Goal: Task Accomplishment & Management: Manage account settings

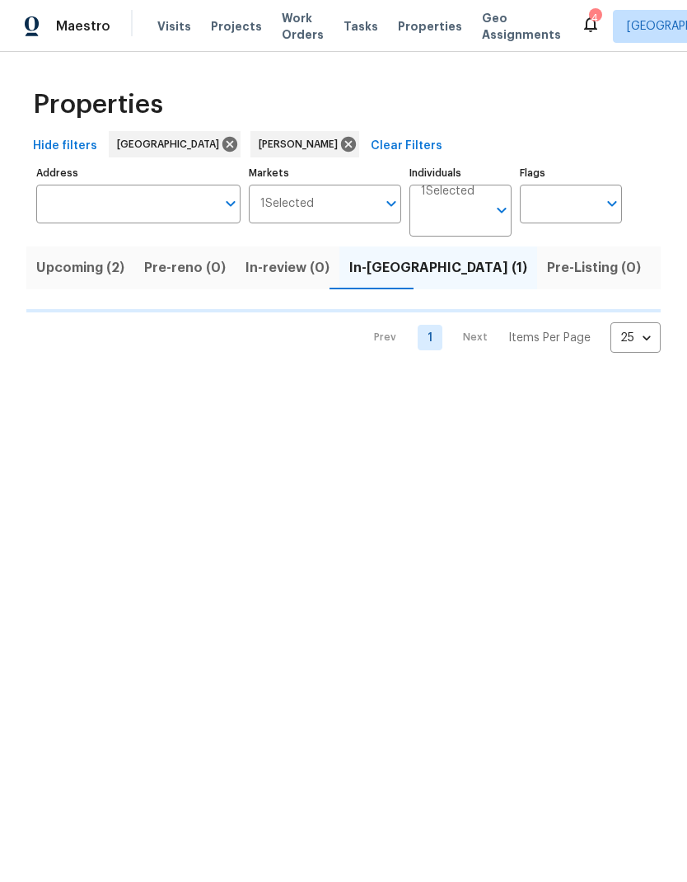
scroll to position [0, 23]
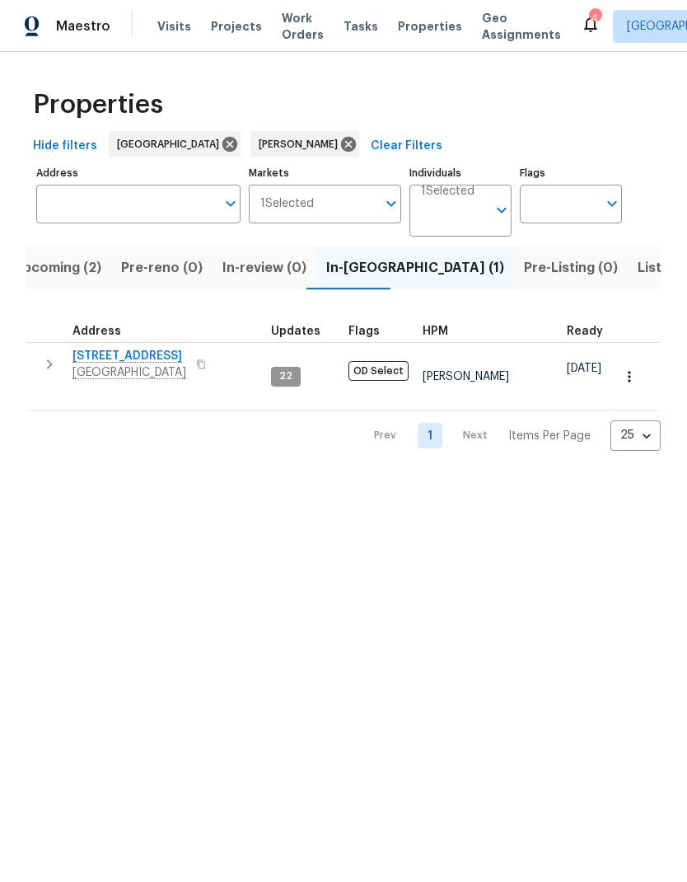
click at [148, 361] on span "[STREET_ADDRESS]" at bounding box center [130, 356] width 114 height 16
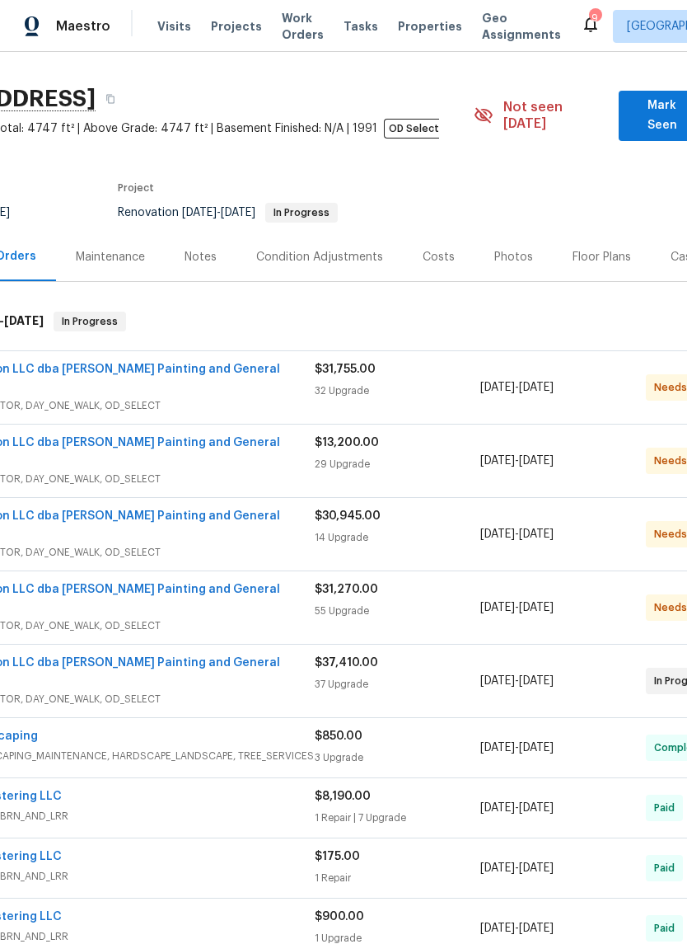
scroll to position [46, 51]
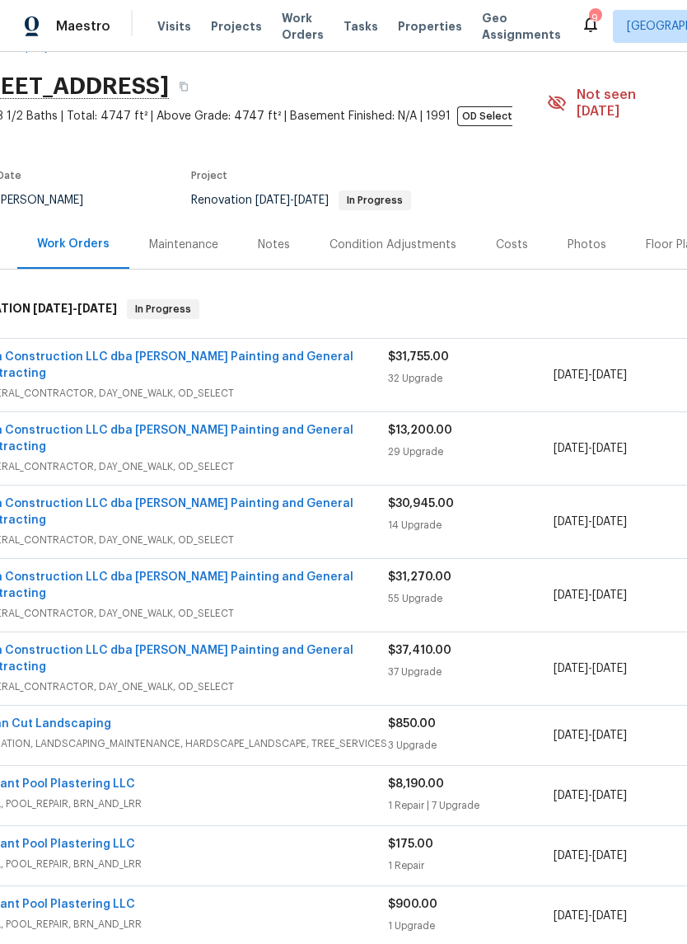
click at [66, 351] on link "Aura Construction LLC dba Logan's Painting and General Contracting" at bounding box center [163, 365] width 379 height 28
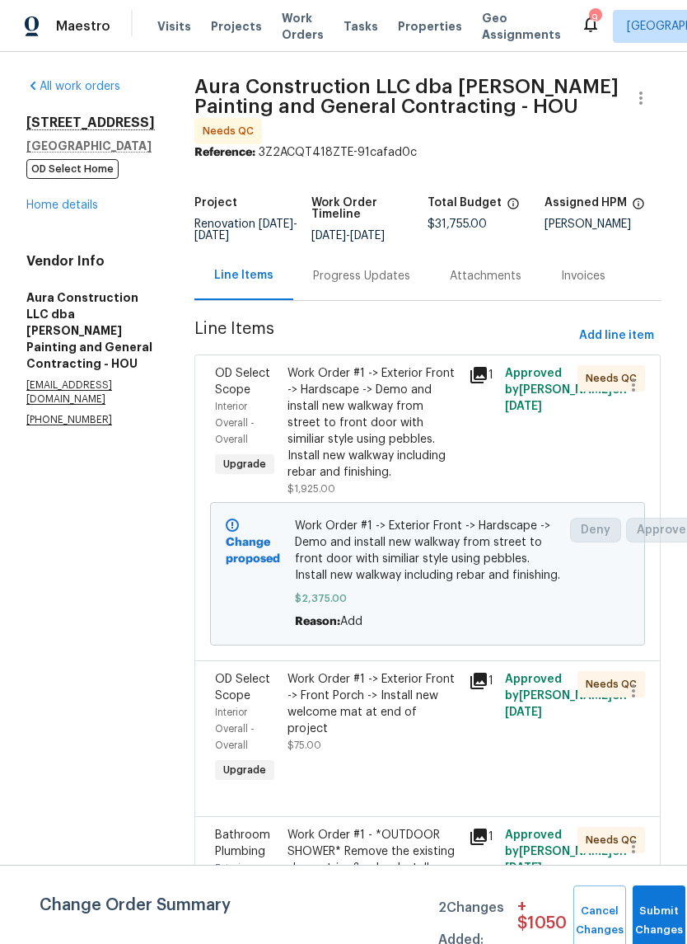
click at [471, 367] on icon at bounding box center [479, 375] width 16 height 16
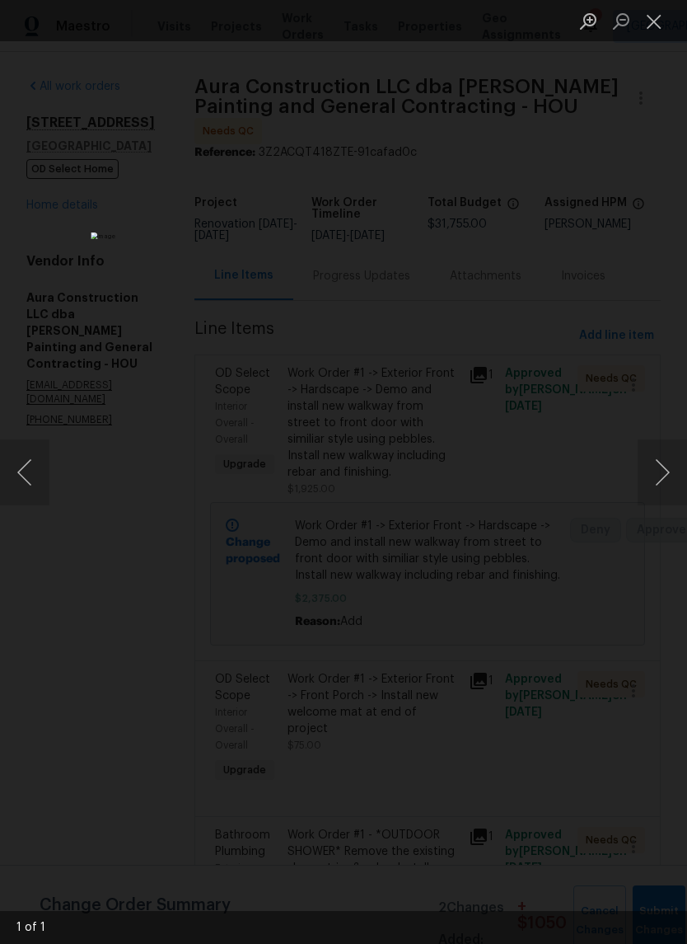
click at [659, 466] on button "Next image" at bounding box center [662, 472] width 49 height 66
click at [663, 470] on button "Next image" at bounding box center [662, 472] width 49 height 66
click at [665, 475] on button "Next image" at bounding box center [662, 472] width 49 height 66
click at [669, 25] on button "Close lightbox" at bounding box center [654, 21] width 33 height 29
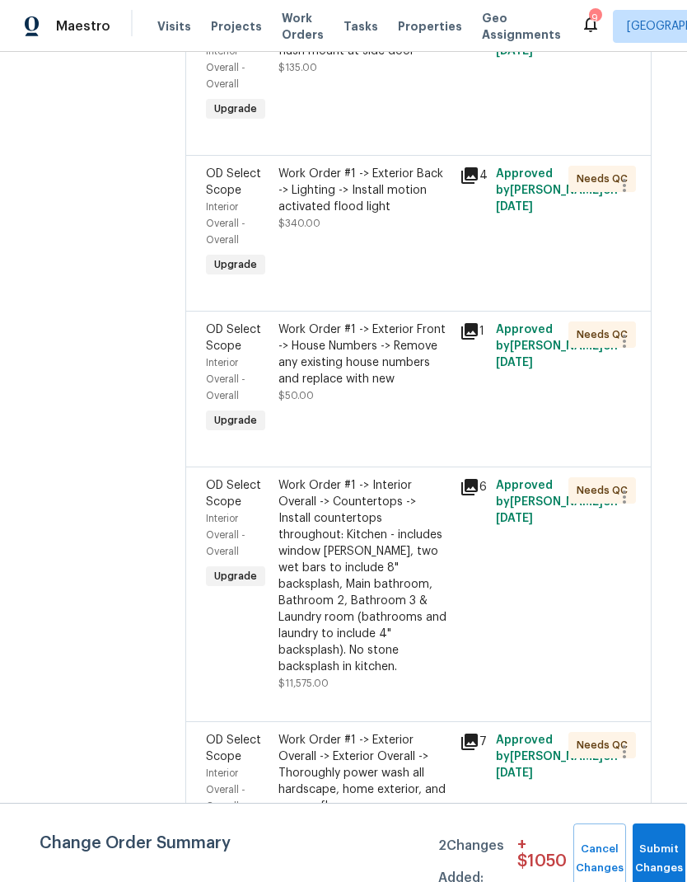
scroll to position [4351, 9]
click at [649, 853] on button "Submit Changes" at bounding box center [659, 858] width 53 height 71
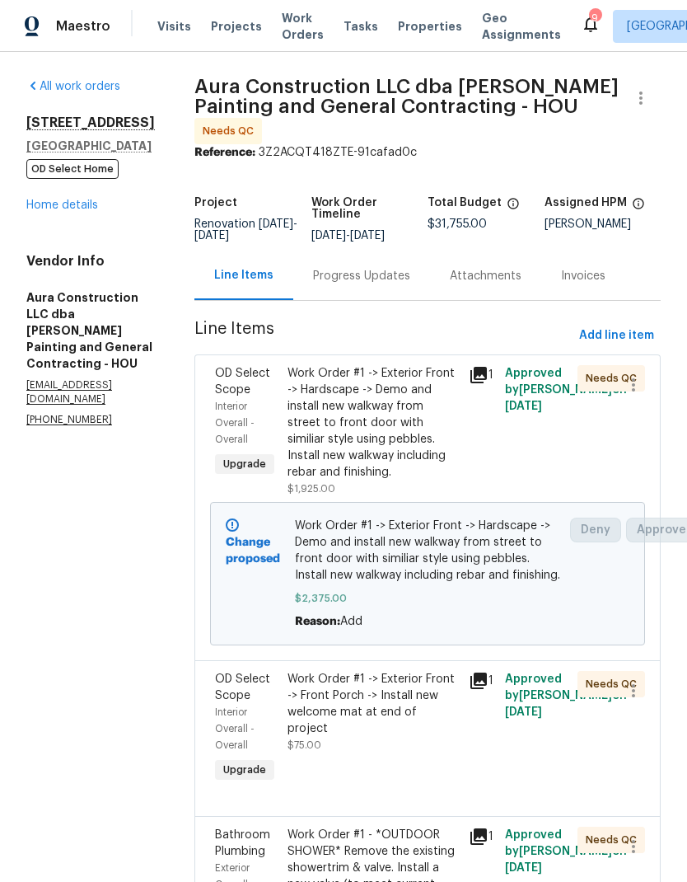
scroll to position [0, 0]
click at [87, 211] on link "Home details" at bounding box center [62, 205] width 72 height 12
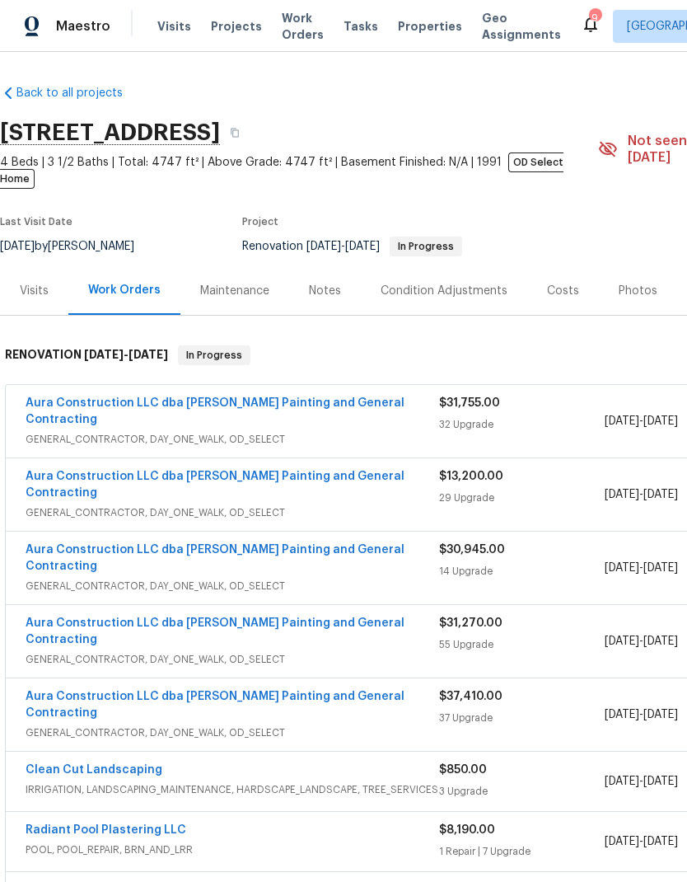
click at [487, 490] on div "29 Upgrade" at bounding box center [522, 498] width 166 height 16
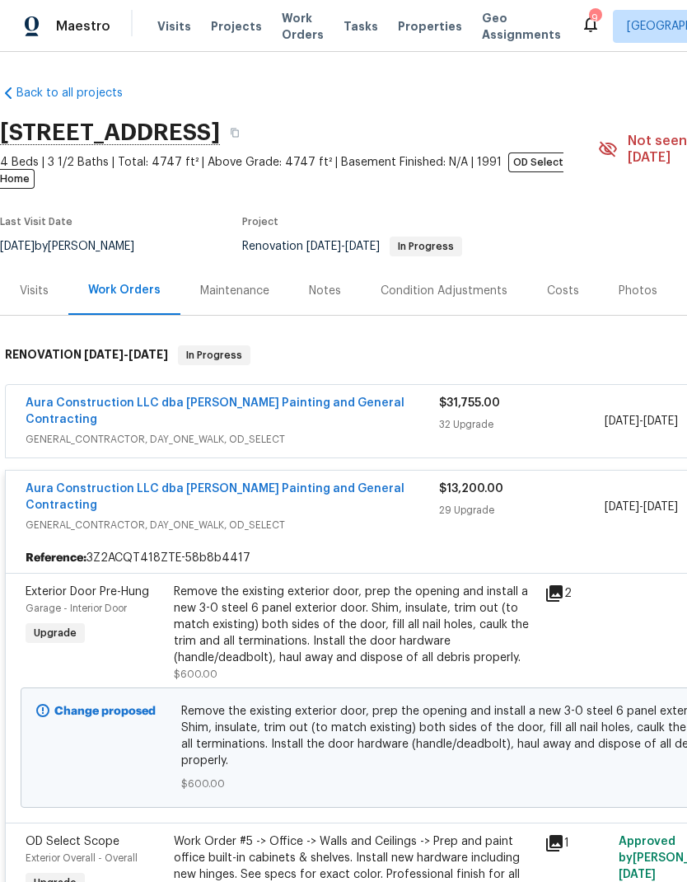
click at [478, 703] on span "Remove the existing exterior door, prep the opening and install a new 3-0 steel…" at bounding box center [465, 736] width 569 height 66
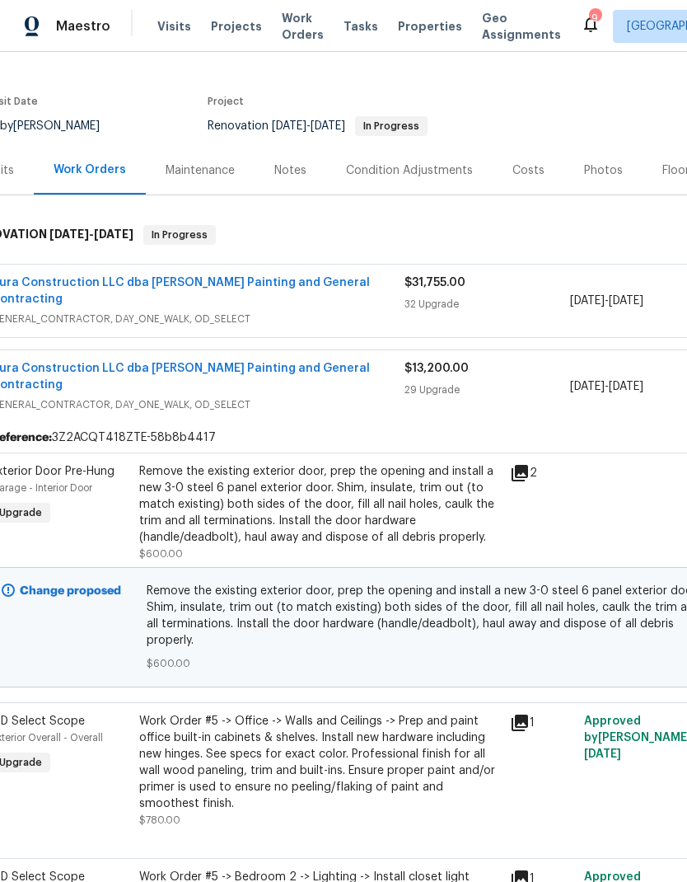
scroll to position [121, 35]
click at [529, 462] on icon at bounding box center [520, 472] width 20 height 20
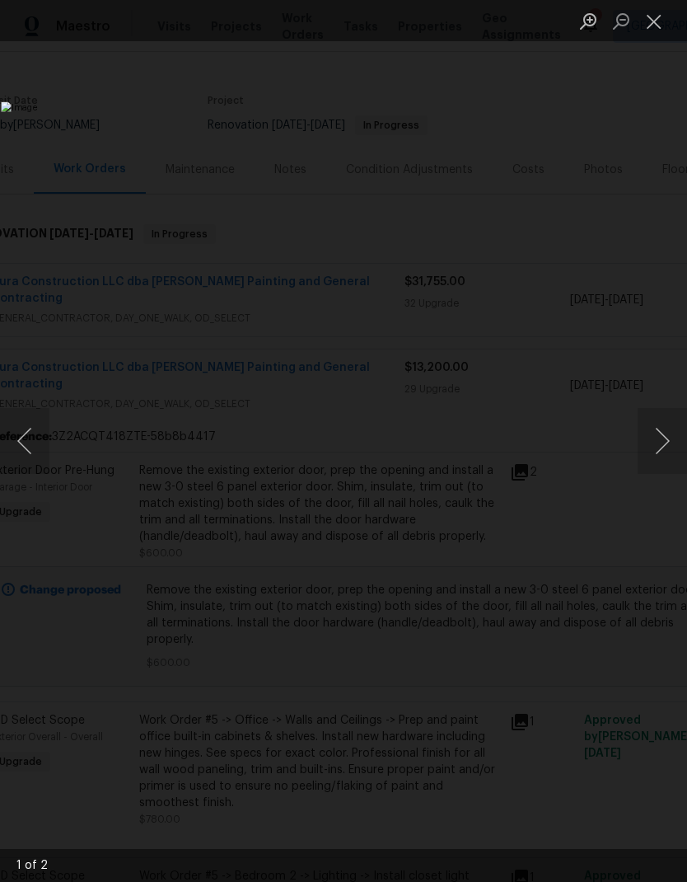
click at [668, 450] on button "Next image" at bounding box center [662, 441] width 49 height 66
click at [661, 444] on button "Next image" at bounding box center [662, 441] width 49 height 66
click at [650, 446] on button "Next image" at bounding box center [662, 441] width 49 height 66
click at [662, 22] on button "Close lightbox" at bounding box center [654, 21] width 33 height 29
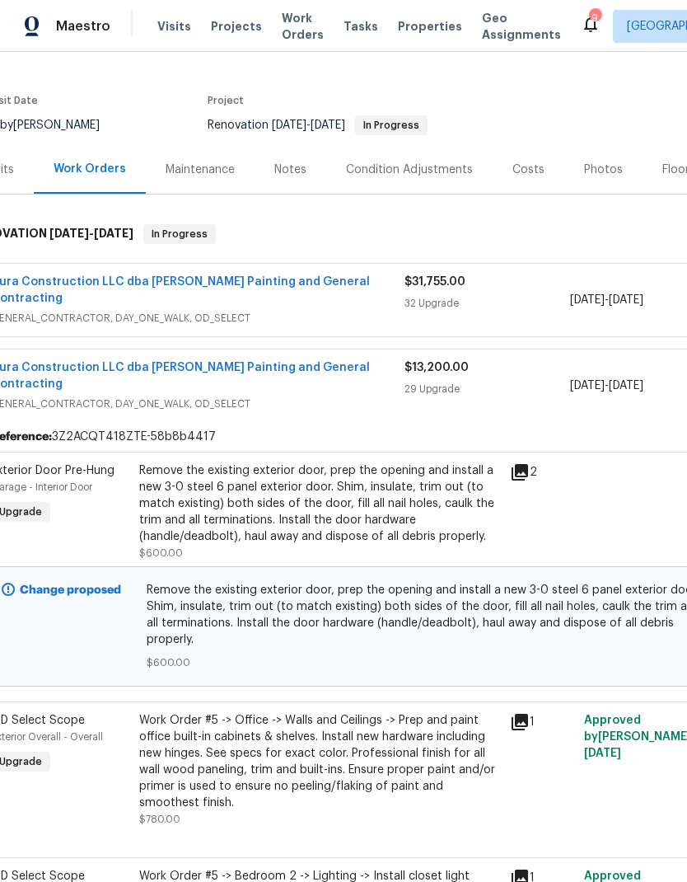
click at [382, 472] on div "Remove the existing exterior door, prep the opening and install a new 3-0 steel…" at bounding box center [319, 503] width 361 height 82
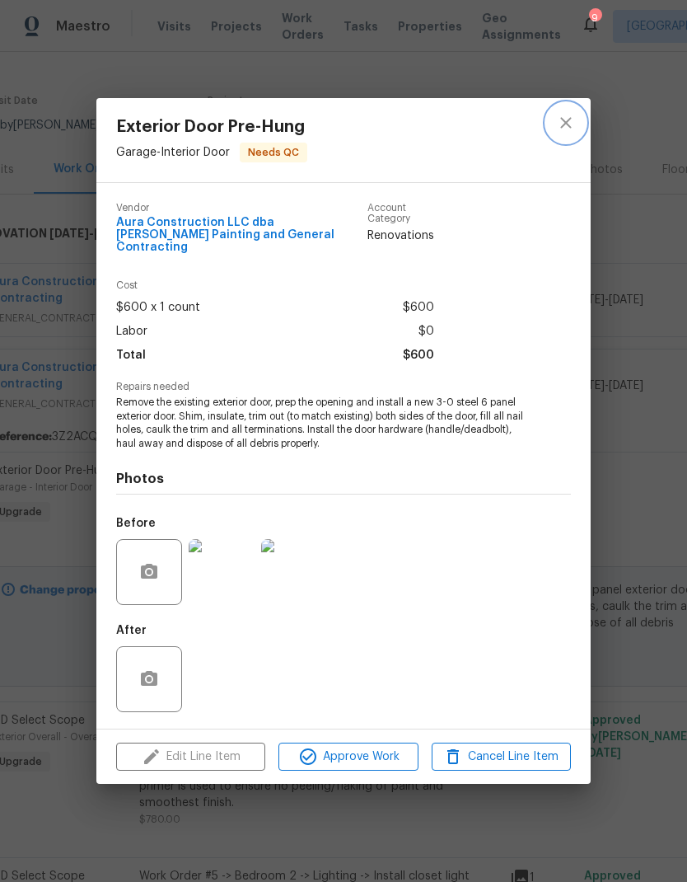
click at [574, 115] on button "close" at bounding box center [566, 123] width 40 height 40
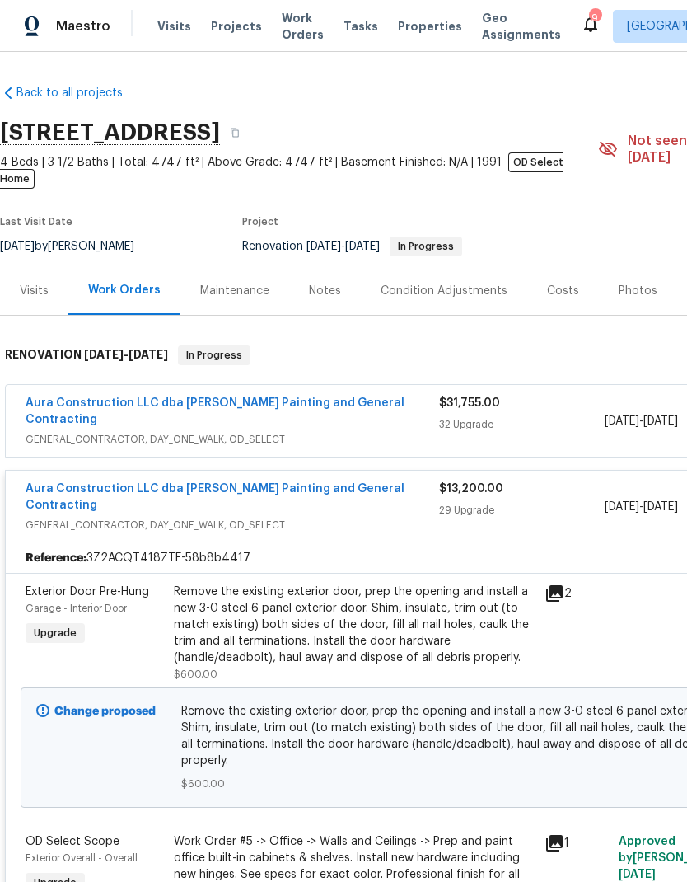
scroll to position [0, 0]
click at [383, 489] on div "Aura Construction LLC dba Logan's Painting and General Contracting GENERAL_CONT…" at bounding box center [233, 506] width 414 height 53
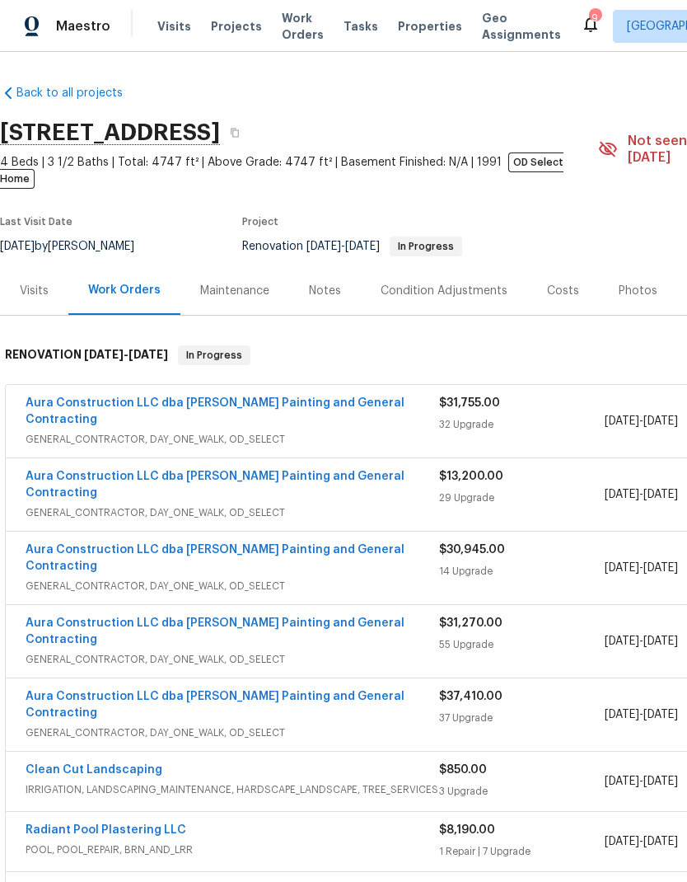
click at [425, 578] on span "GENERAL_CONTRACTOR, DAY_ONE_WALK, OD_SELECT" at bounding box center [233, 586] width 414 height 16
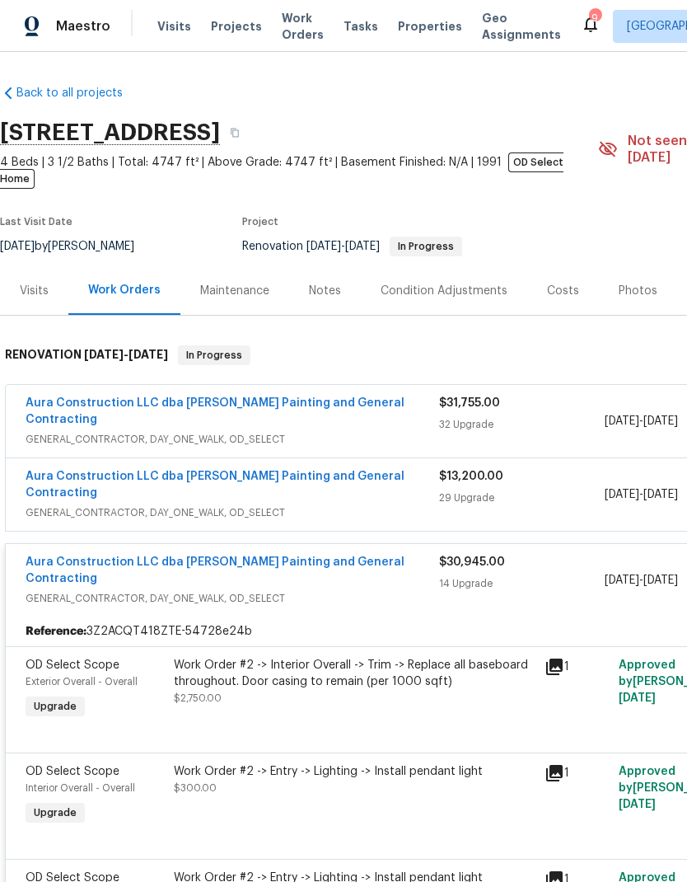
scroll to position [-9, -1]
click at [490, 575] on div "14 Upgrade" at bounding box center [522, 583] width 166 height 16
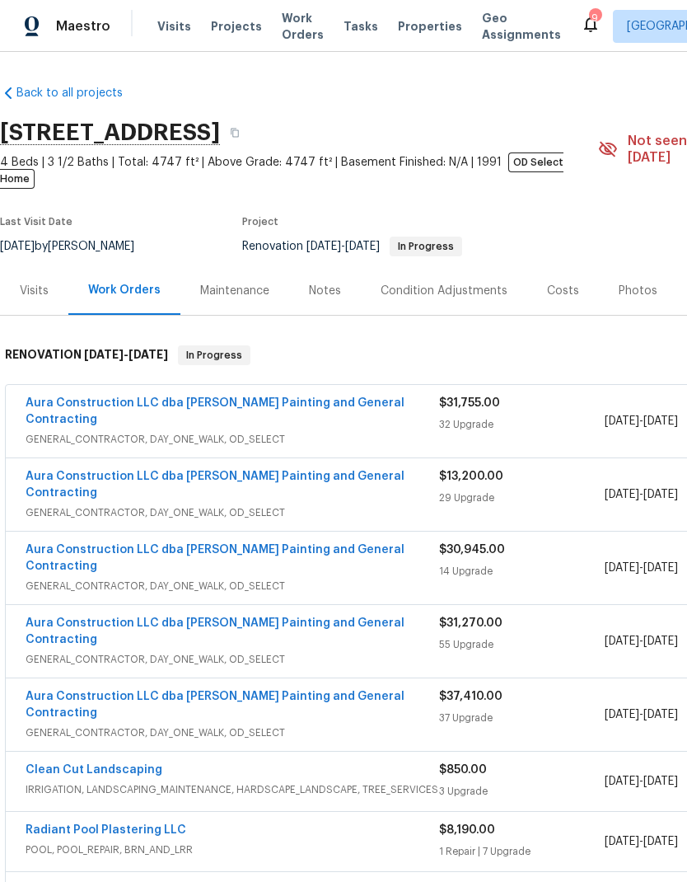
click at [492, 636] on div "55 Upgrade" at bounding box center [522, 644] width 166 height 16
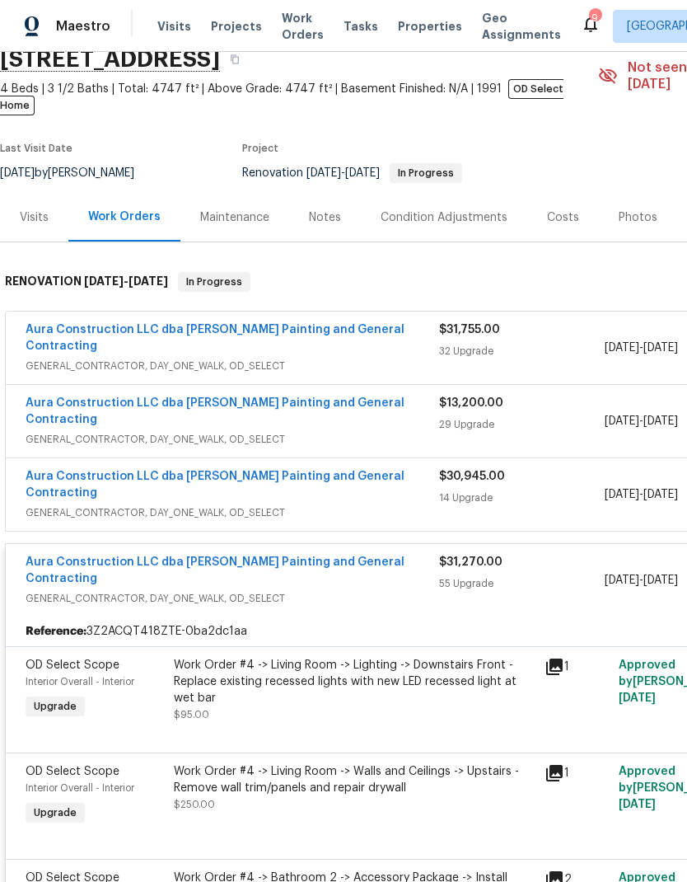
scroll to position [73, 0]
click at [413, 554] on div "Aura Construction LLC dba Logan's Painting and General Contracting GENERAL_CONT…" at bounding box center [233, 580] width 414 height 53
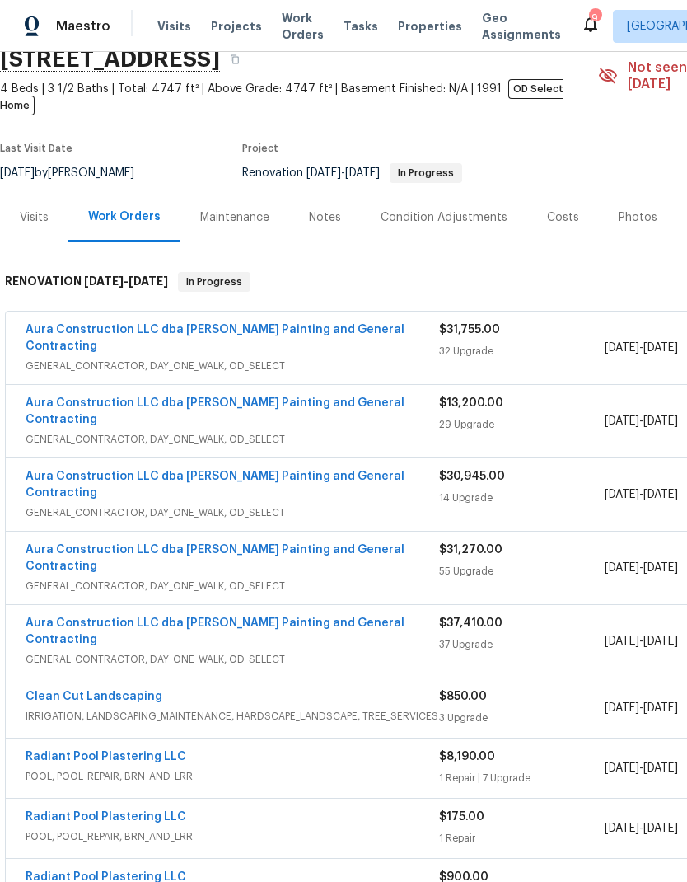
click at [494, 615] on div "$37,410.00 37 Upgrade" at bounding box center [522, 641] width 166 height 53
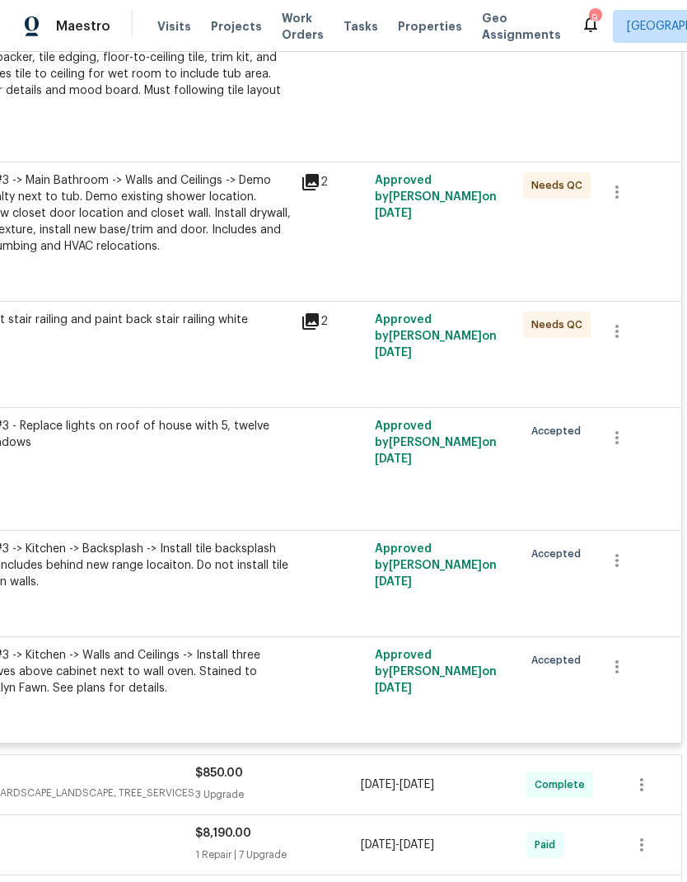
scroll to position [4165, 244]
click at [614, 428] on icon "button" at bounding box center [617, 438] width 20 height 20
click at [645, 378] on li "Cancel" at bounding box center [628, 384] width 63 height 27
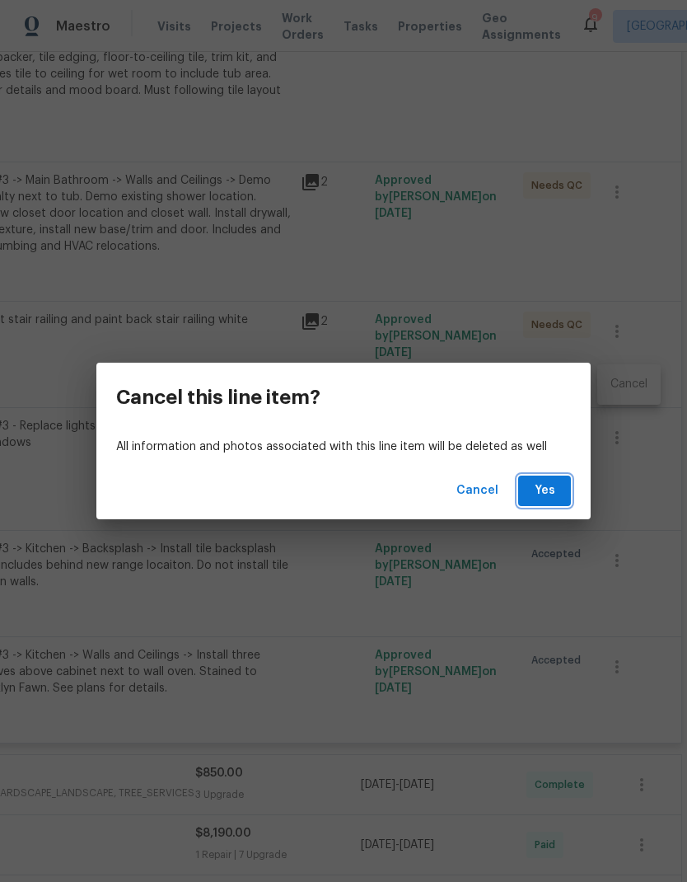
click at [553, 488] on span "Yes" at bounding box center [545, 490] width 26 height 21
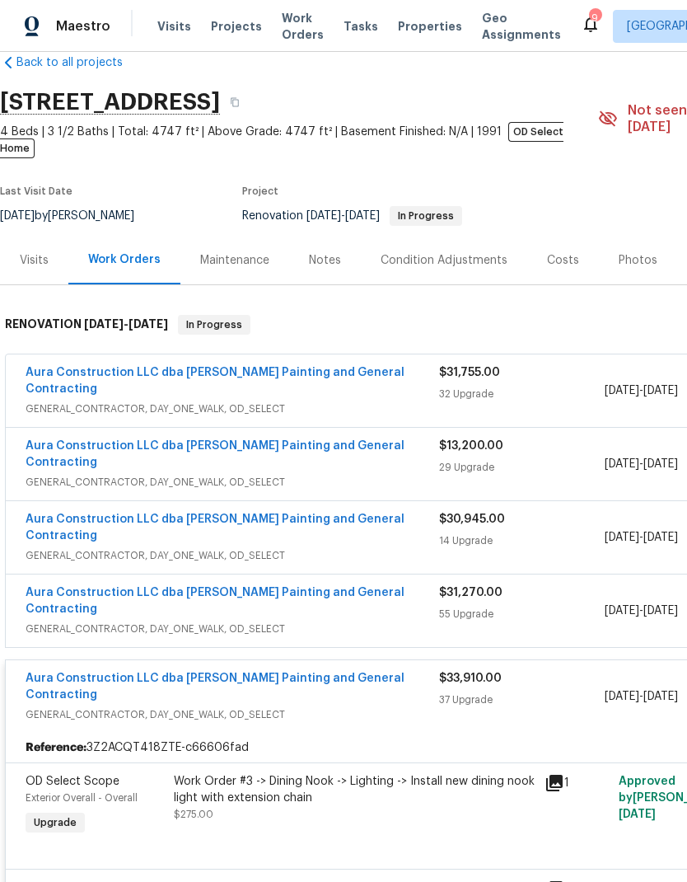
scroll to position [34, 0]
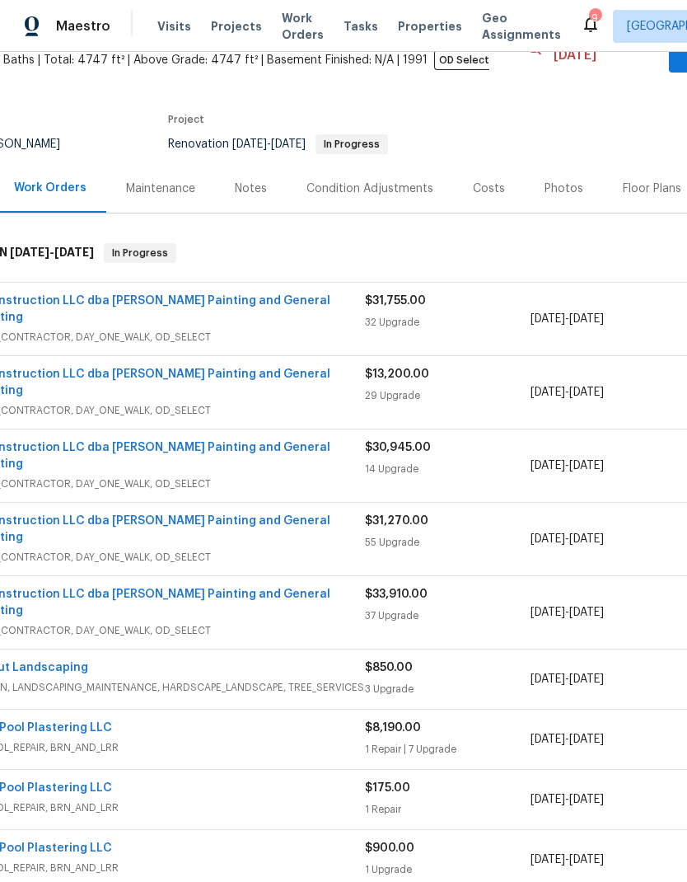
scroll to position [92, 54]
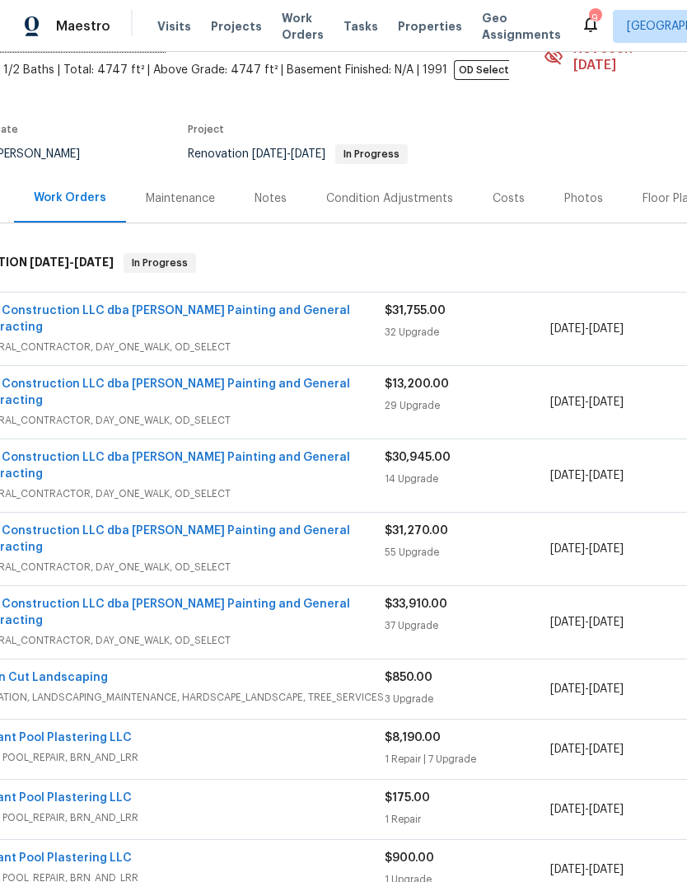
click at [289, 598] on link "Aura Construction LLC dba [PERSON_NAME] Painting and General Contracting" at bounding box center [160, 612] width 379 height 28
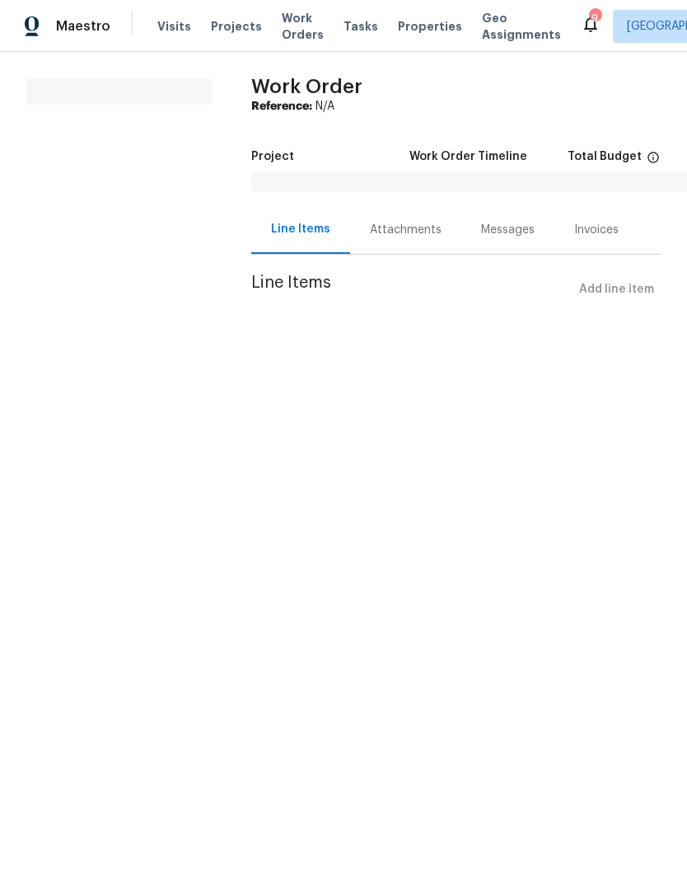
click at [295, 351] on html "Maestro Visits Projects Work Orders Tasks Properties Geo Assignments 9 Houston …" at bounding box center [343, 175] width 687 height 351
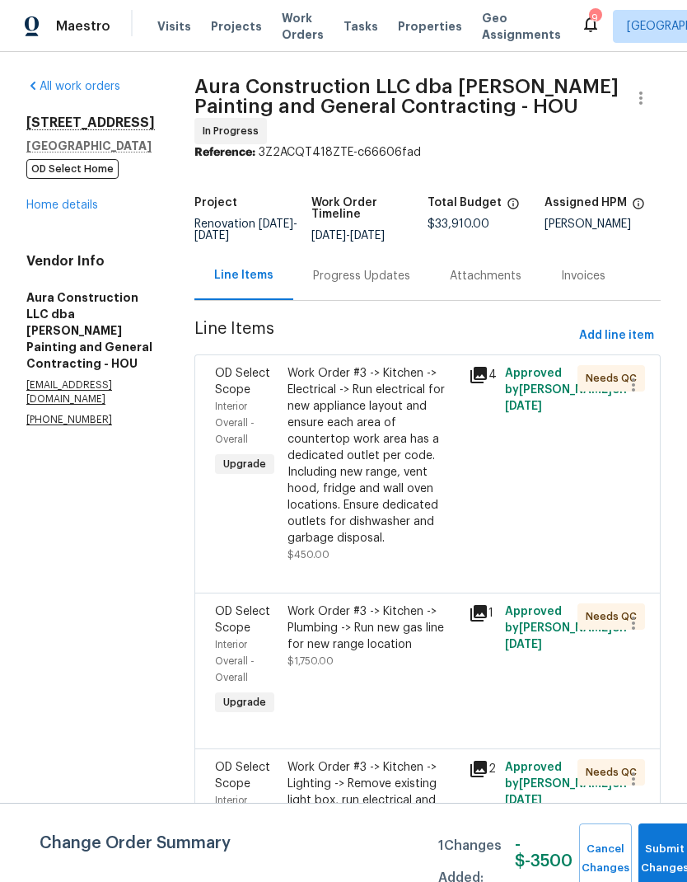
click at [68, 211] on link "Home details" at bounding box center [62, 205] width 72 height 12
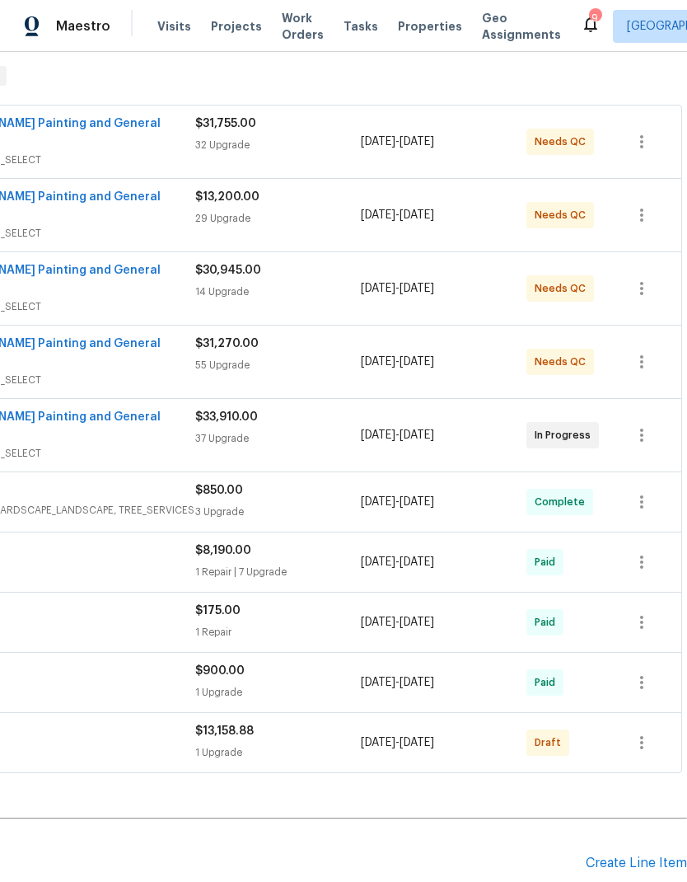
scroll to position [279, 244]
click at [649, 855] on div "Create Line Item" at bounding box center [636, 863] width 101 height 16
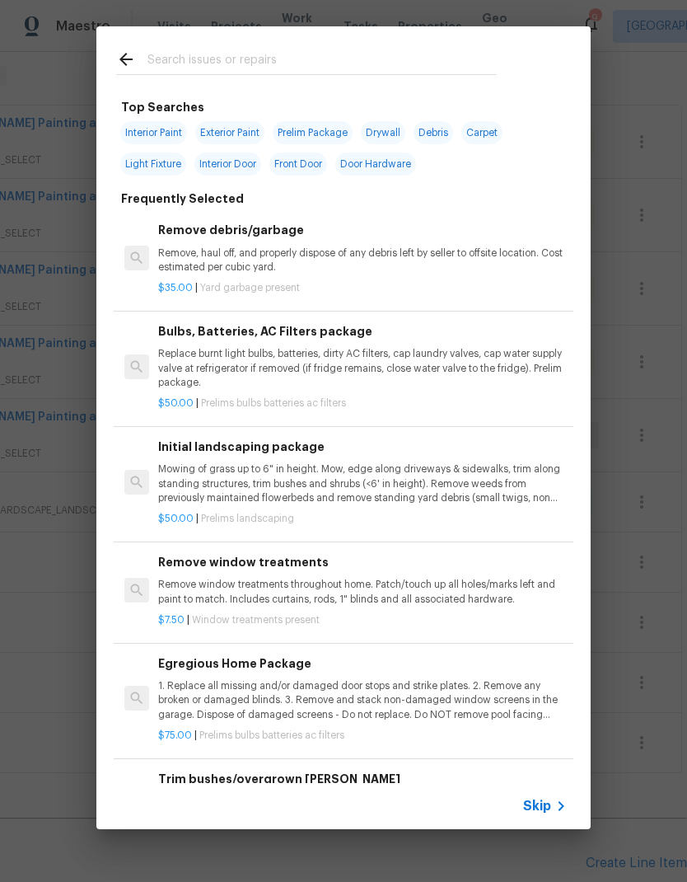
click at [276, 64] on input "text" at bounding box center [322, 61] width 349 height 25
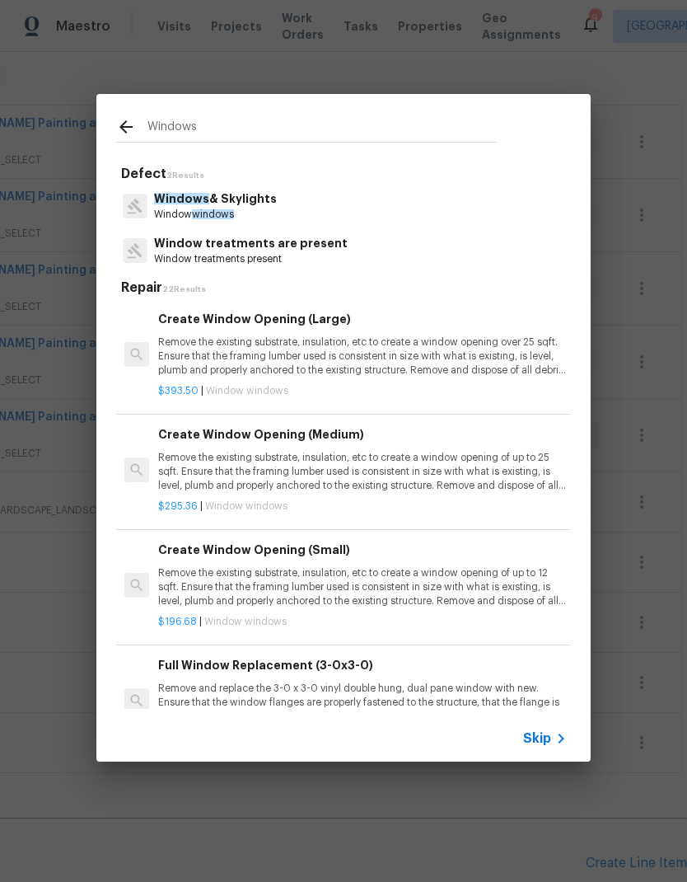
type input "Windows"
click at [301, 207] on div "Windows & Skylights Window windows" at bounding box center [343, 206] width 455 height 45
click at [323, 204] on div "Windows & Skylights Window windows" at bounding box center [343, 206] width 455 height 45
click at [237, 209] on p "Window windows" at bounding box center [215, 215] width 123 height 14
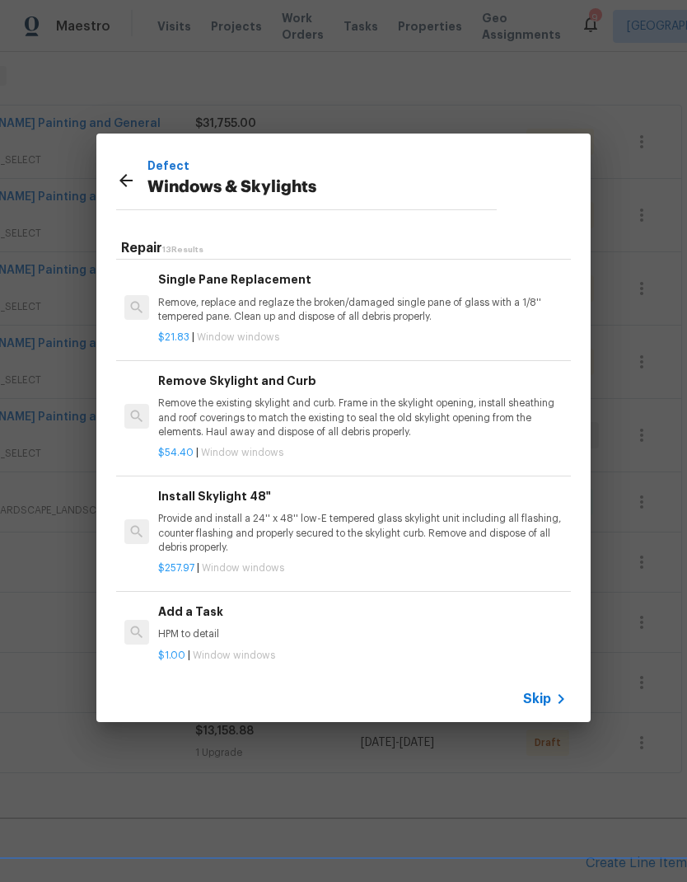
scroll to position [1010, 0]
click at [213, 628] on p "HPM to detail" at bounding box center [362, 635] width 409 height 14
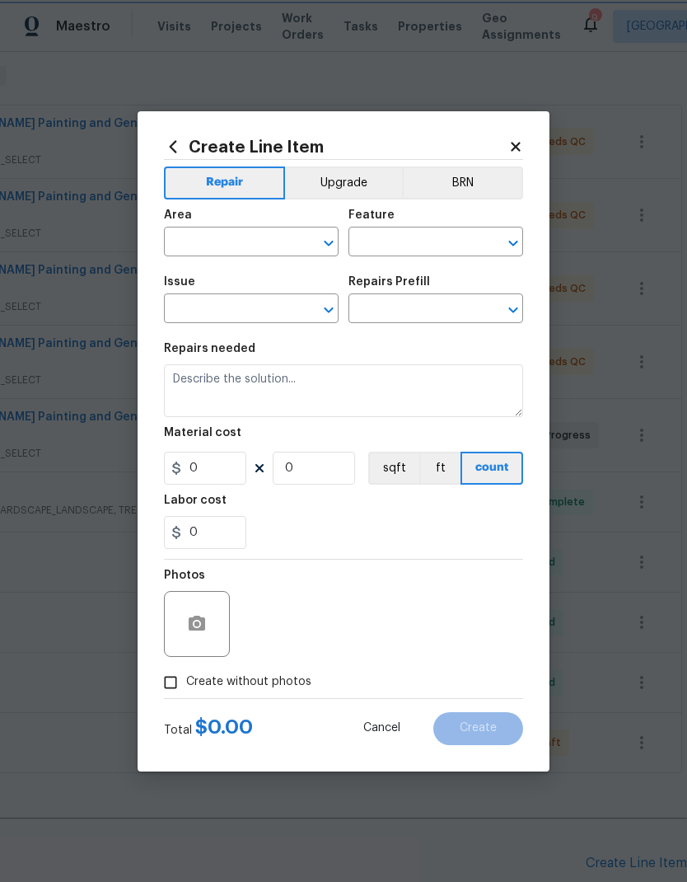
type input "Windows & Skylights"
type input "Add a Task $1.00"
type textarea "HPM to detail"
type input "1"
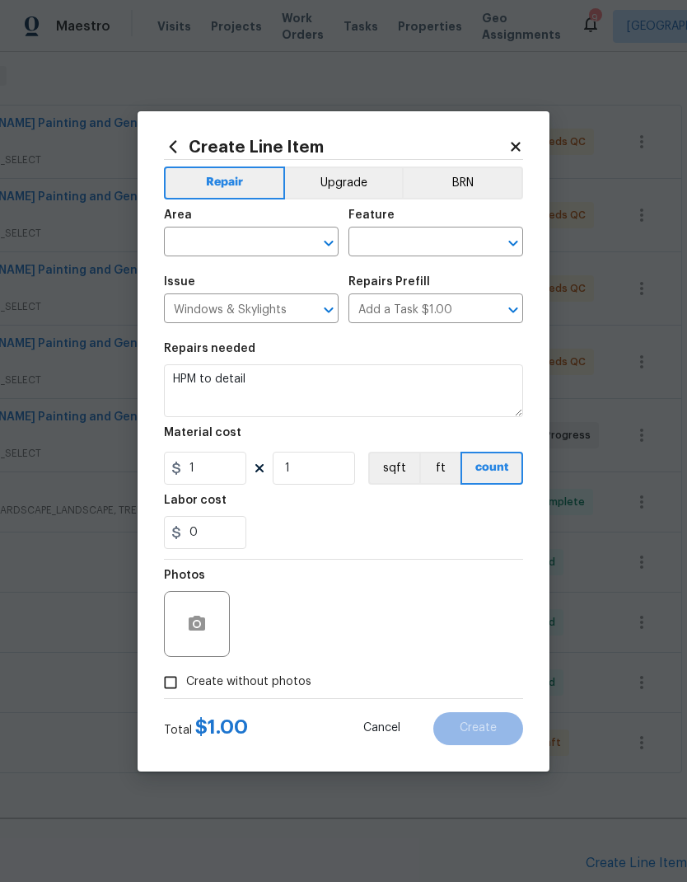
click at [265, 231] on input "text" at bounding box center [228, 244] width 129 height 26
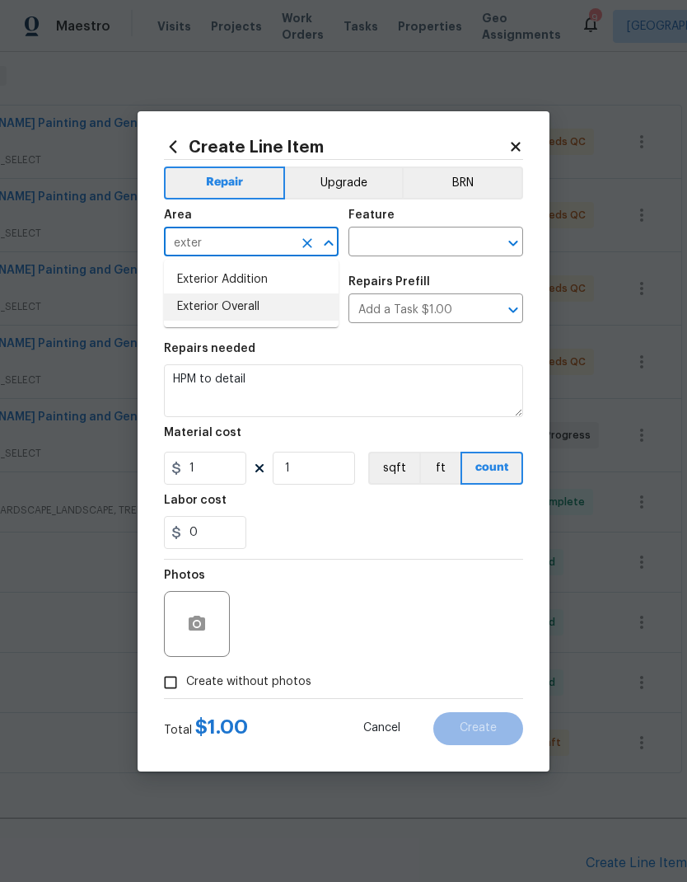
click at [290, 305] on li "Exterior Overall" at bounding box center [251, 306] width 175 height 27
type input "Exterior Overall"
click at [429, 237] on input "text" at bounding box center [413, 244] width 129 height 26
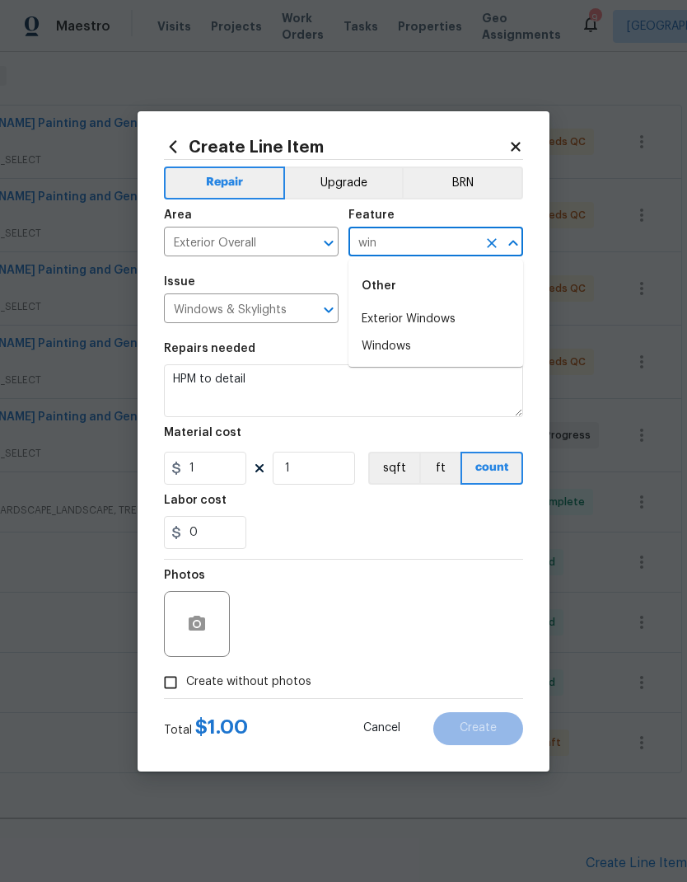
click at [450, 308] on li "Exterior Windows" at bounding box center [436, 319] width 175 height 27
type input "Exterior Windows"
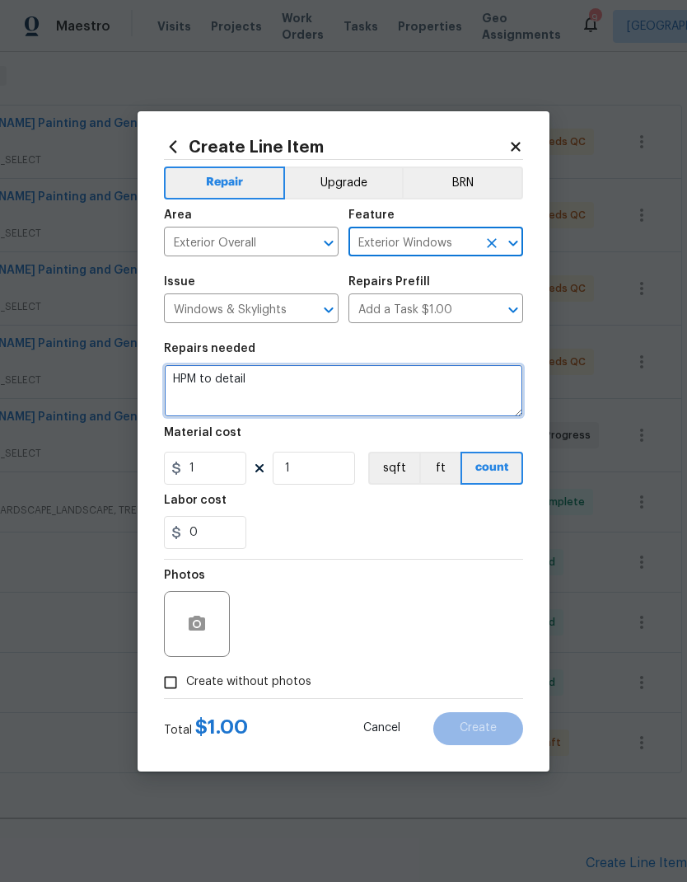
click at [185, 385] on textarea "HPM to detail" at bounding box center [343, 390] width 359 height 53
click at [185, 384] on textarea "HPM to detail" at bounding box center [343, 390] width 359 height 53
click at [192, 385] on textarea "HPM to detail" at bounding box center [343, 390] width 359 height 53
click at [191, 385] on textarea "HPM to detail" at bounding box center [343, 390] width 359 height 53
click at [225, 386] on textarea "Replace windows" at bounding box center [343, 390] width 359 height 53
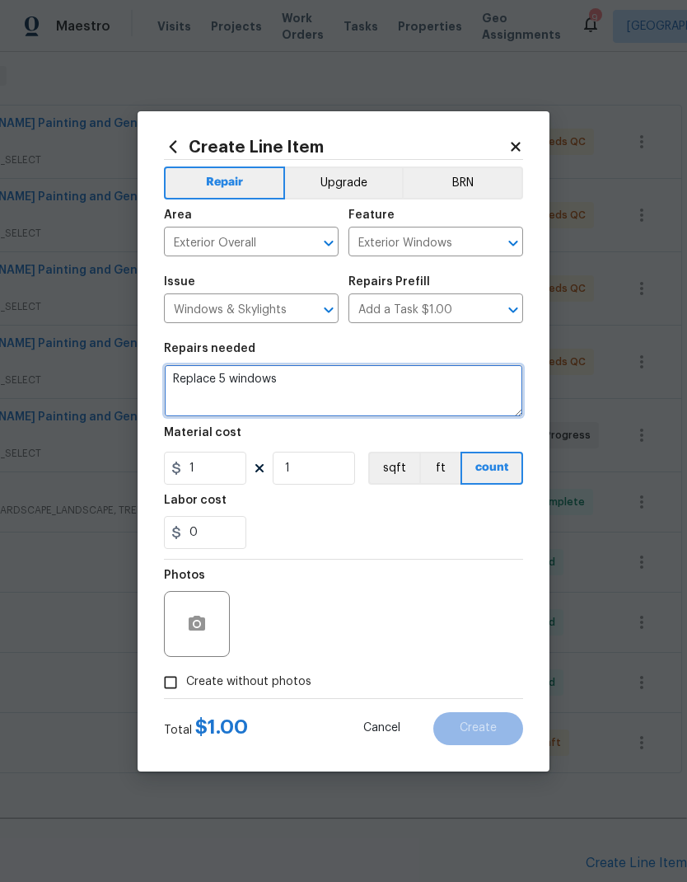
click at [375, 387] on textarea "Replace 5 windows" at bounding box center [343, 390] width 359 height 53
type textarea "Replace 5 windows on roof of house with 5, twelve light vinyl windows"
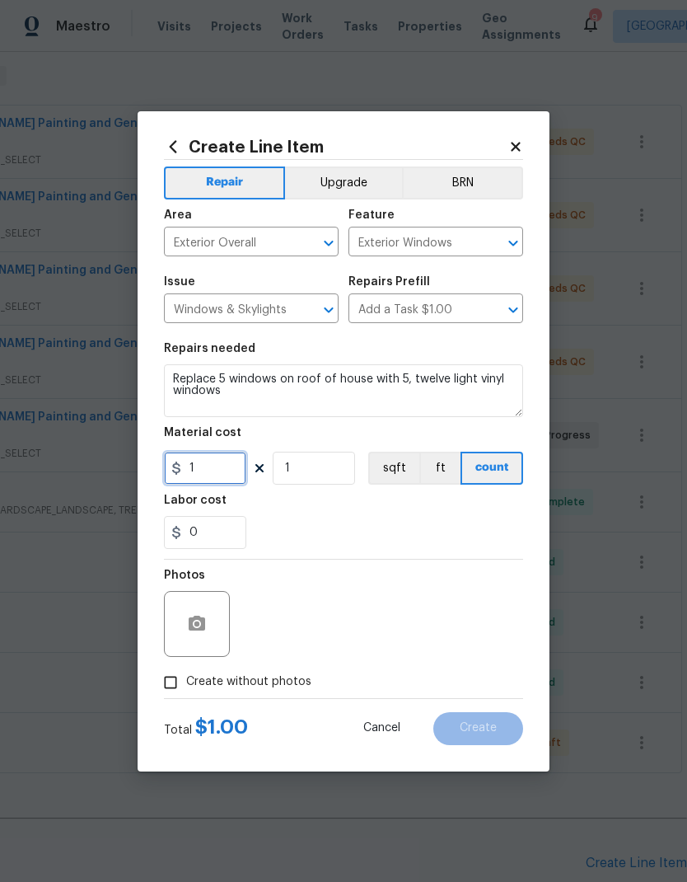
click at [202, 480] on input "1" at bounding box center [205, 468] width 82 height 33
click at [201, 480] on input "1" at bounding box center [205, 468] width 82 height 33
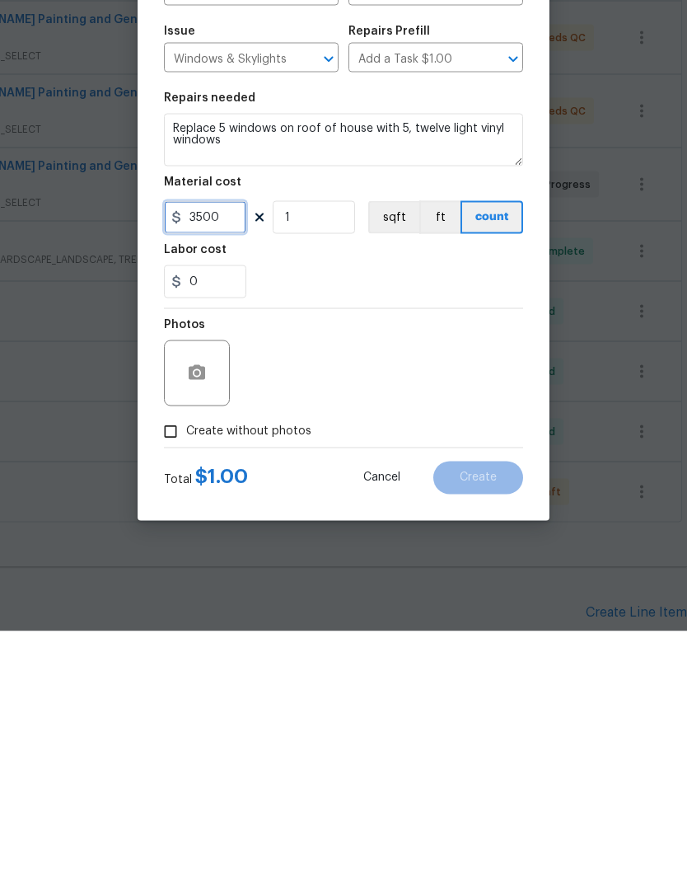
type input "3500"
click at [213, 604] on button "button" at bounding box center [197, 624] width 40 height 40
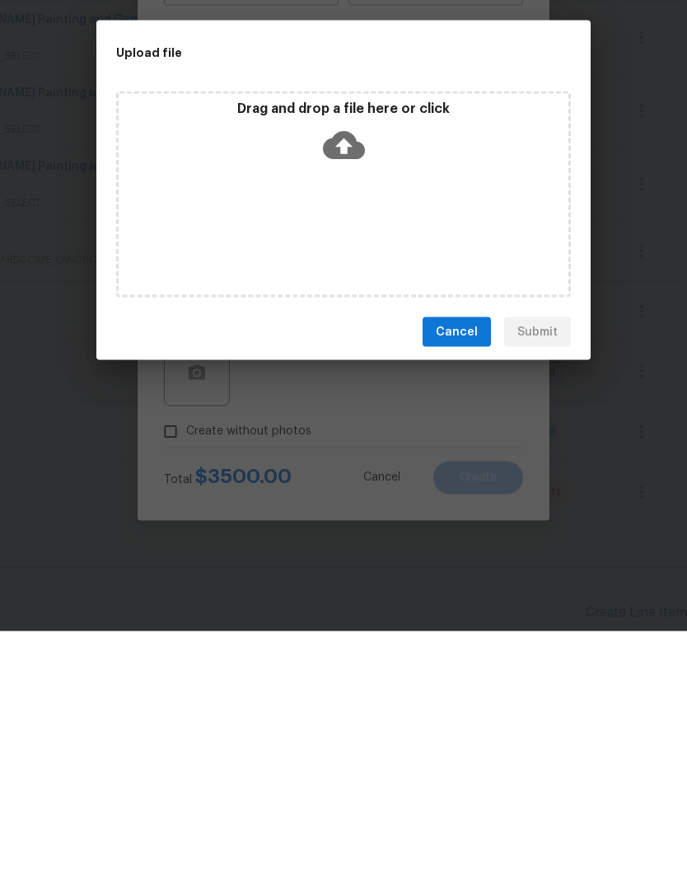
scroll to position [66, 0]
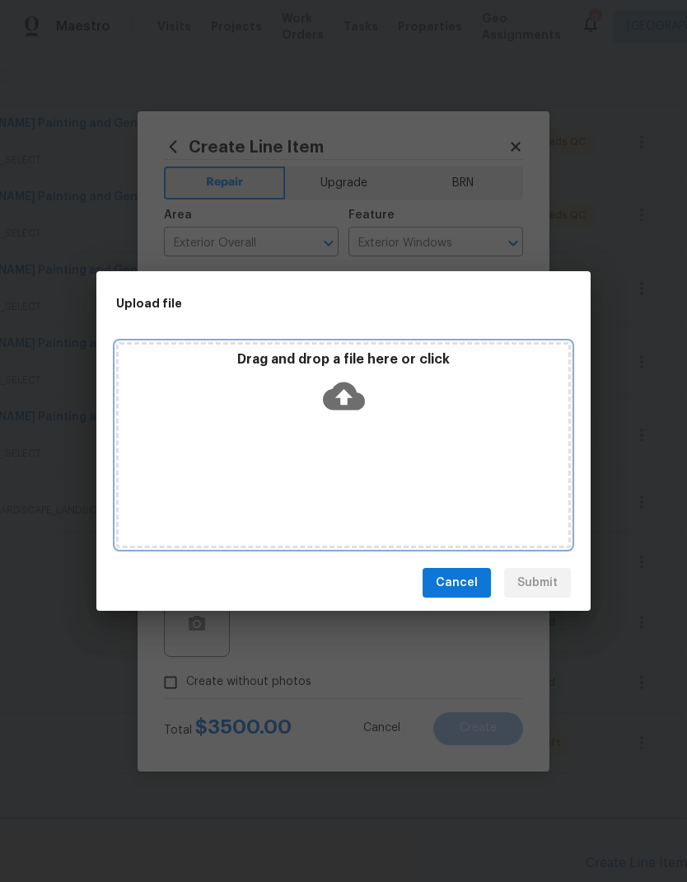
click at [354, 393] on icon at bounding box center [344, 396] width 42 height 28
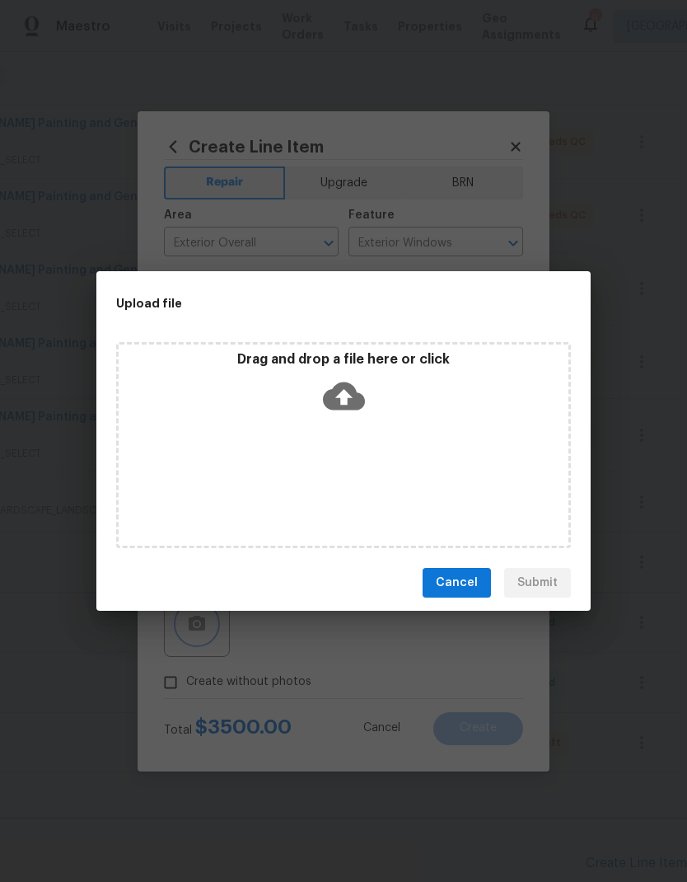
click at [368, 679] on div "Upload file Drag and drop a file here or click Cancel Submit" at bounding box center [343, 441] width 687 height 882
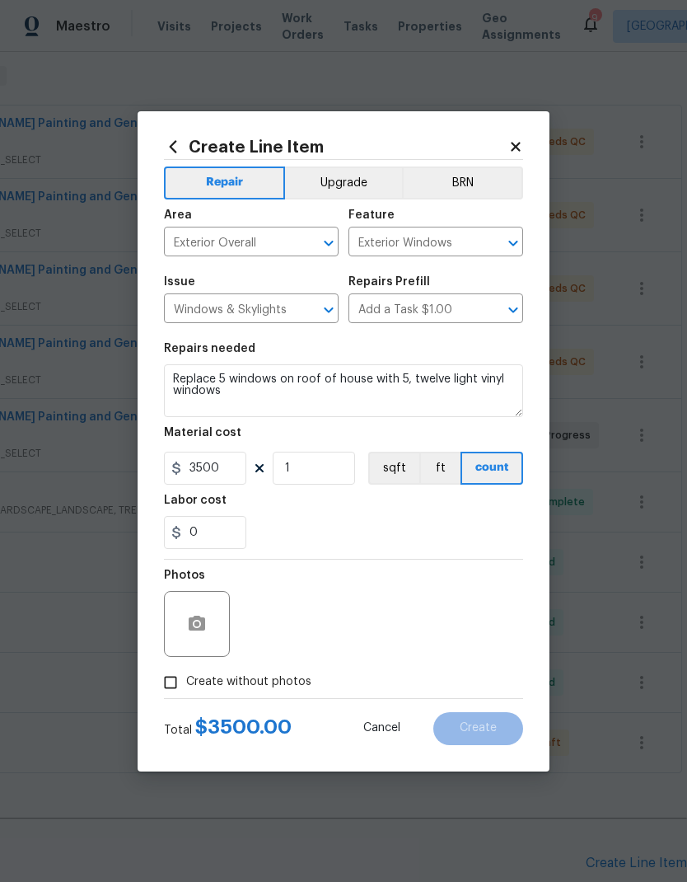
click at [174, 691] on input "Create without photos" at bounding box center [170, 682] width 31 height 31
checkbox input "true"
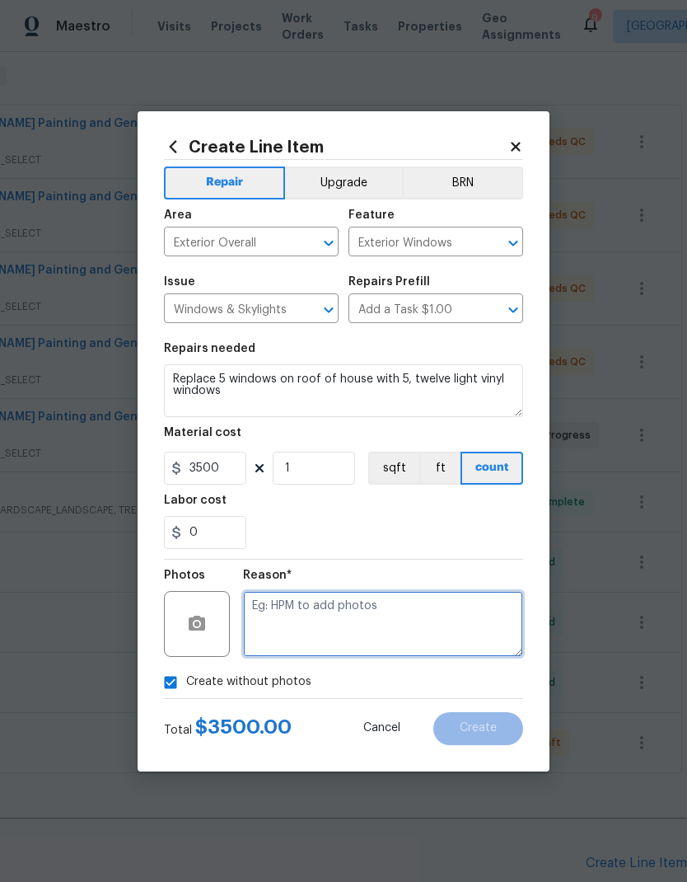
click at [368, 628] on textarea at bounding box center [383, 624] width 280 height 66
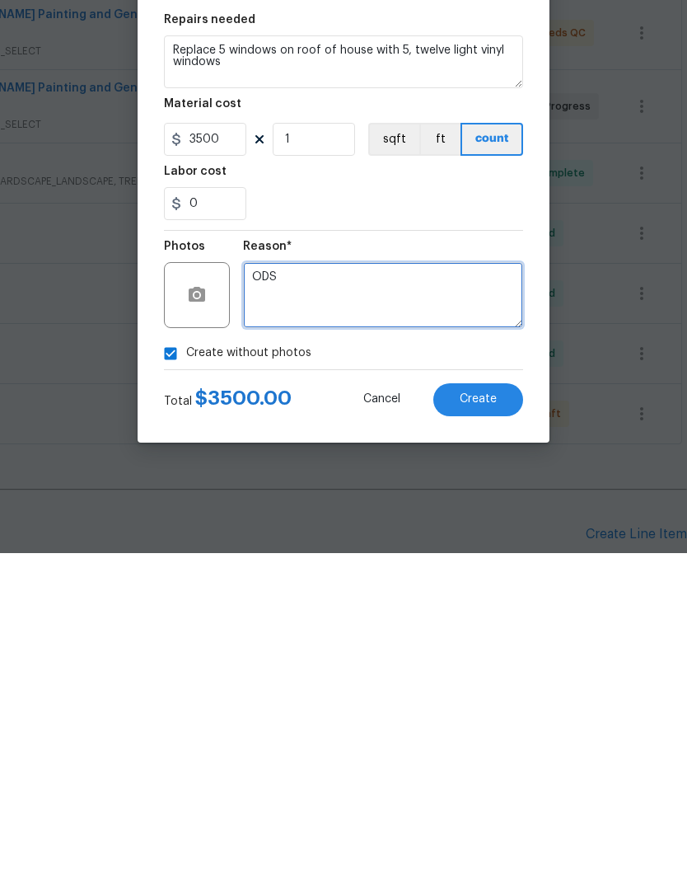
type textarea "ODS"
click at [436, 516] on div "0" at bounding box center [343, 532] width 359 height 33
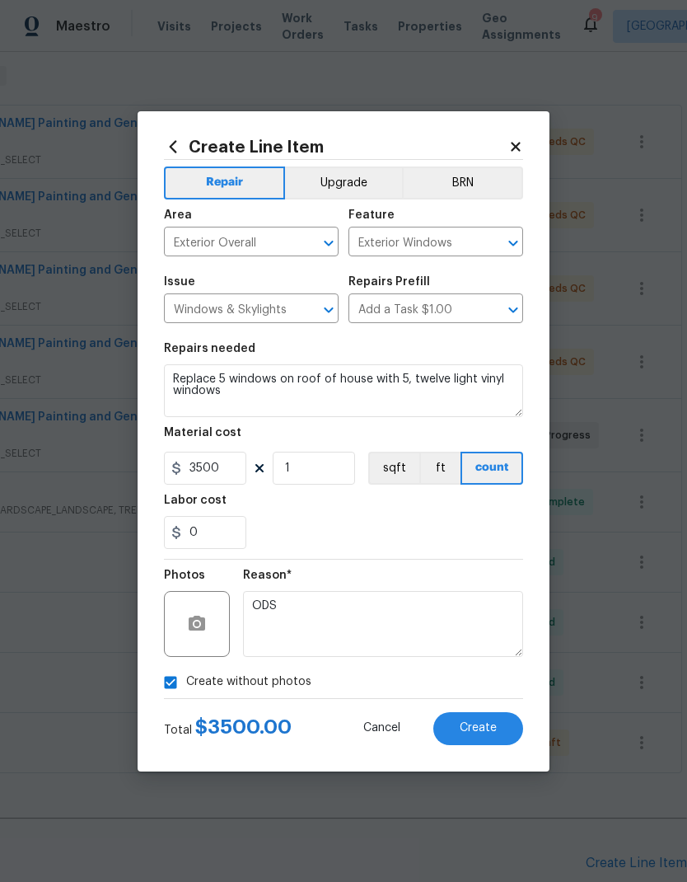
click at [365, 168] on button "Upgrade" at bounding box center [344, 182] width 118 height 33
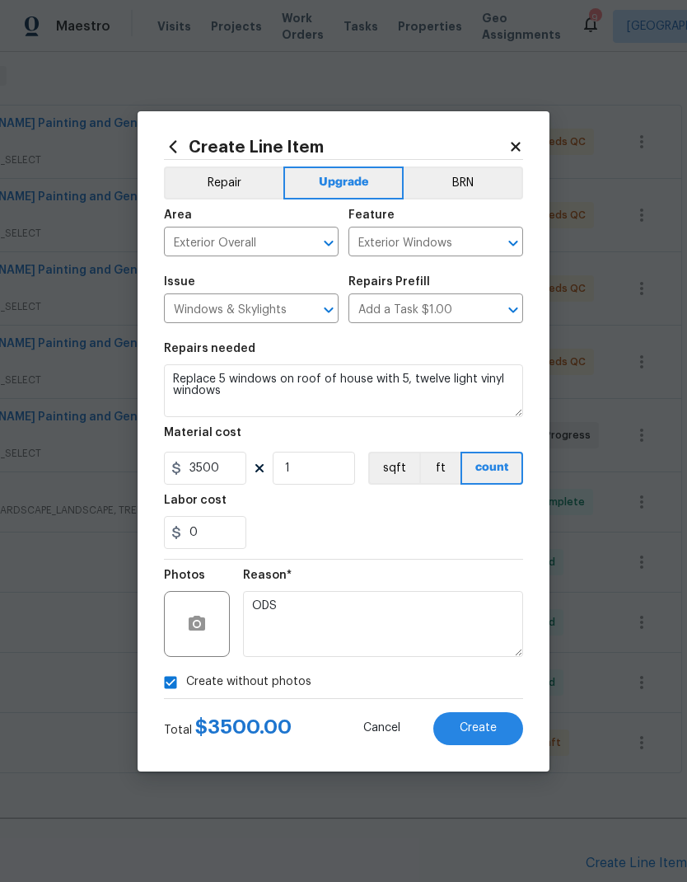
click at [488, 726] on span "Create" at bounding box center [478, 728] width 37 height 12
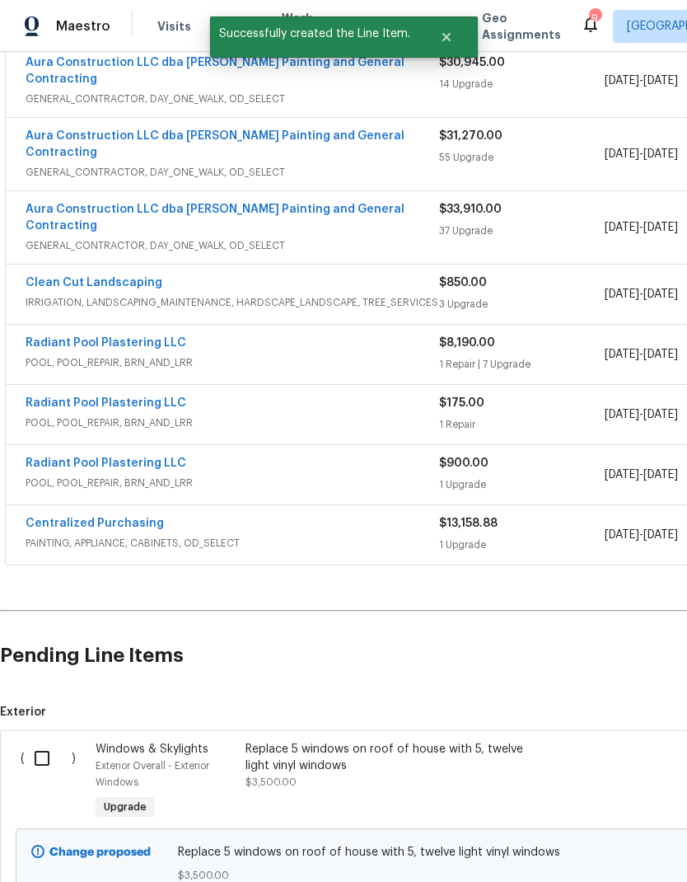
scroll to position [485, 0]
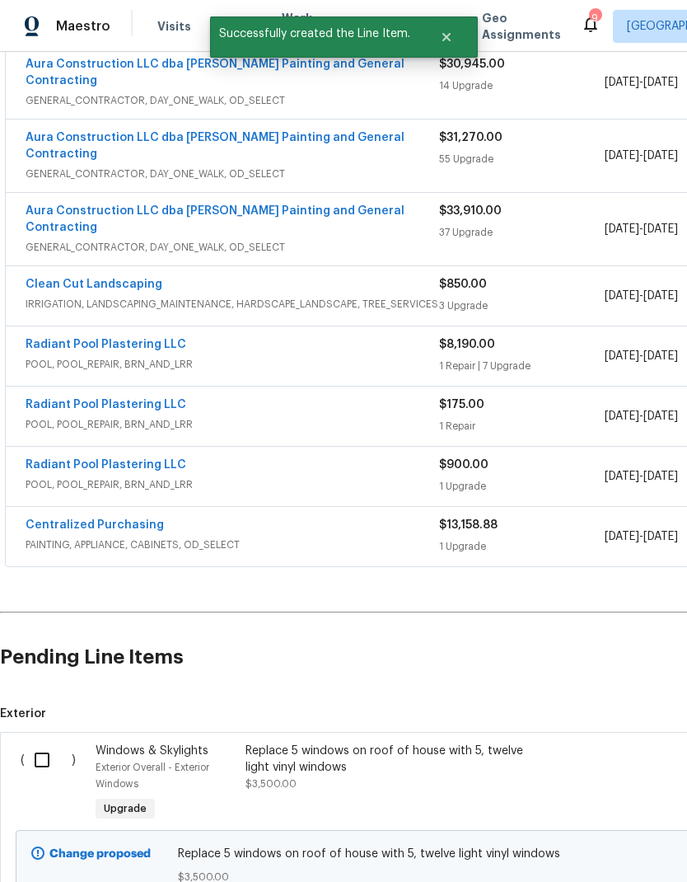
click at [41, 743] on input "checkbox" at bounding box center [48, 760] width 47 height 35
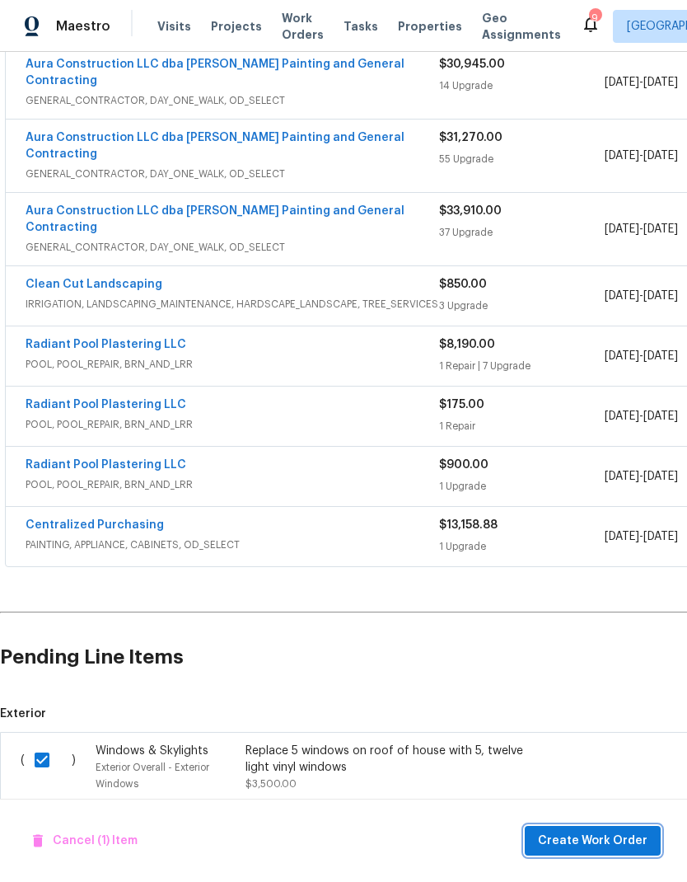
click at [619, 841] on span "Create Work Order" at bounding box center [593, 841] width 110 height 21
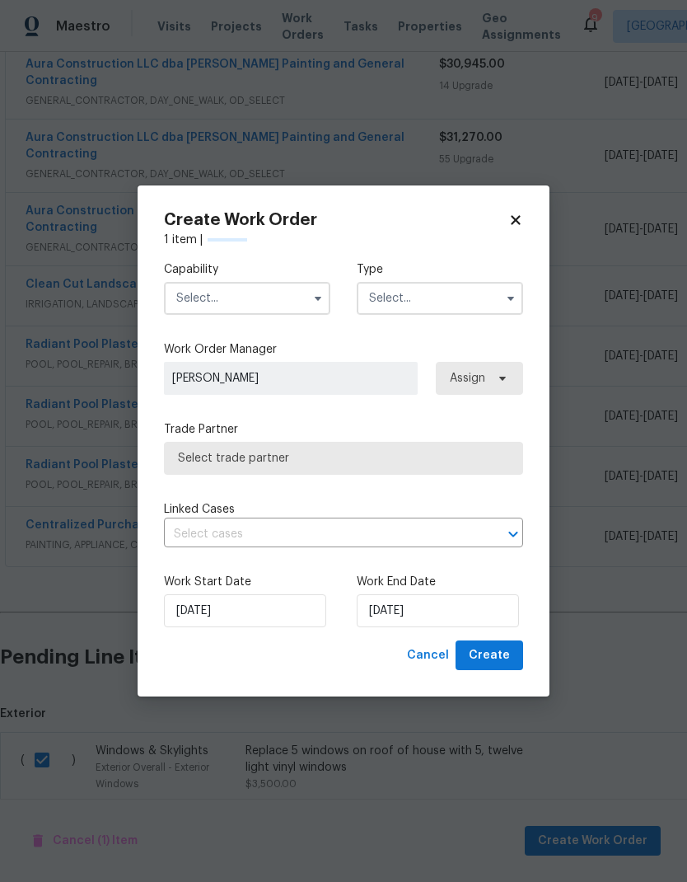
checkbox input "false"
click at [279, 293] on input "text" at bounding box center [247, 298] width 166 height 33
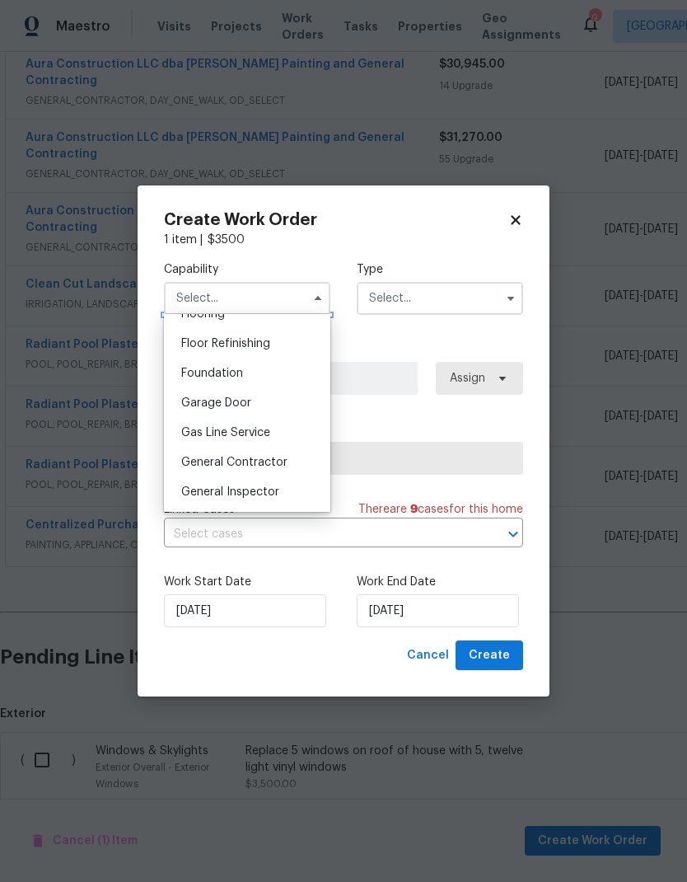
scroll to position [659, 0]
click at [278, 466] on span "General Contractor" at bounding box center [234, 462] width 106 height 12
type input "General Contractor"
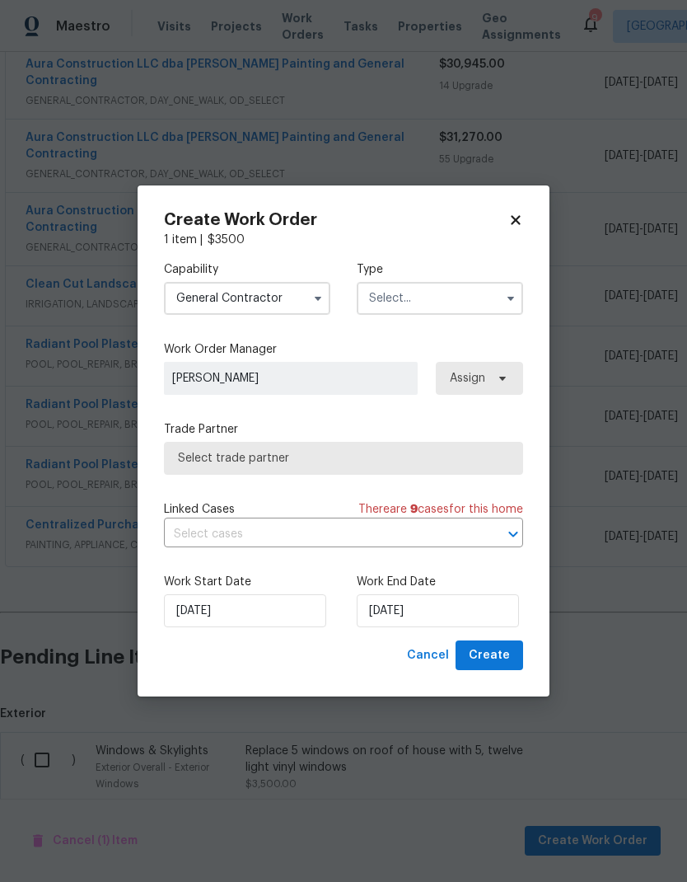
click at [450, 298] on input "text" at bounding box center [440, 298] width 166 height 33
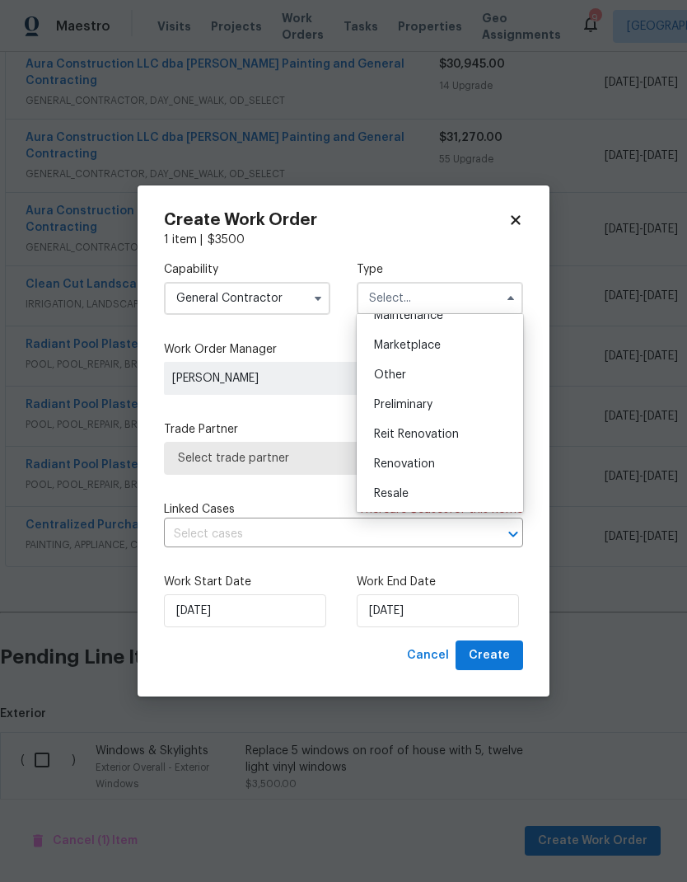
scroll to position [285, 0]
click at [448, 461] on div "Renovation" at bounding box center [440, 463] width 158 height 30
type input "Renovation"
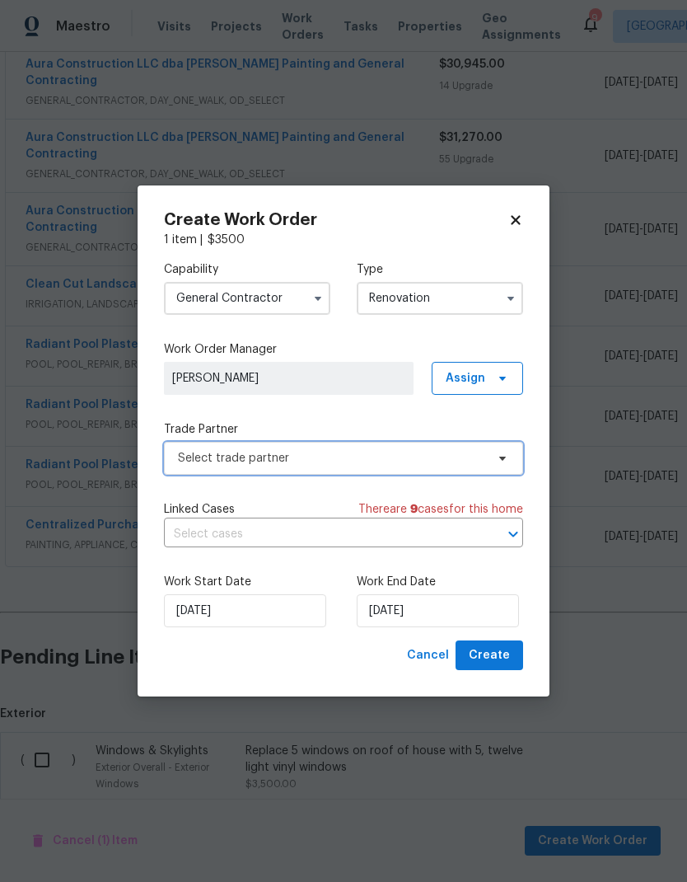
click at [382, 462] on span "Select trade partner" at bounding box center [331, 458] width 307 height 16
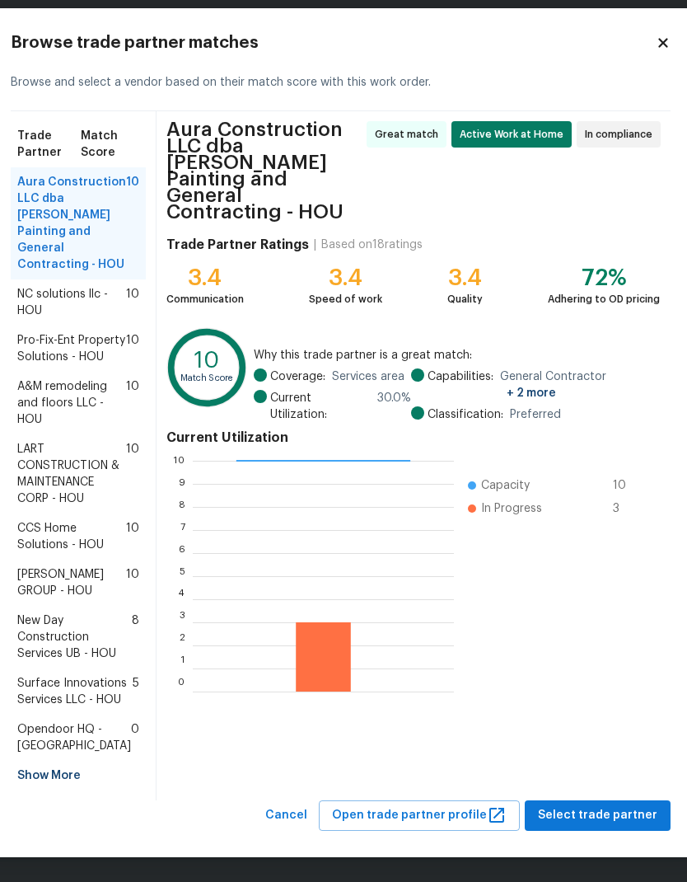
scroll to position [115, 3]
click at [625, 810] on span "Select trade partner" at bounding box center [597, 815] width 119 height 21
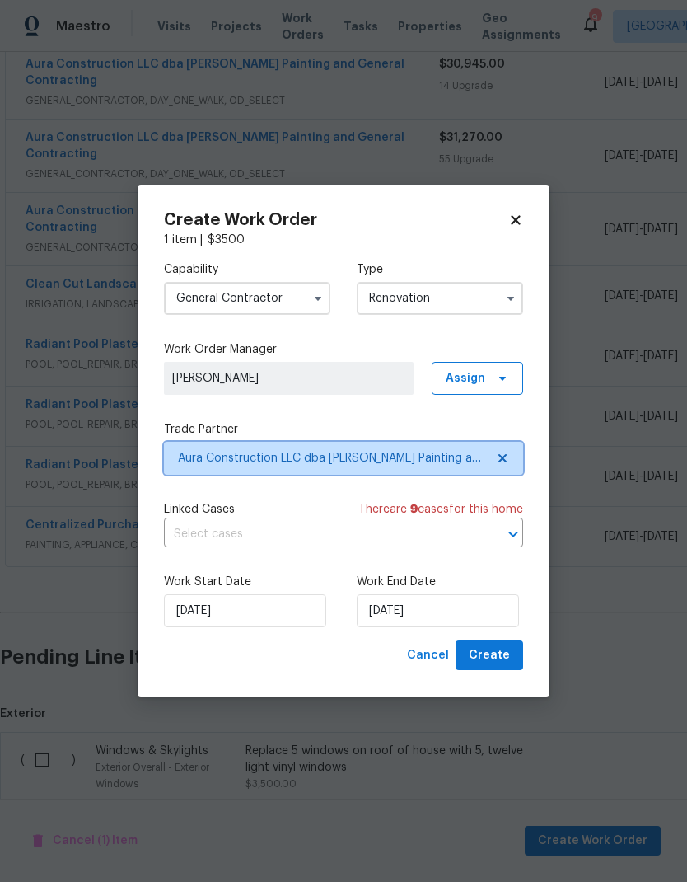
scroll to position [0, 0]
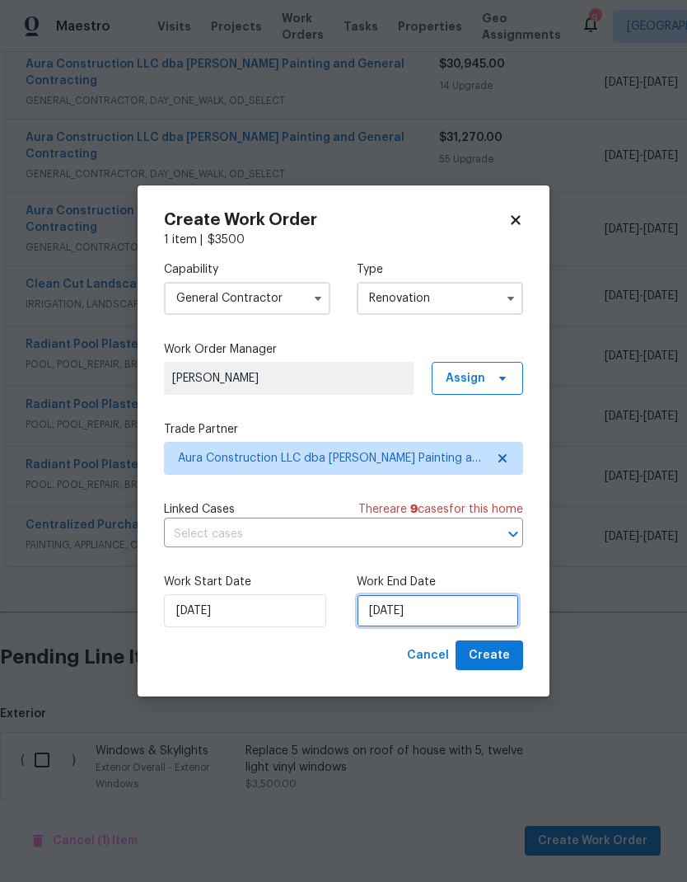
click at [453, 610] on input "8/11/2025" at bounding box center [438, 610] width 162 height 33
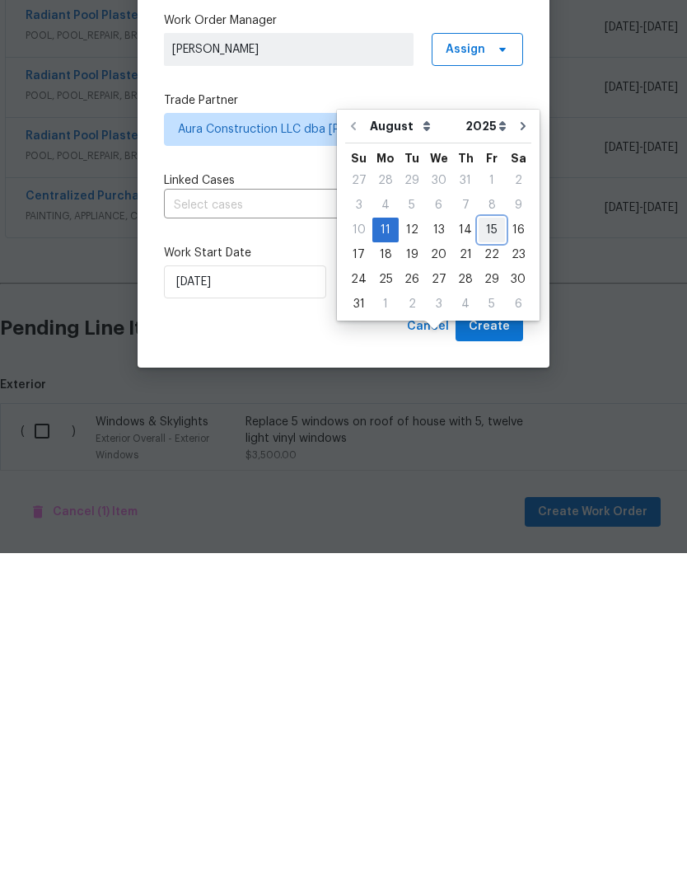
click at [490, 547] on div "15" at bounding box center [492, 558] width 26 height 23
type input "8/15/2025"
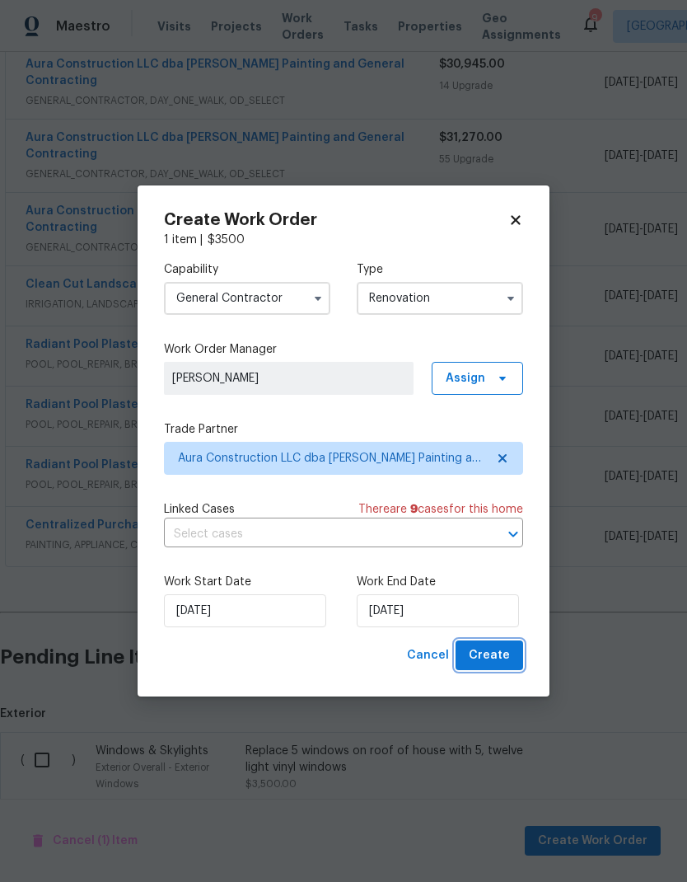
click at [505, 654] on span "Create" at bounding box center [489, 655] width 41 height 21
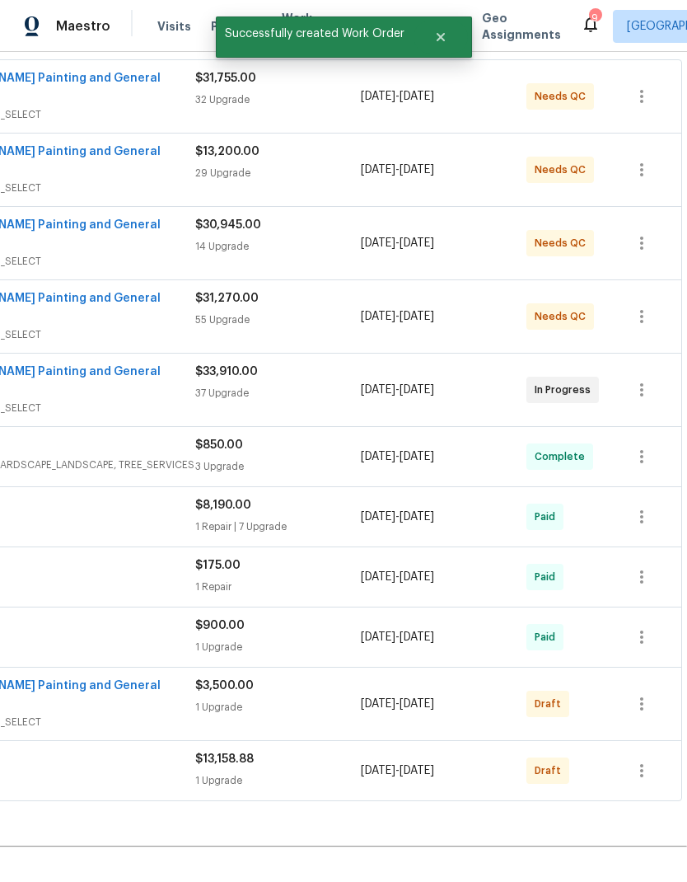
scroll to position [325, 244]
click at [651, 380] on icon "button" at bounding box center [642, 390] width 20 height 20
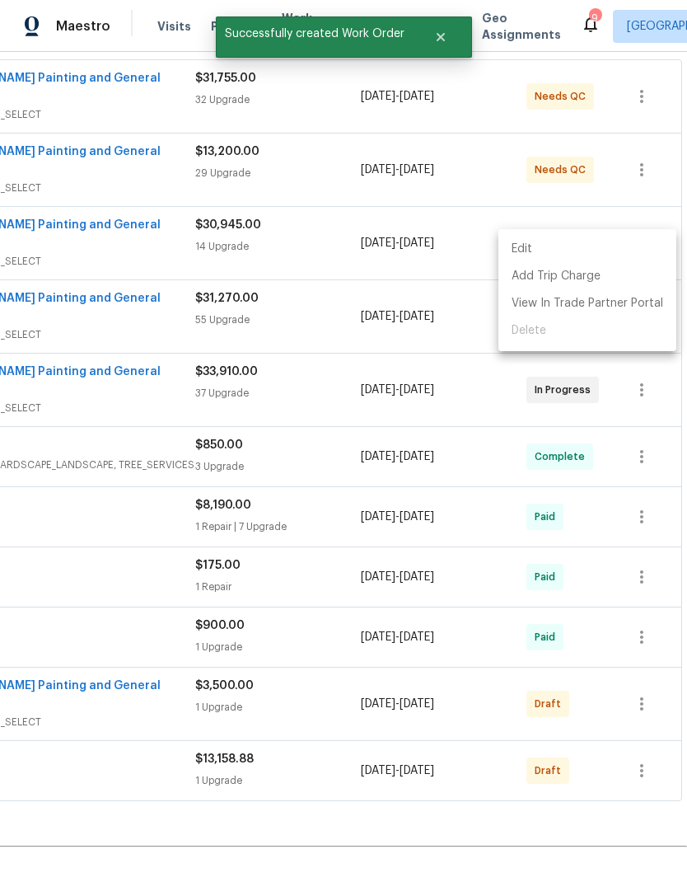
click at [473, 672] on div at bounding box center [343, 441] width 687 height 882
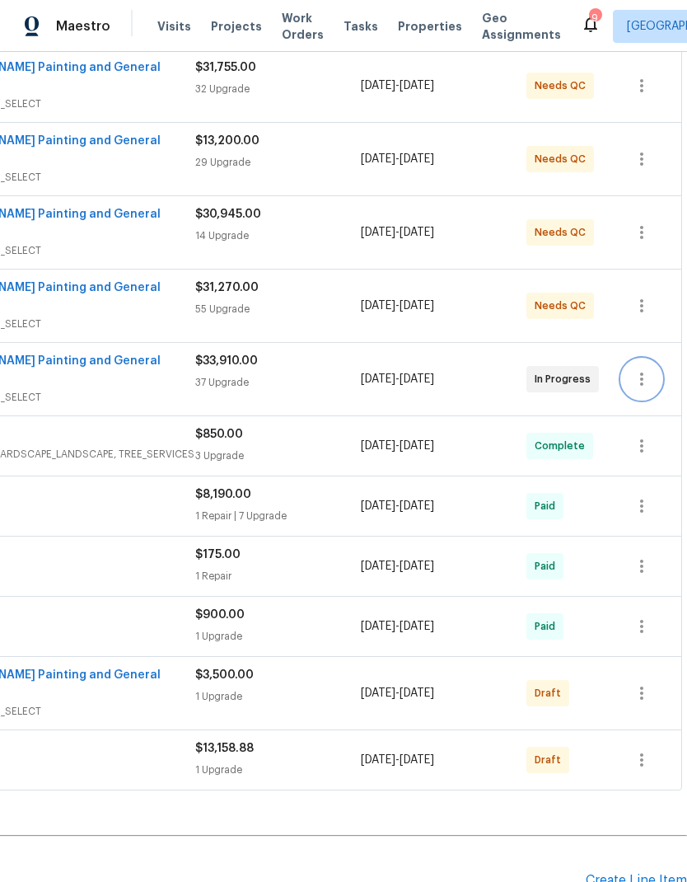
scroll to position [335, 244]
click at [644, 683] on icon "button" at bounding box center [642, 693] width 20 height 20
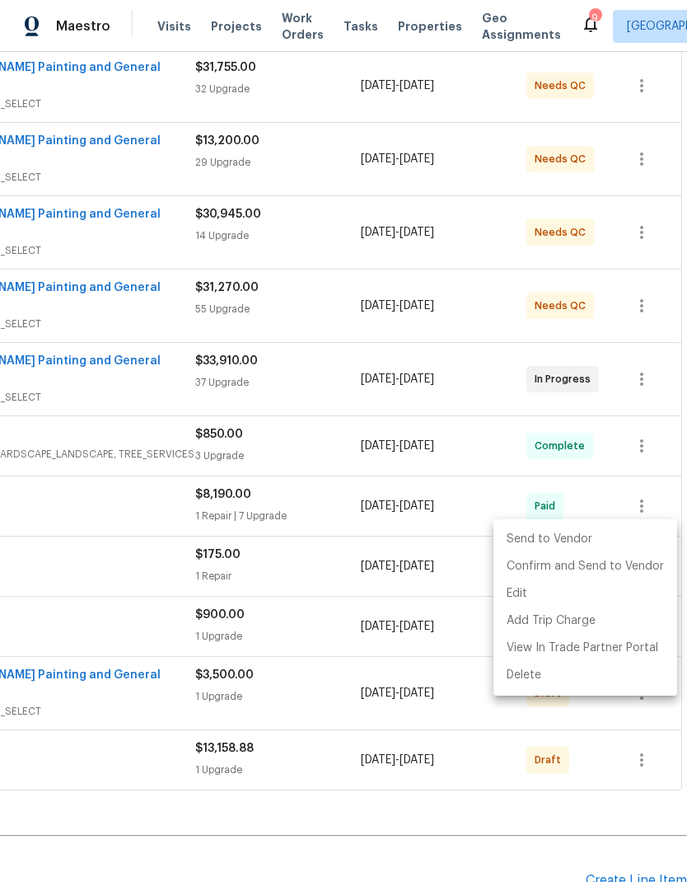
click at [579, 542] on li "Send to Vendor" at bounding box center [586, 539] width 184 height 27
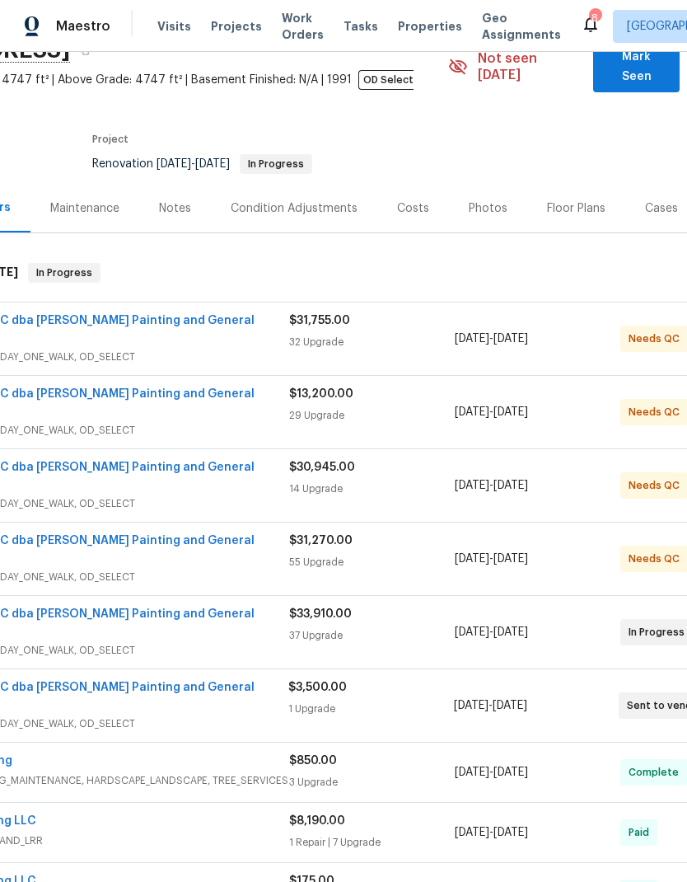
scroll to position [82, 152]
click at [411, 312] on div "$31,755.00" at bounding box center [371, 320] width 166 height 16
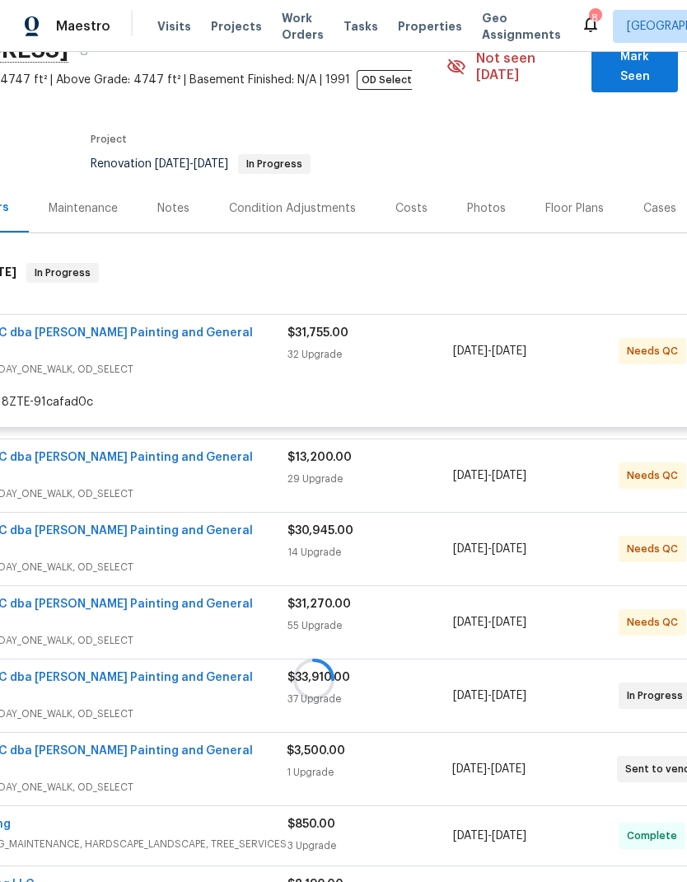
click at [426, 324] on div at bounding box center [313, 678] width 931 height 865
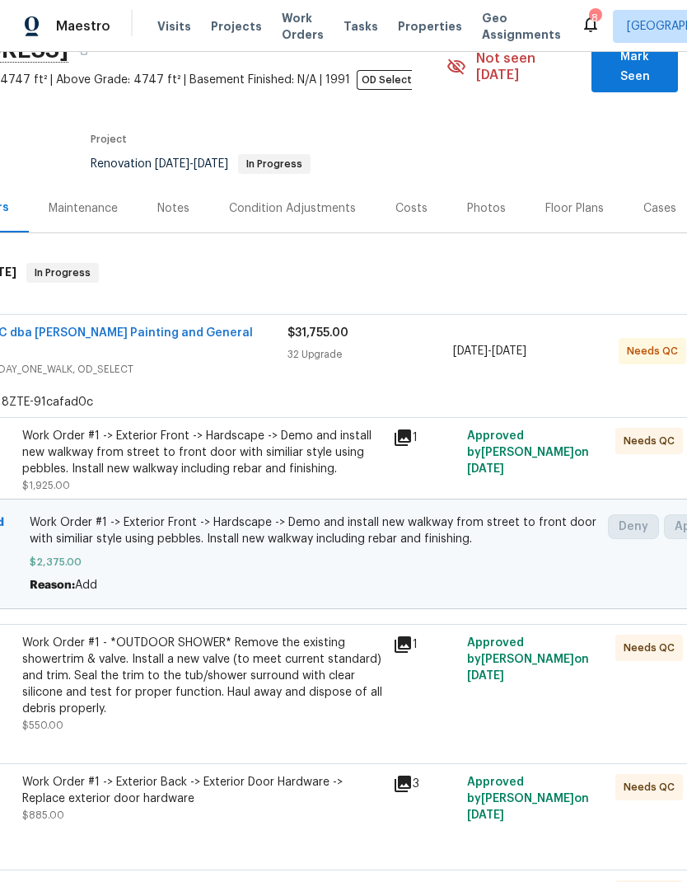
click at [213, 327] on link "Aura Construction LLC dba Logan's Painting and General Contracting" at bounding box center [63, 341] width 379 height 28
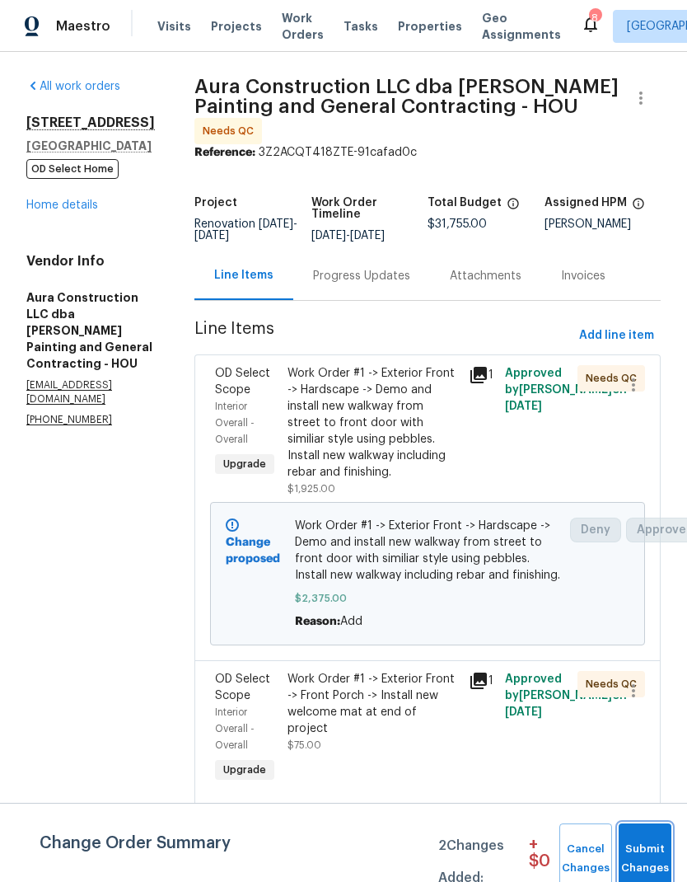
click at [659, 846] on span "Submit Changes" at bounding box center [645, 859] width 36 height 38
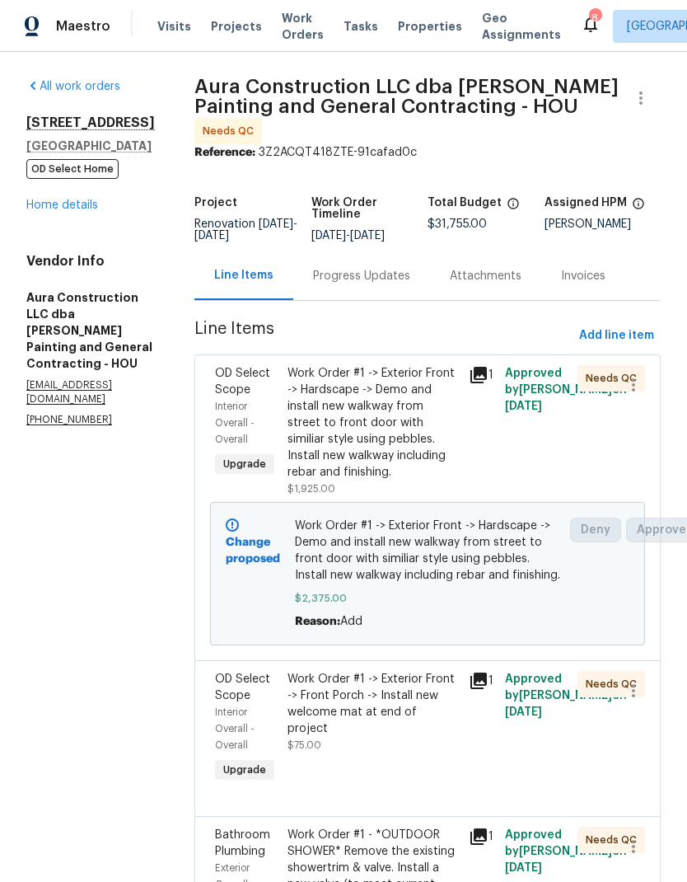
click at [365, 393] on div "Work Order #1 -> Exterior Front -> Hardscape -> Demo and install new walkway fr…" at bounding box center [373, 422] width 171 height 115
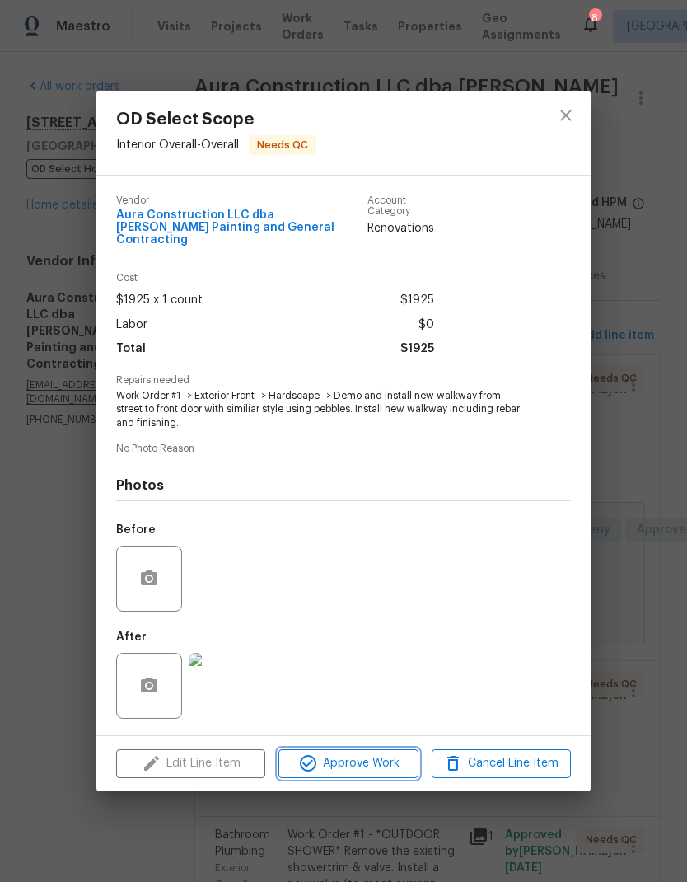
click at [393, 763] on span "Approve Work" at bounding box center [348, 763] width 129 height 21
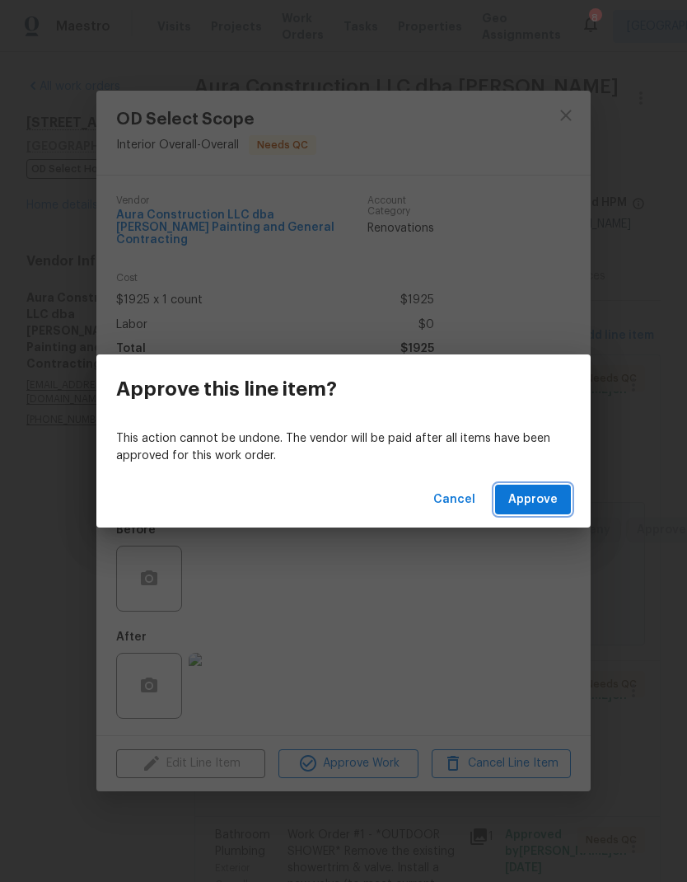
click at [546, 505] on span "Approve" at bounding box center [532, 500] width 49 height 21
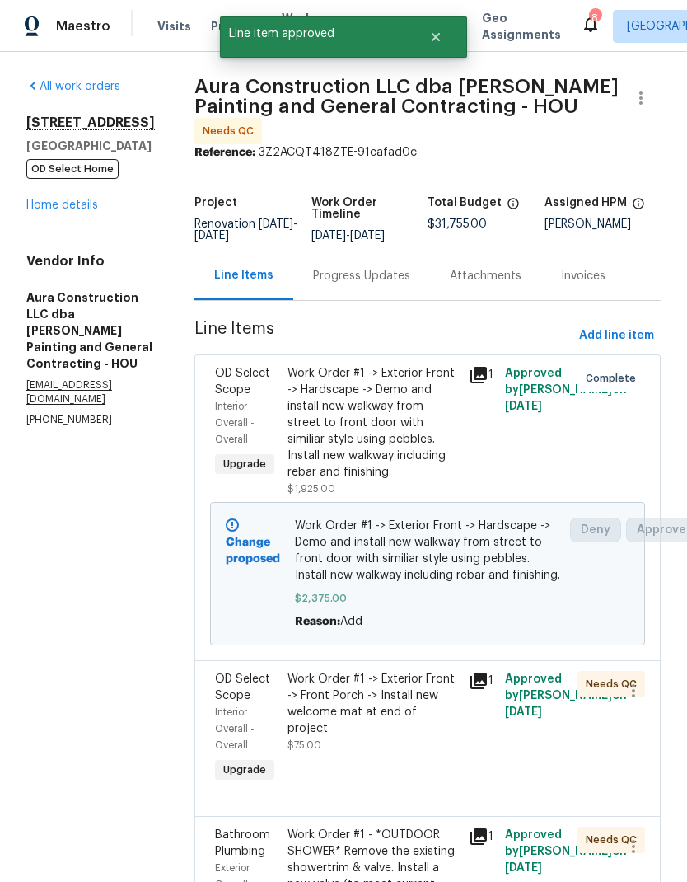
click at [380, 693] on div "Work Order #1 -> Exterior Front -> Front Porch -> Install new welcome mat at en…" at bounding box center [373, 712] width 171 height 82
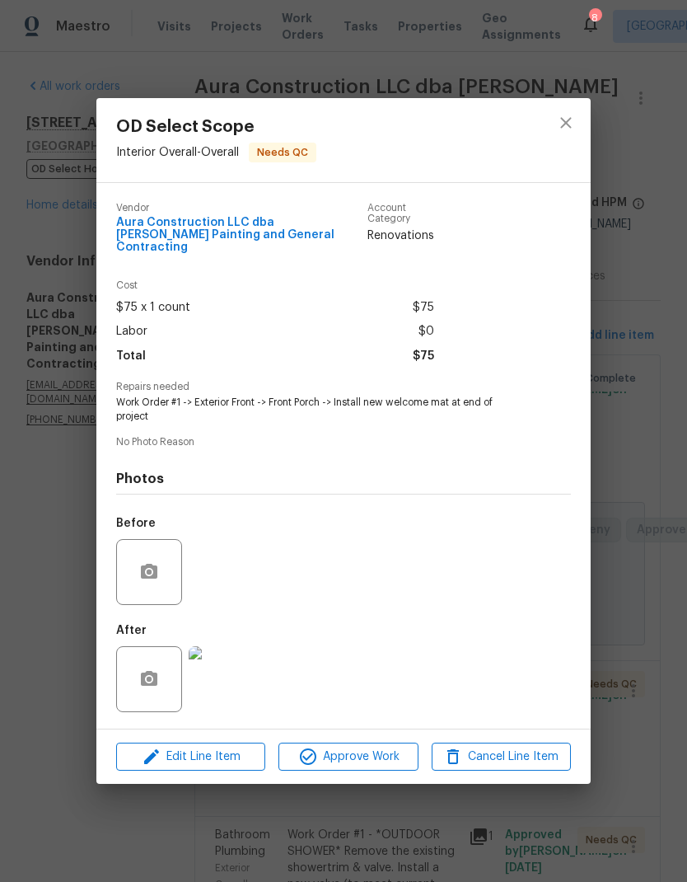
click at [239, 682] on img at bounding box center [222, 679] width 66 height 66
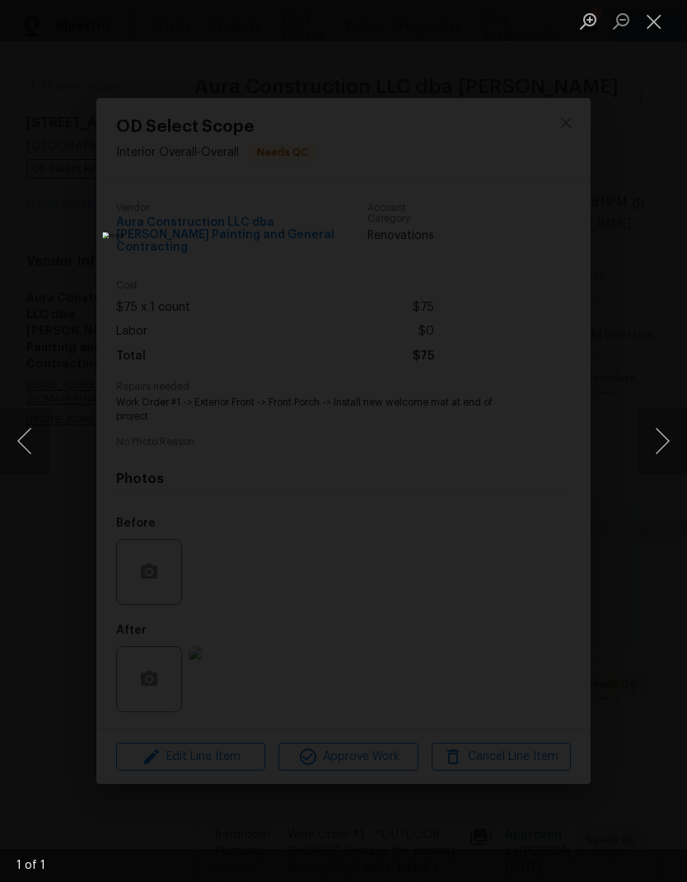
click at [658, 17] on button "Close lightbox" at bounding box center [654, 21] width 33 height 29
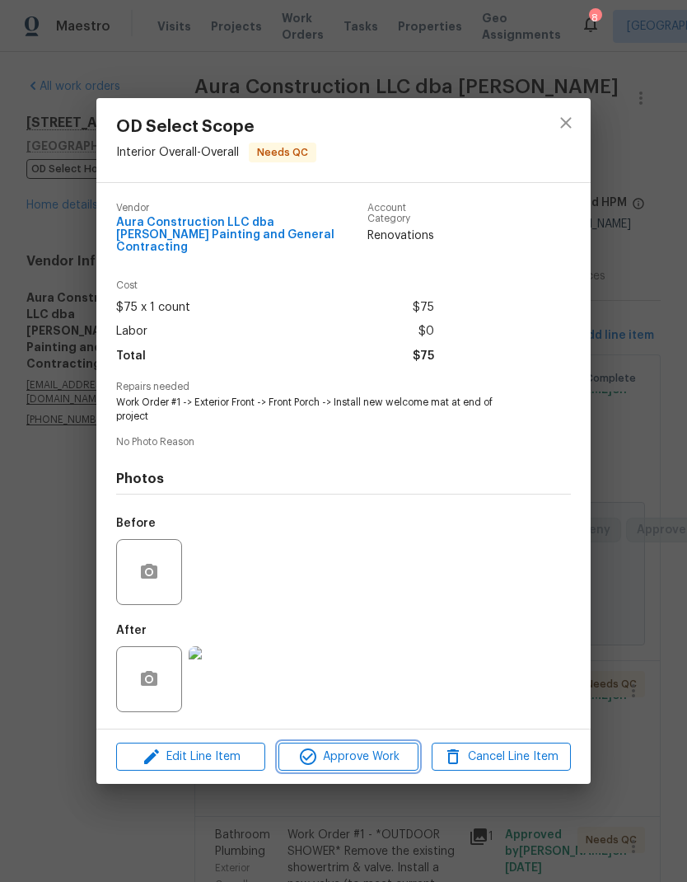
click at [370, 751] on span "Approve Work" at bounding box center [348, 757] width 129 height 21
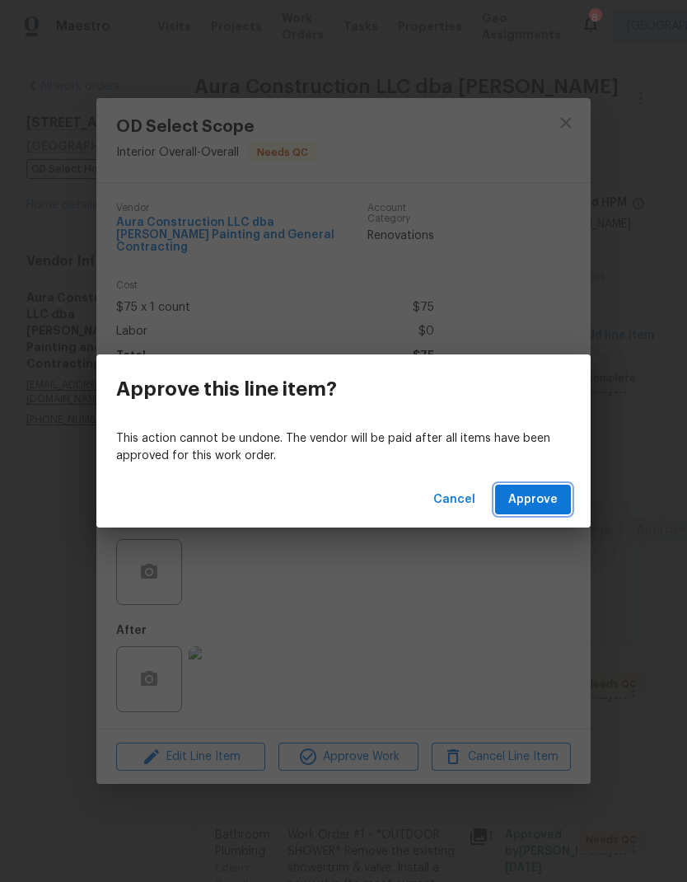
click at [551, 495] on span "Approve" at bounding box center [532, 500] width 49 height 21
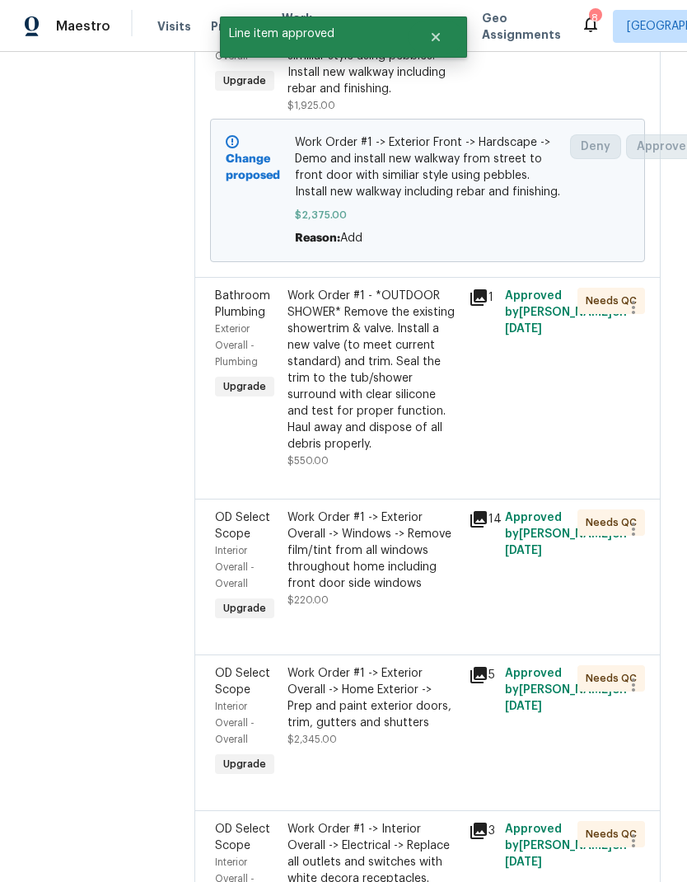
scroll to position [387, 1]
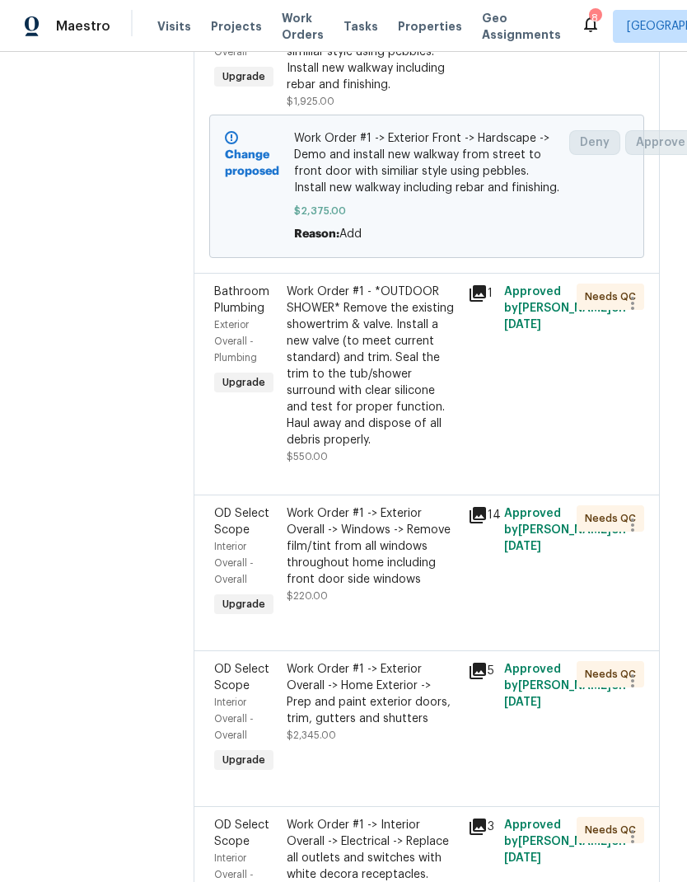
click at [402, 333] on div "Work Order #1 - *OUTDOOR SHOWER* Remove the existing showertrim & valve. Instal…" at bounding box center [372, 366] width 171 height 165
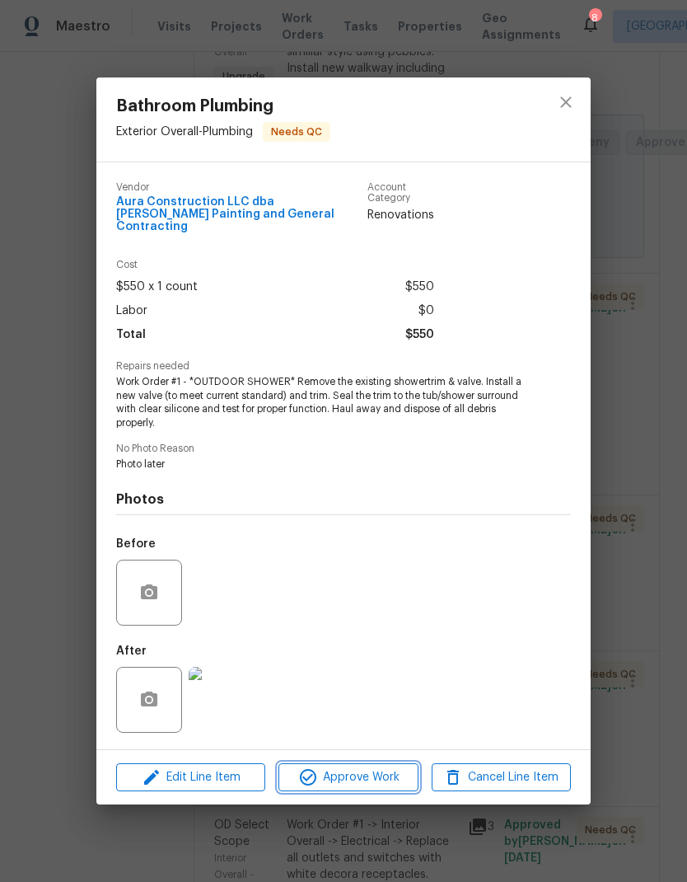
click at [384, 771] on span "Approve Work" at bounding box center [348, 777] width 129 height 21
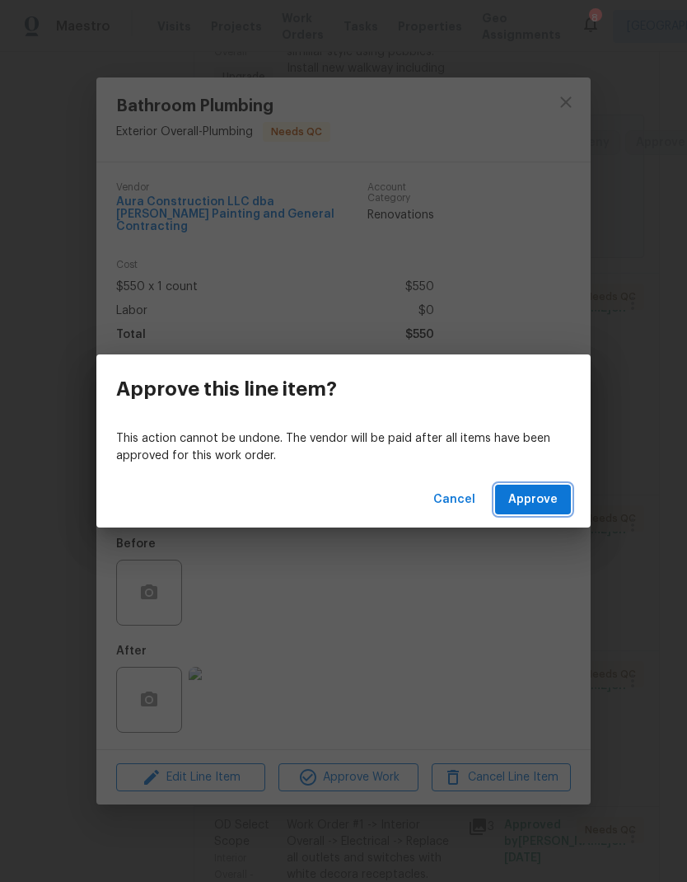
click at [546, 501] on span "Approve" at bounding box center [532, 500] width 49 height 21
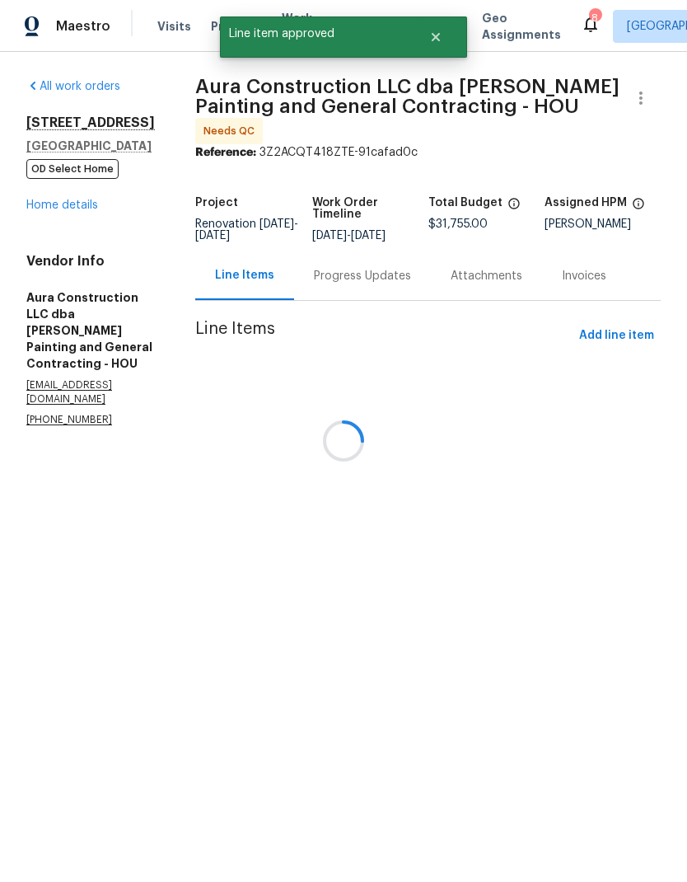
scroll to position [0, 0]
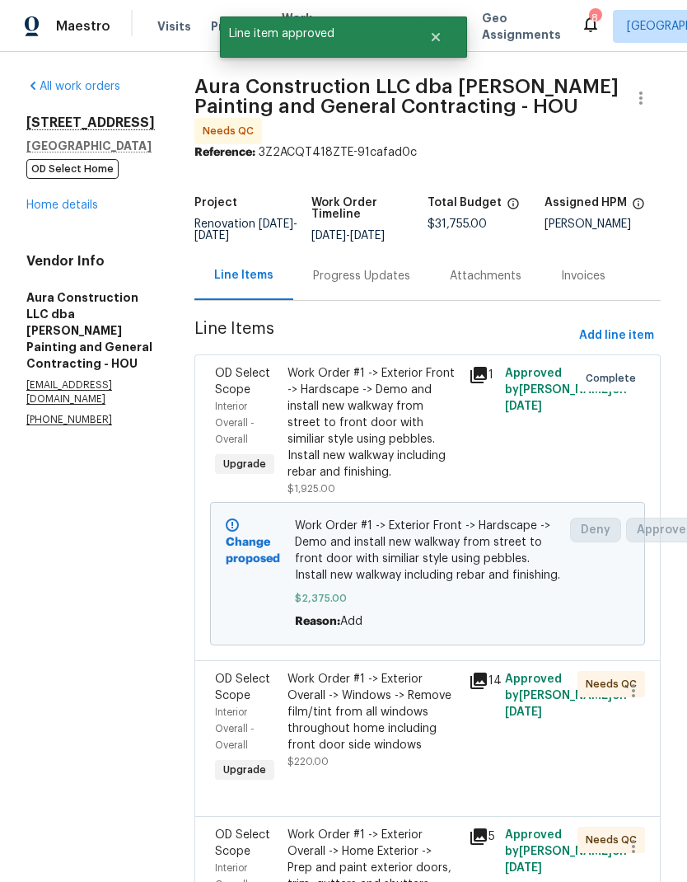
click at [405, 696] on div "Work Order #1 -> Exterior Overall -> Windows -> Remove film/tint from all windo…" at bounding box center [373, 712] width 171 height 82
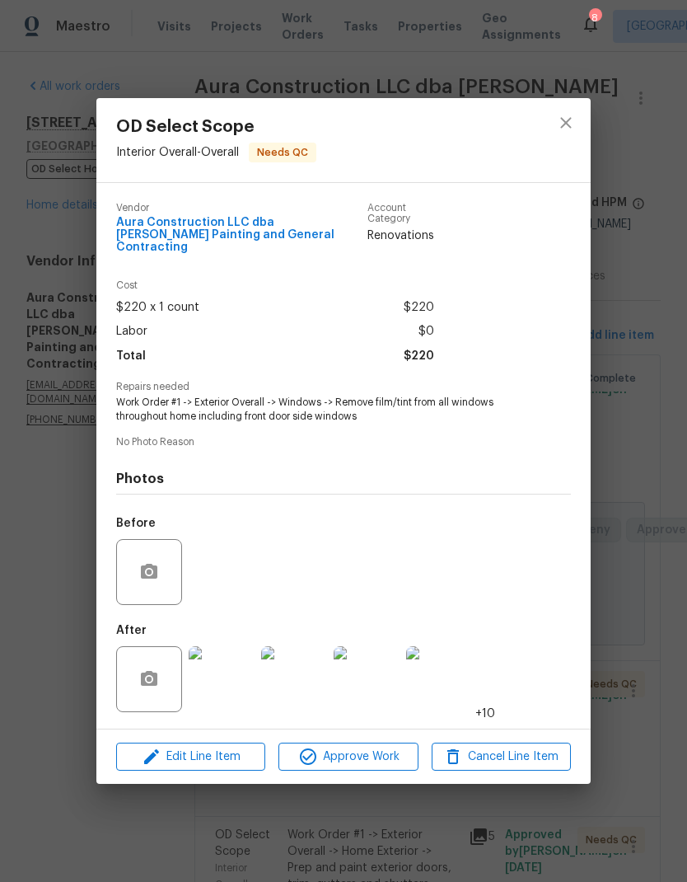
click at [448, 680] on img at bounding box center [439, 679] width 66 height 66
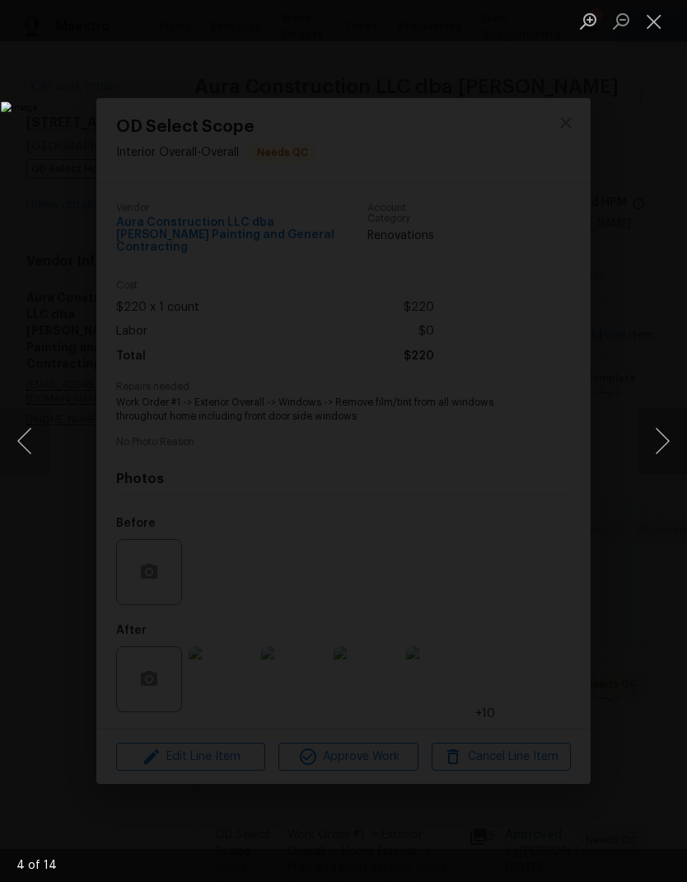
click at [657, 27] on button "Close lightbox" at bounding box center [654, 21] width 33 height 29
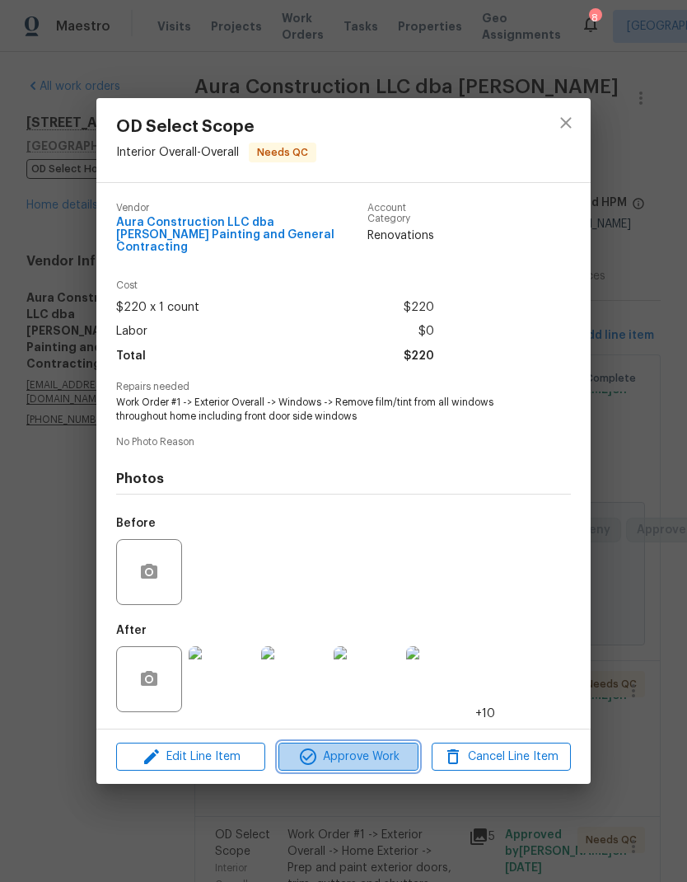
click at [375, 754] on span "Approve Work" at bounding box center [348, 757] width 129 height 21
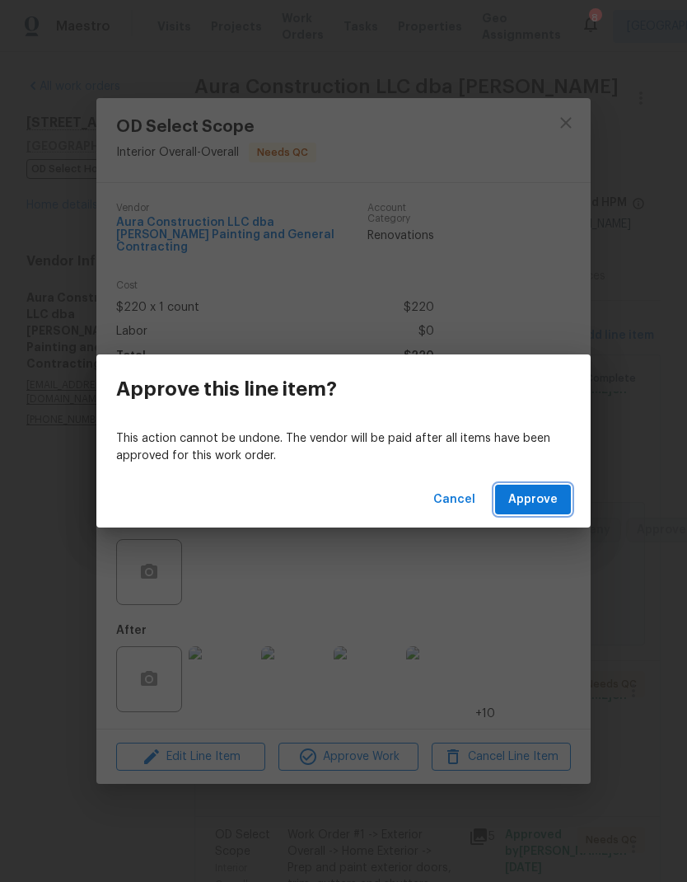
click at [532, 513] on button "Approve" at bounding box center [533, 500] width 76 height 30
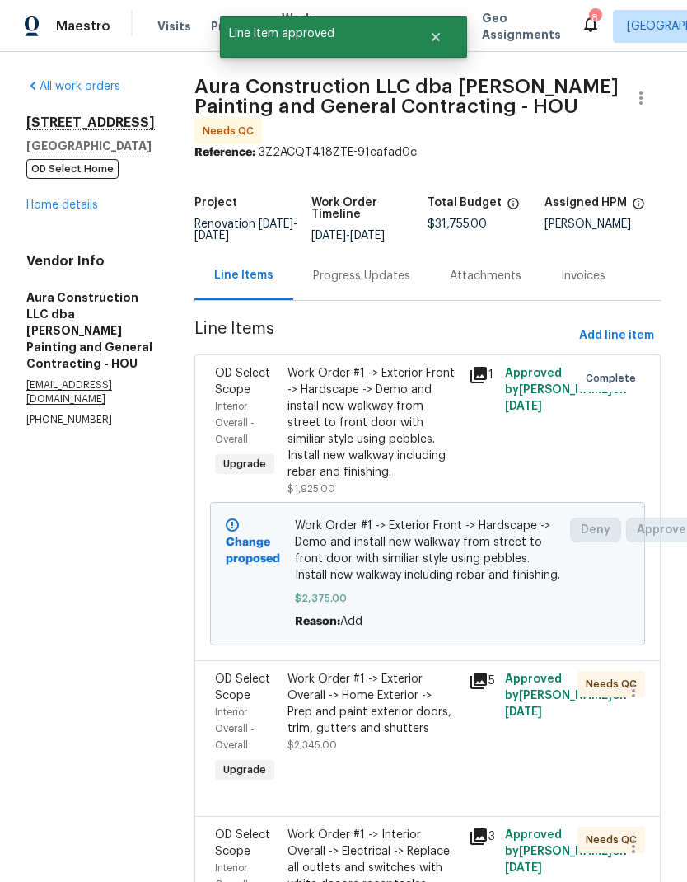
click at [397, 675] on div "Work Order #1 -> Exterior Overall -> Home Exterior -> Prep and paint exterior d…" at bounding box center [373, 704] width 171 height 66
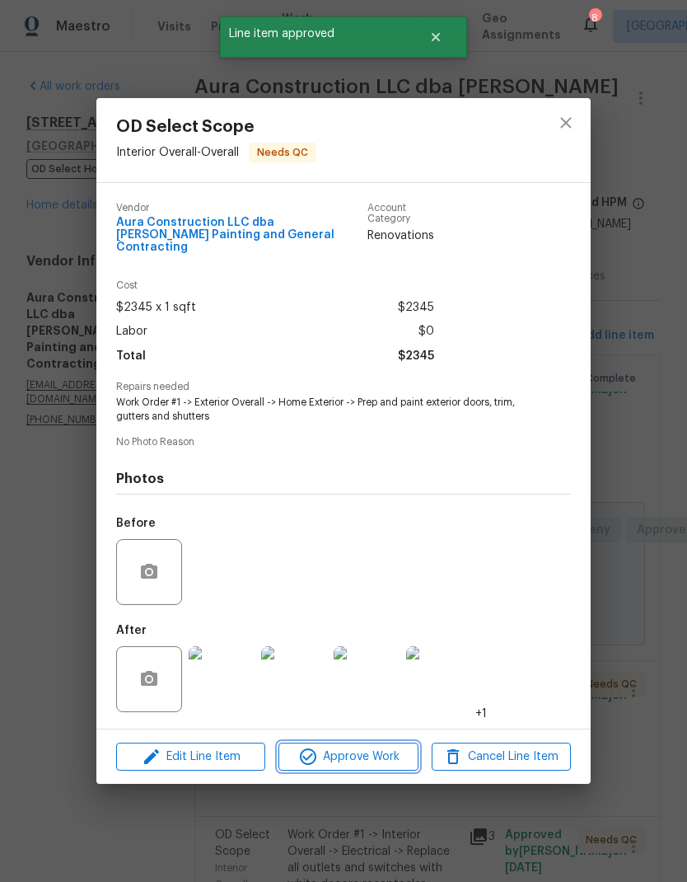
click at [375, 757] on span "Approve Work" at bounding box center [348, 757] width 129 height 21
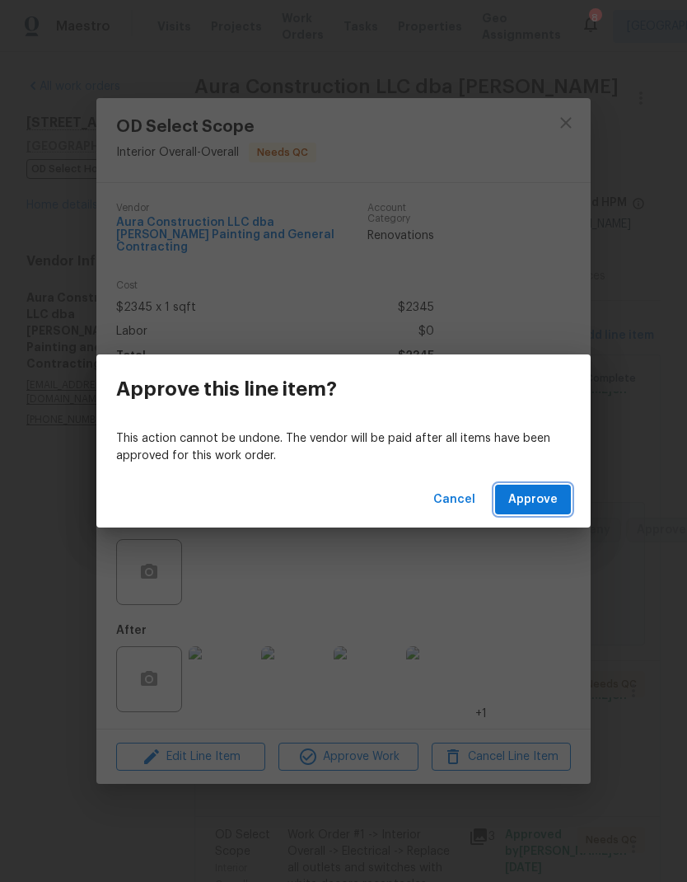
click at [552, 508] on span "Approve" at bounding box center [532, 500] width 49 height 21
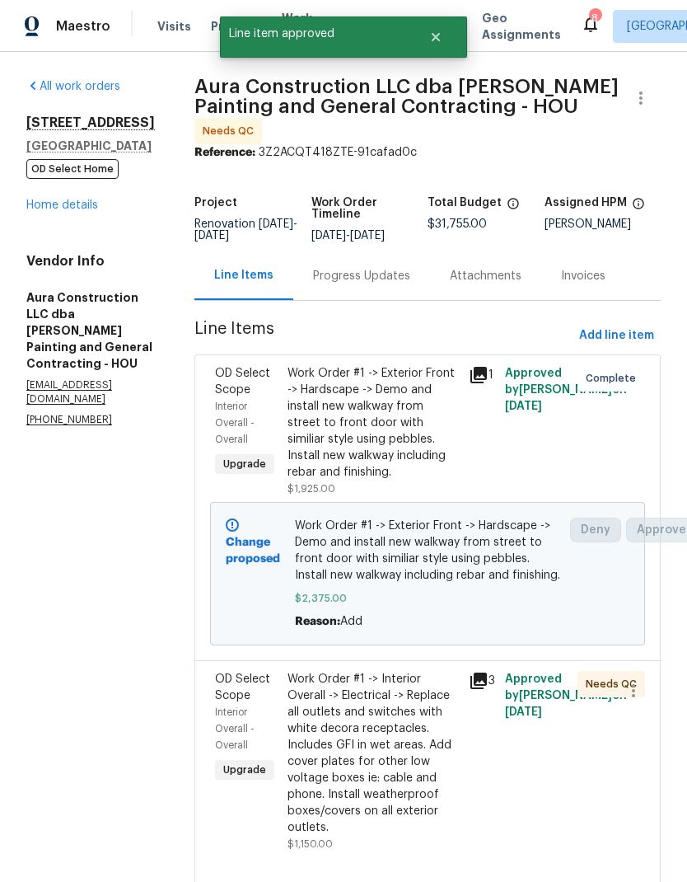
click at [394, 697] on div "Work Order #1 -> Interior Overall -> Electrical -> Replace all outlets and swit…" at bounding box center [373, 753] width 171 height 165
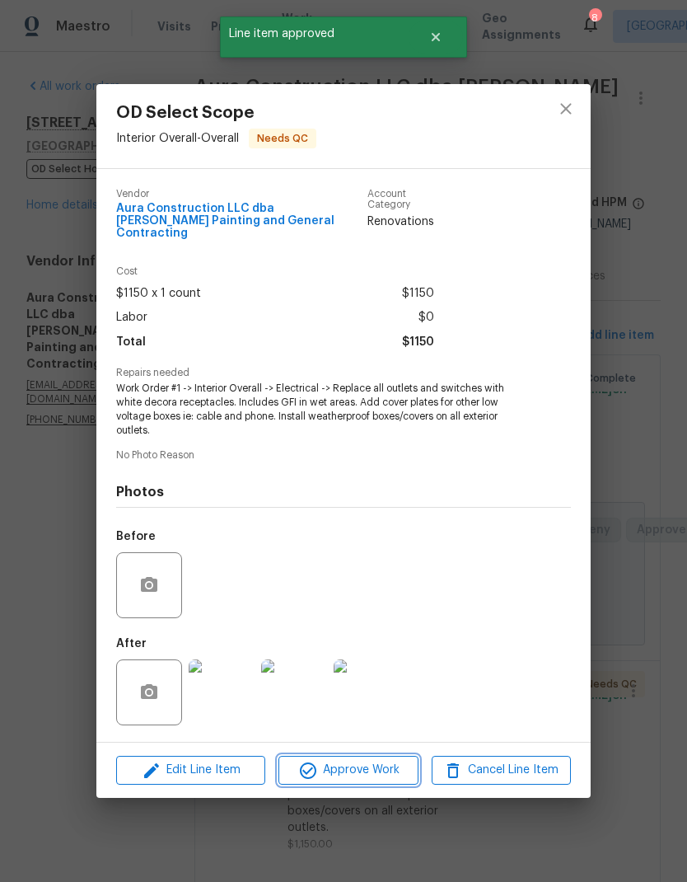
click at [378, 771] on span "Approve Work" at bounding box center [348, 770] width 129 height 21
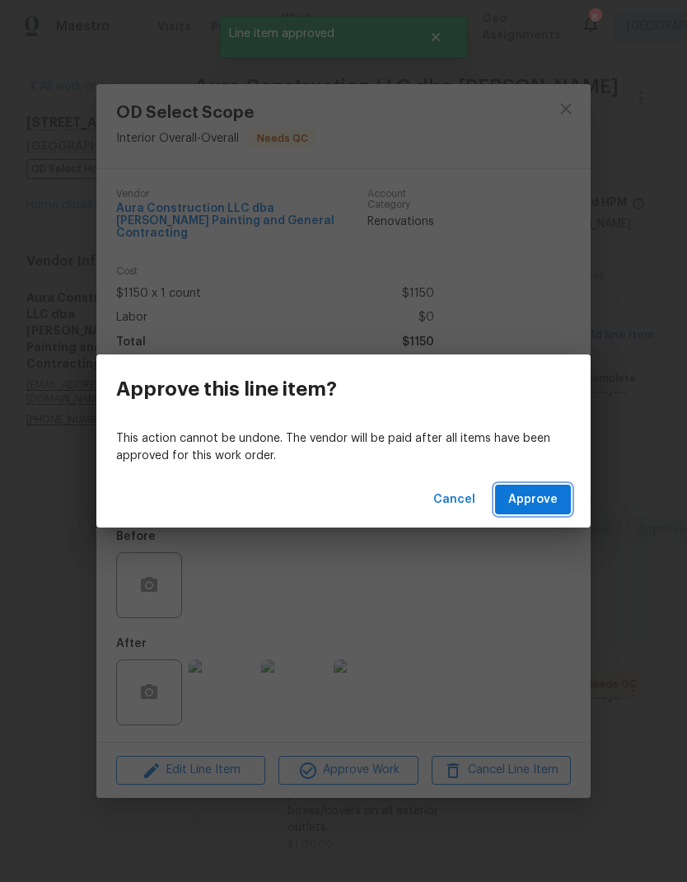
click at [549, 492] on span "Approve" at bounding box center [532, 500] width 49 height 21
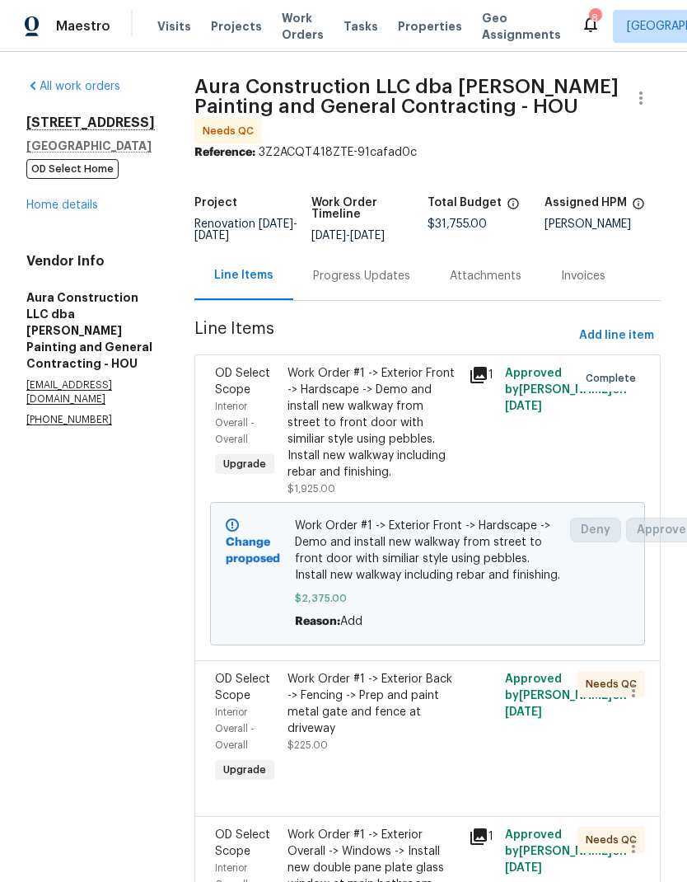
click at [411, 672] on div "Work Order #1 -> Exterior Back -> Fencing -> Prep and paint metal gate and fenc…" at bounding box center [373, 704] width 171 height 66
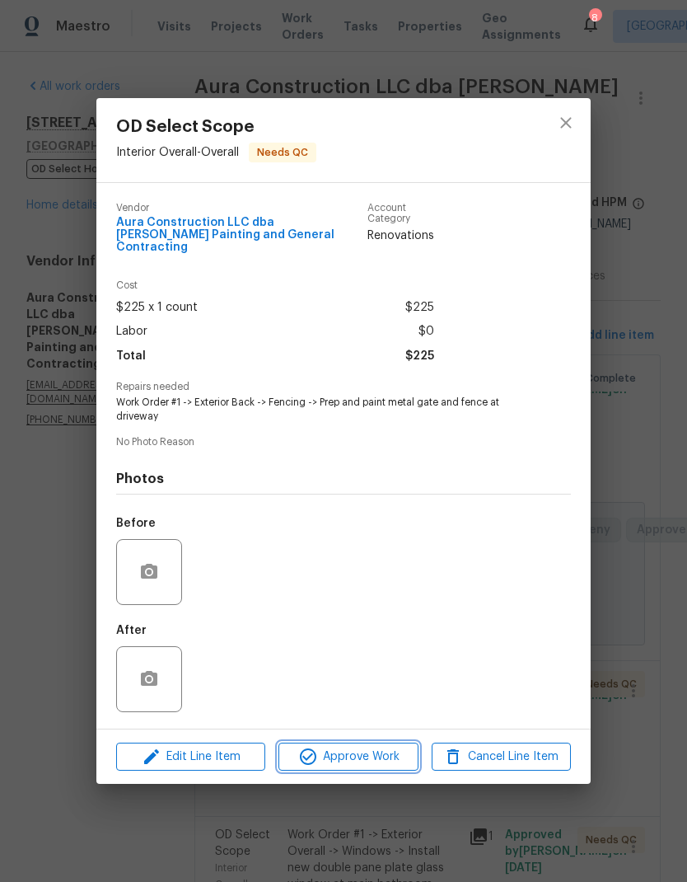
click at [379, 758] on span "Approve Work" at bounding box center [348, 757] width 129 height 21
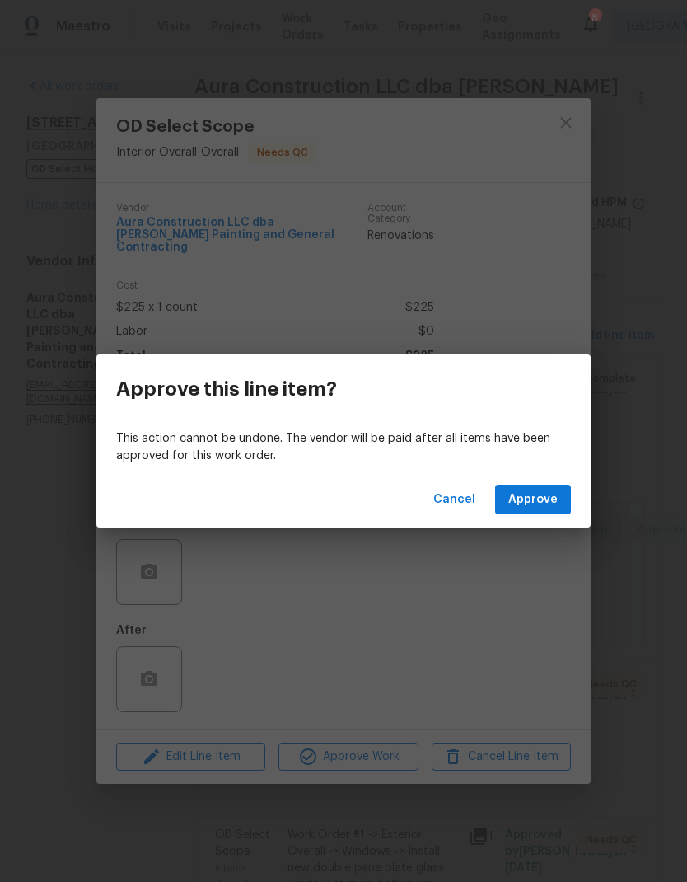
click at [554, 501] on span "Approve" at bounding box center [532, 500] width 49 height 21
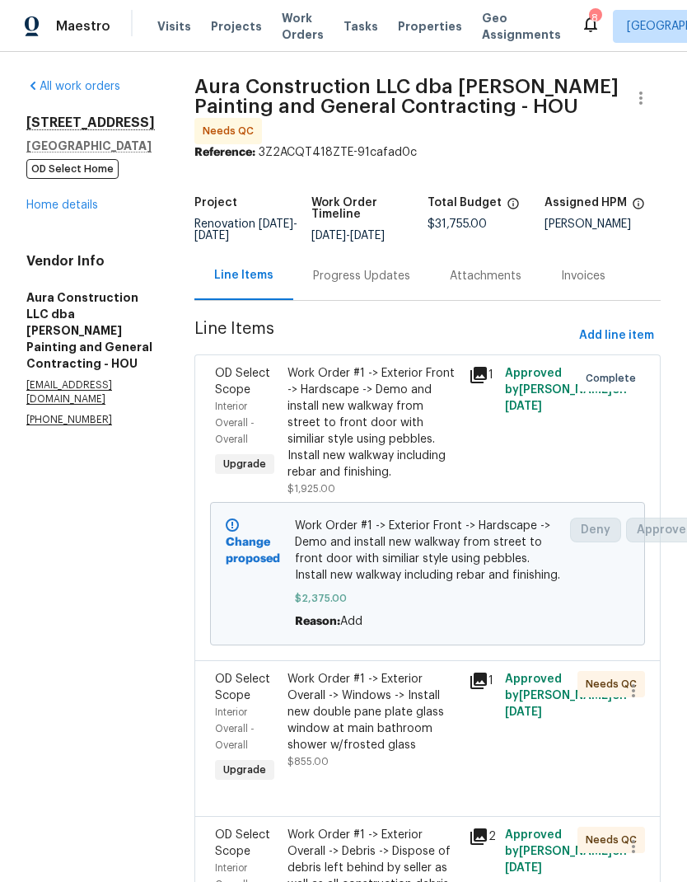
click at [420, 681] on div "Work Order #1 -> Exterior Overall -> Windows -> Install new double pane plate g…" at bounding box center [373, 712] width 171 height 82
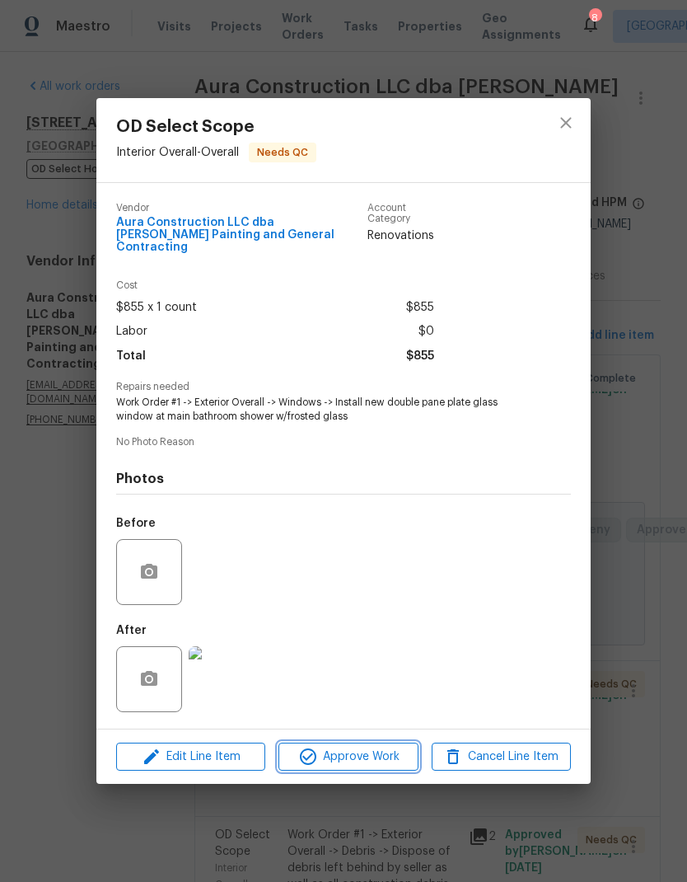
click at [391, 751] on span "Approve Work" at bounding box center [348, 757] width 129 height 21
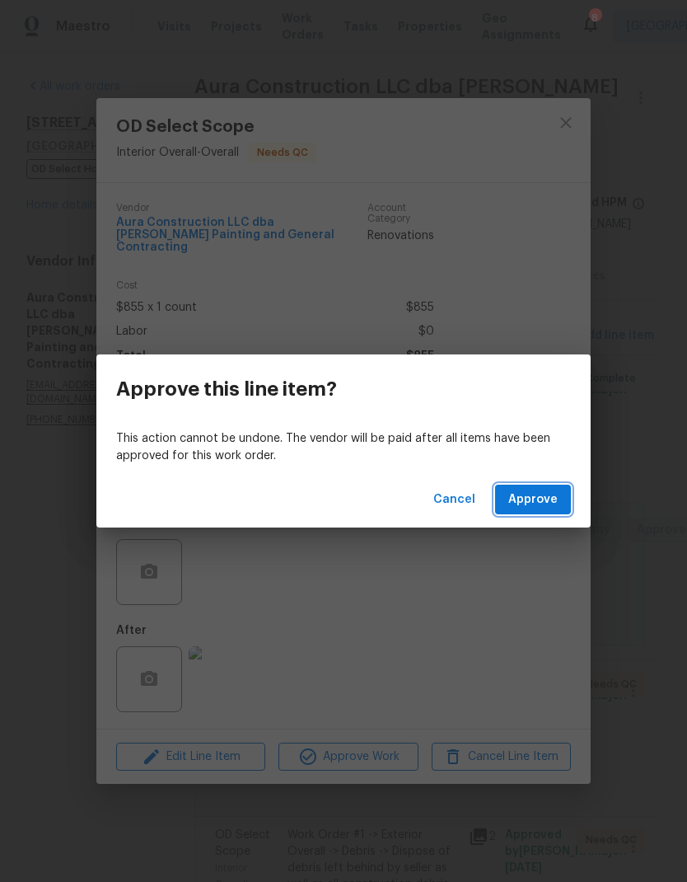
click at [557, 502] on span "Approve" at bounding box center [532, 500] width 49 height 21
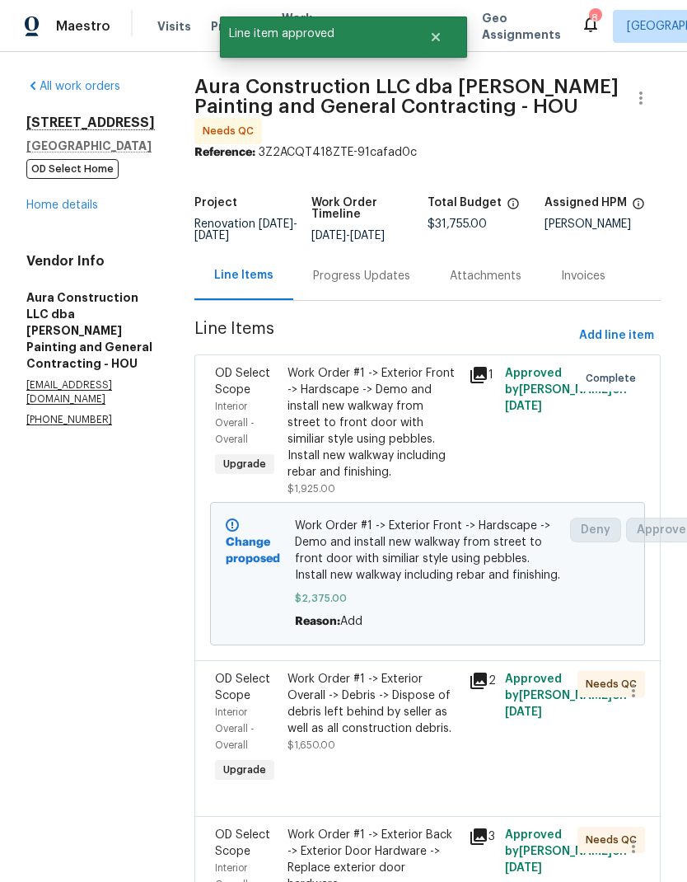
click at [399, 671] on div "Work Order #1 -> Exterior Overall -> Debris -> Dispose of debris left behind by…" at bounding box center [373, 704] width 171 height 66
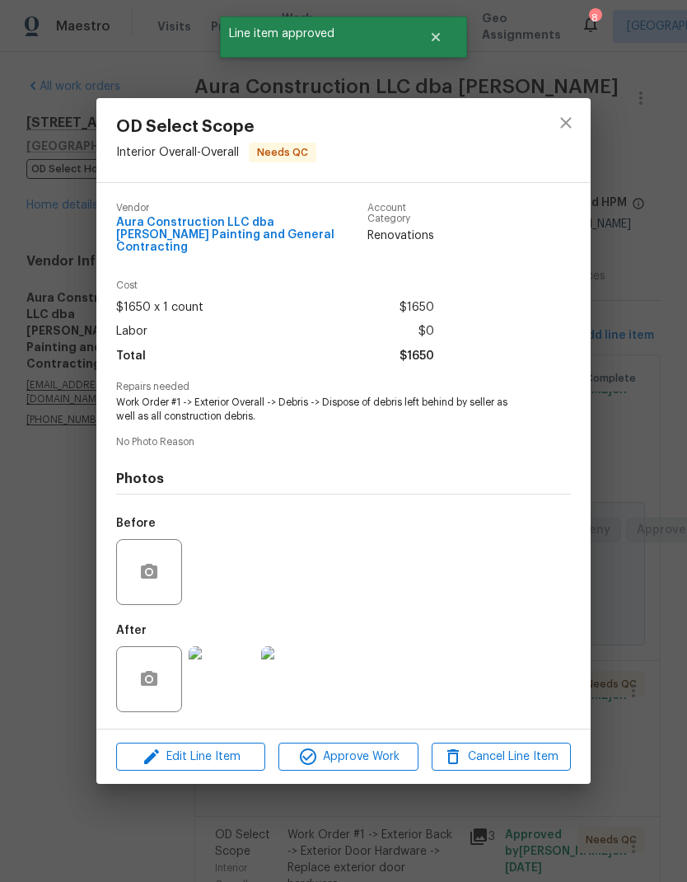
click at [624, 708] on div "OD Select Scope Interior Overall - Overall Needs QC Vendor Aura Construction LL…" at bounding box center [343, 441] width 687 height 882
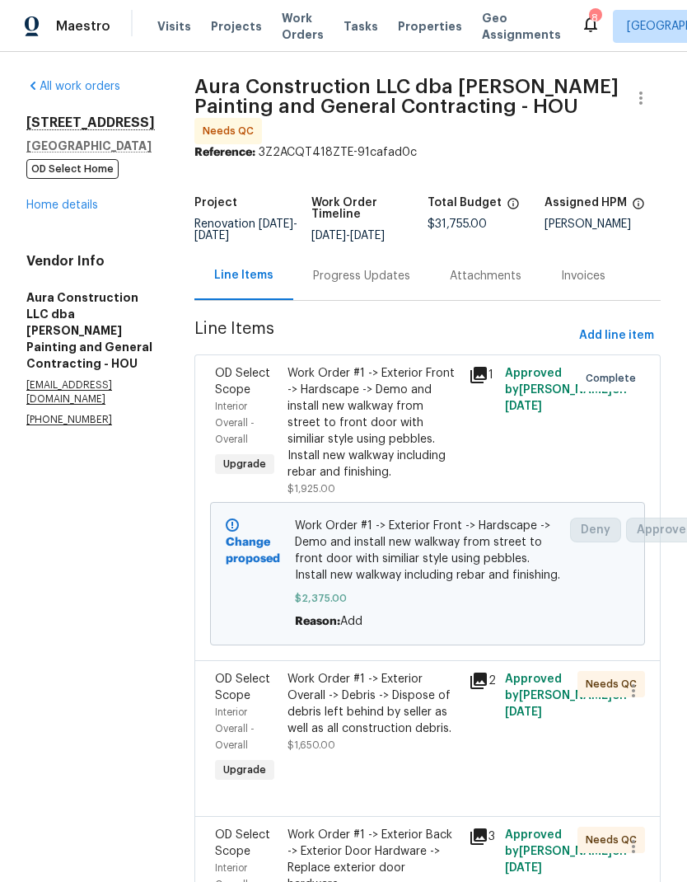
click at [407, 671] on div "Work Order #1 -> Exterior Overall -> Debris -> Dispose of debris left behind by…" at bounding box center [373, 704] width 171 height 66
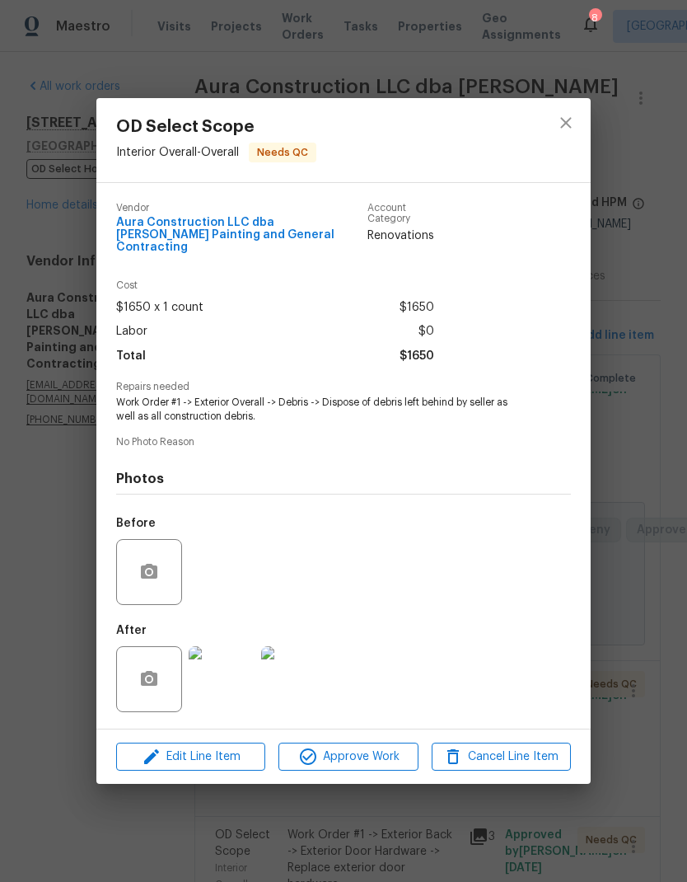
click at [362, 752] on span "Approve Work" at bounding box center [348, 757] width 129 height 21
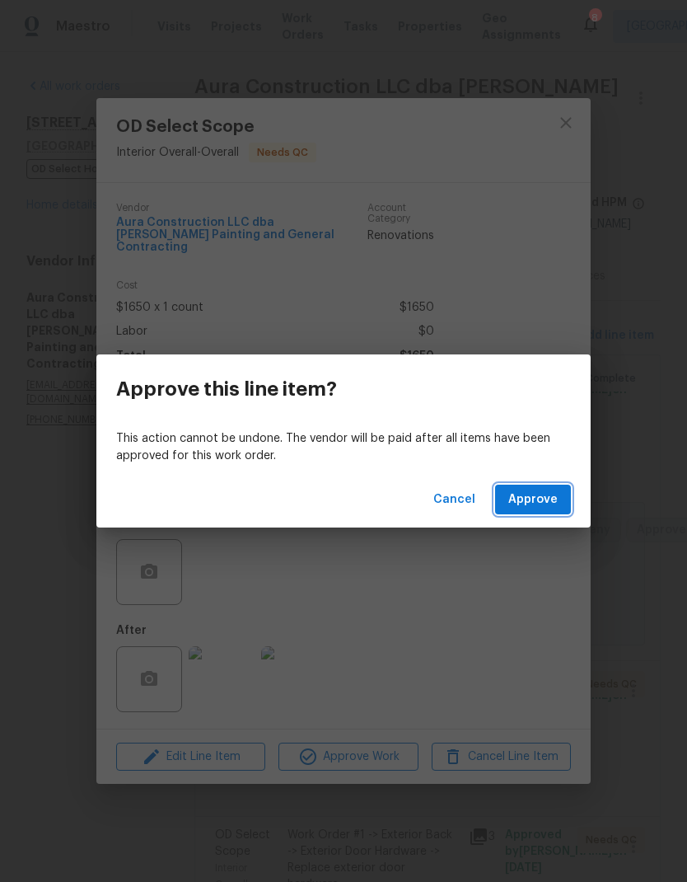
click at [563, 496] on button "Approve" at bounding box center [533, 500] width 76 height 30
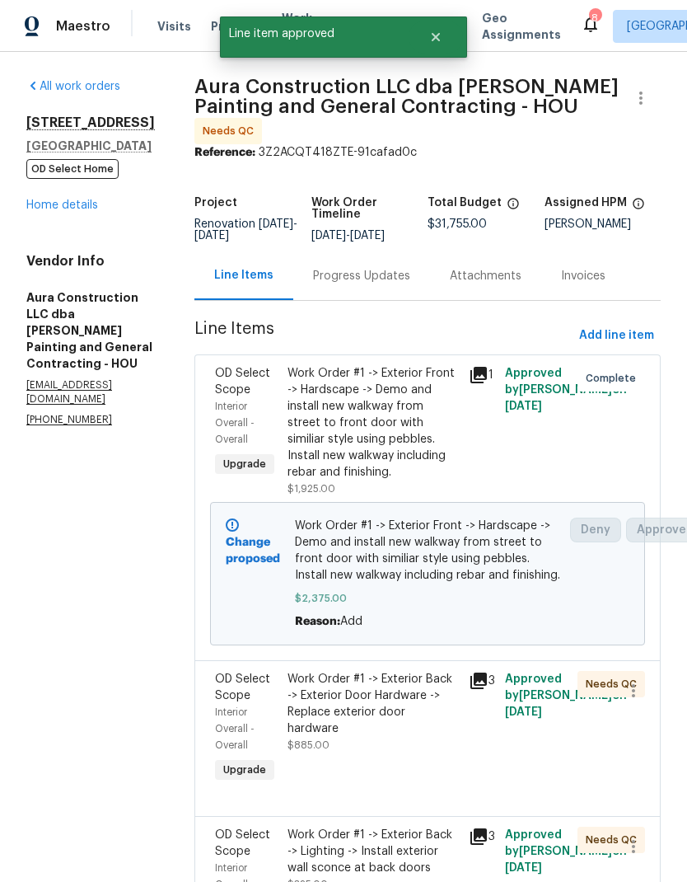
click at [407, 672] on div "Work Order #1 -> Exterior Back -> Exterior Door Hardware -> Replace exterior do…" at bounding box center [373, 704] width 171 height 66
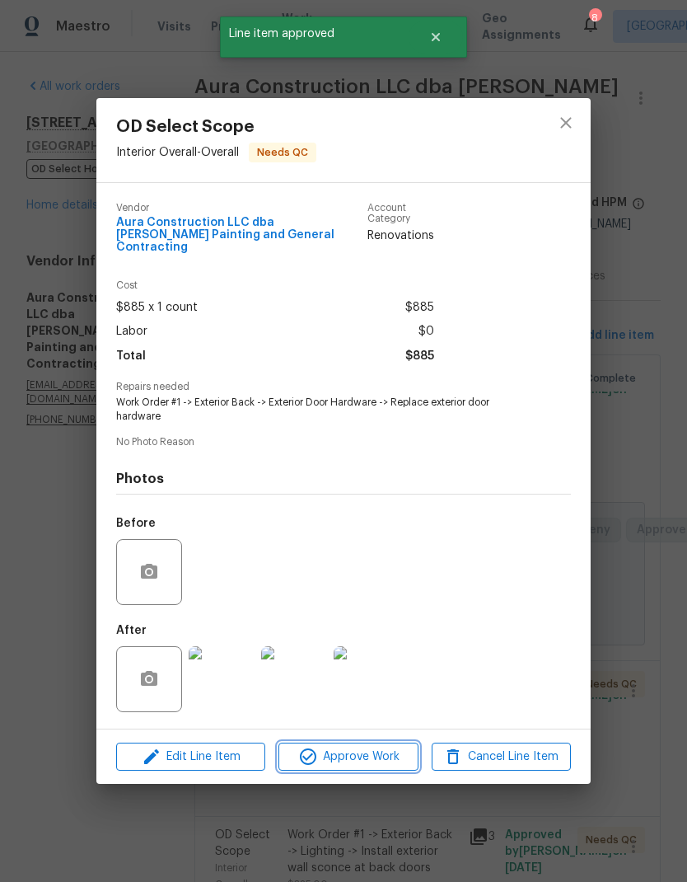
click at [391, 754] on span "Approve Work" at bounding box center [348, 757] width 129 height 21
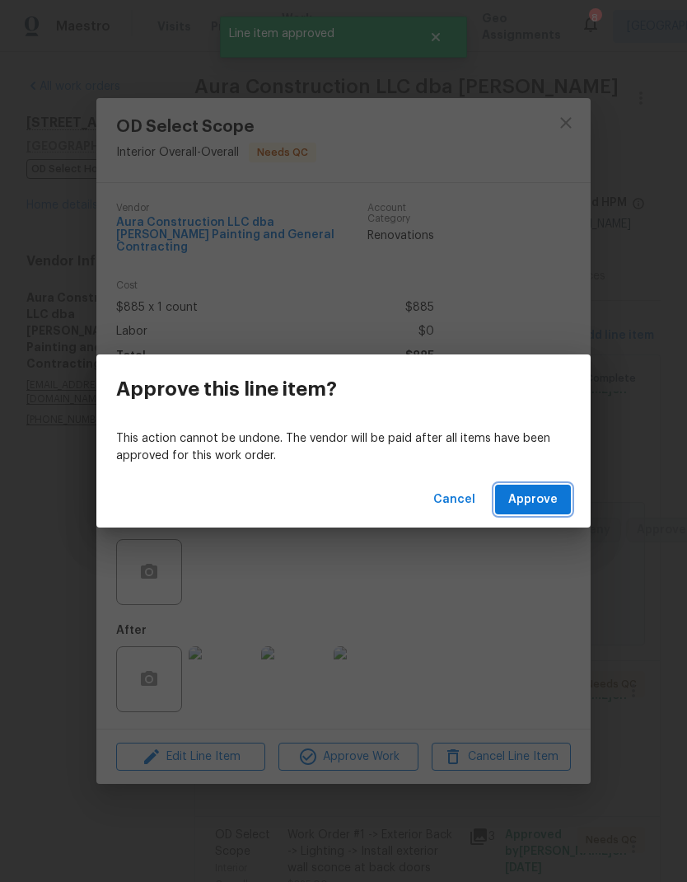
click at [548, 503] on span "Approve" at bounding box center [532, 500] width 49 height 21
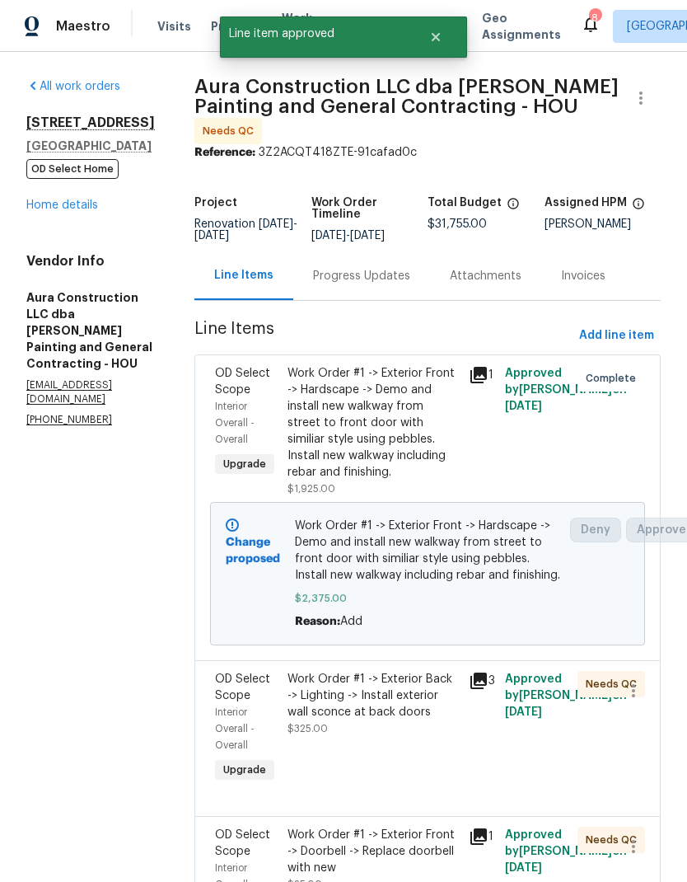
click at [387, 671] on div "Work Order #1 -> Exterior Back -> Lighting -> Install exterior wall sconce at b…" at bounding box center [373, 695] width 171 height 49
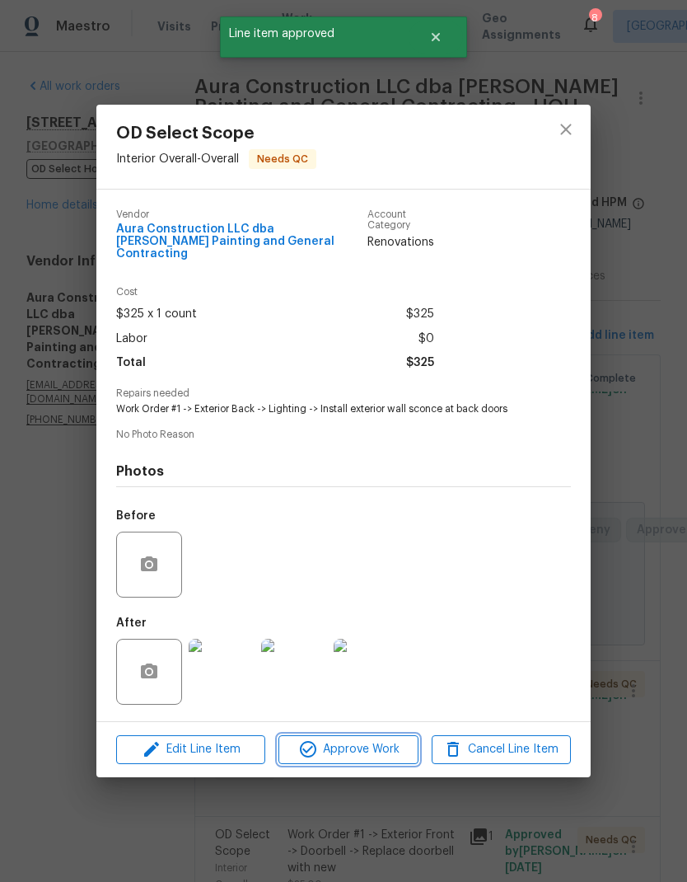
click at [384, 735] on button "Approve Work" at bounding box center [348, 749] width 139 height 29
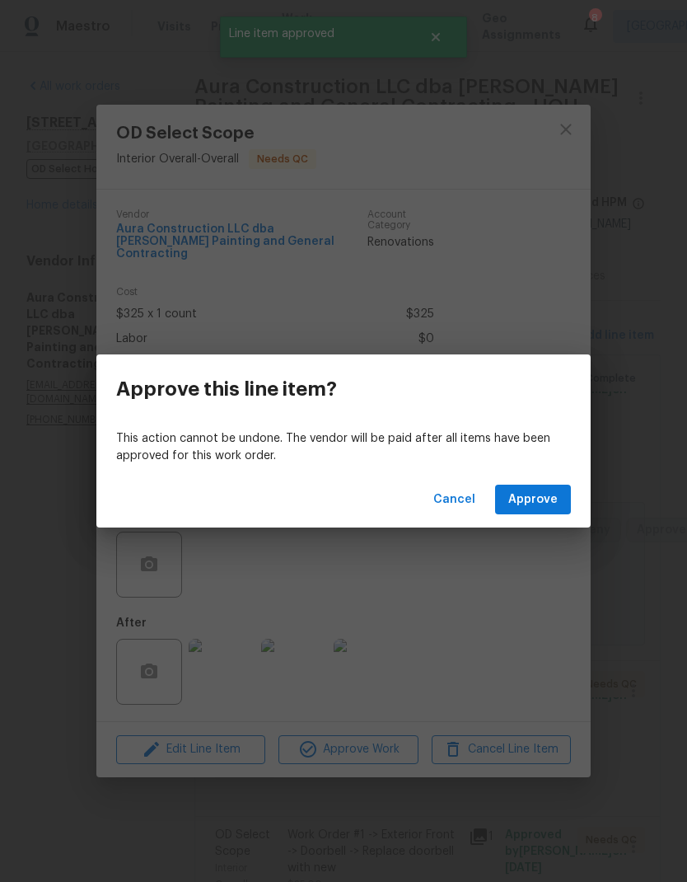
click at [546, 494] on span "Approve" at bounding box center [532, 500] width 49 height 21
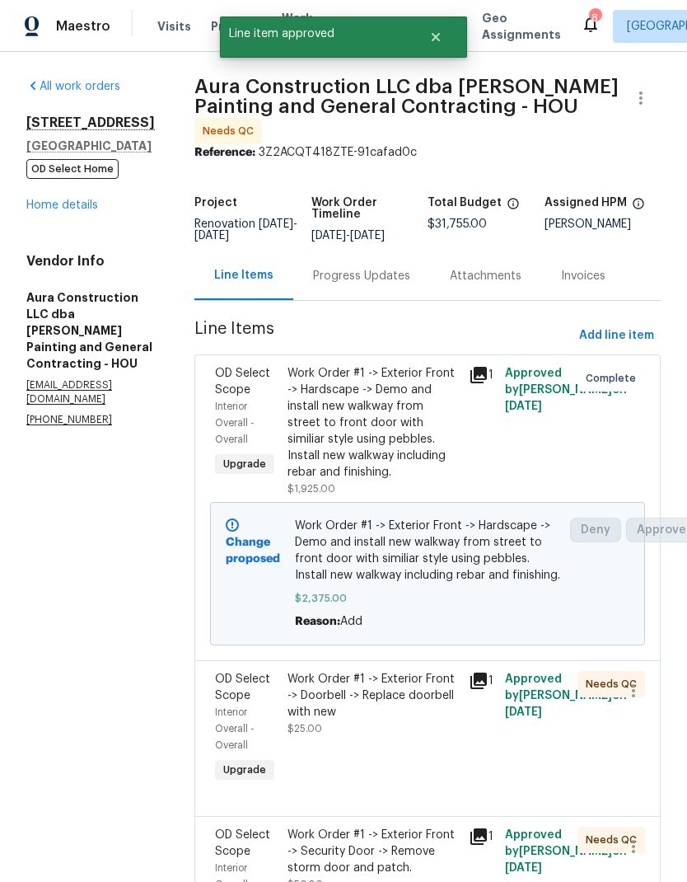
click at [384, 673] on div "Work Order #1 -> Exterior Front -> Doorbell -> Replace doorbell with new" at bounding box center [373, 695] width 171 height 49
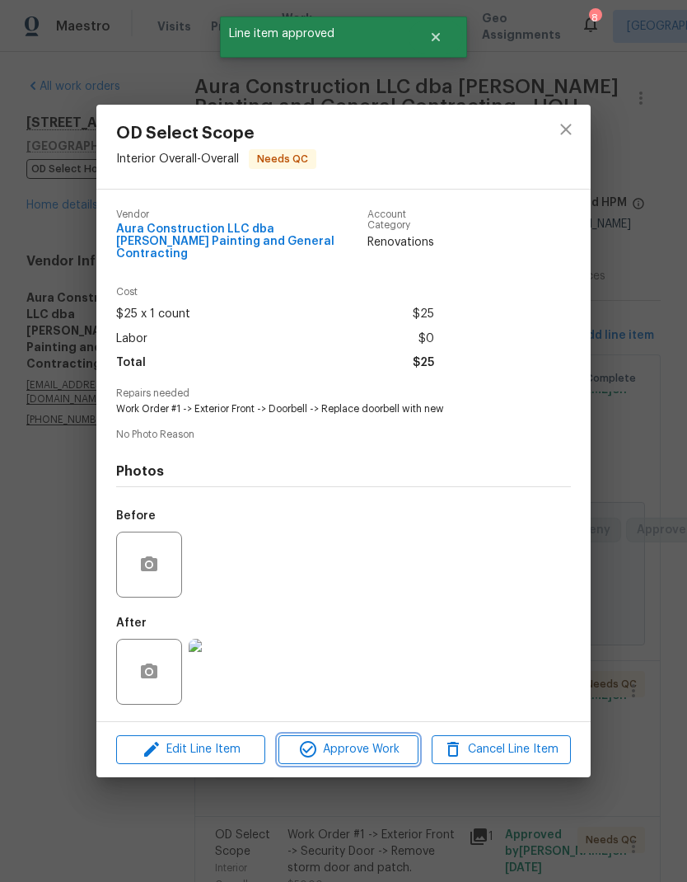
click at [384, 745] on span "Approve Work" at bounding box center [348, 749] width 129 height 21
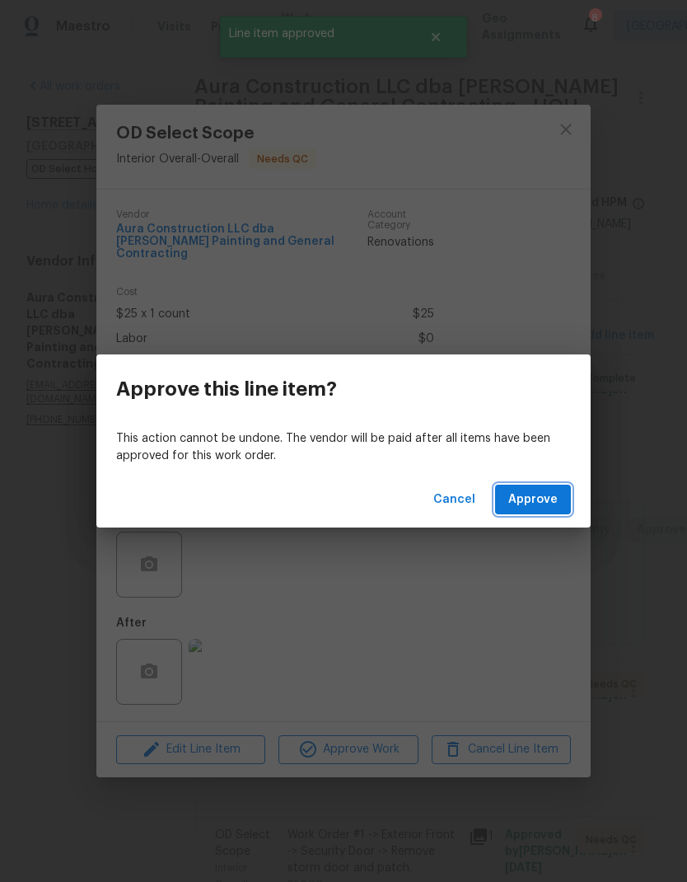
click at [549, 489] on button "Approve" at bounding box center [533, 500] width 76 height 30
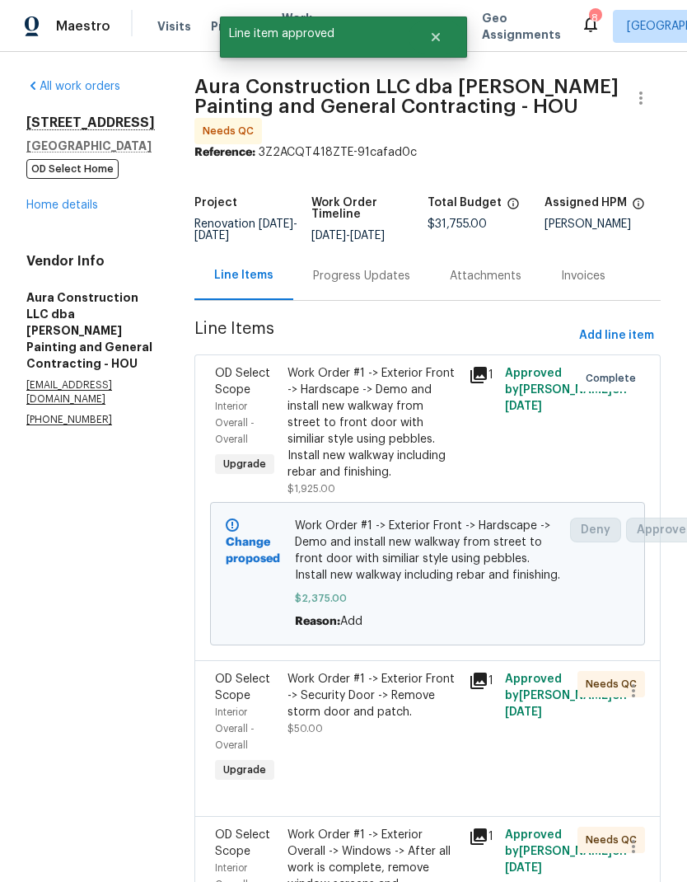
click at [411, 672] on div "Work Order #1 -> Exterior Front -> Security Door -> Remove storm door and patch." at bounding box center [373, 695] width 171 height 49
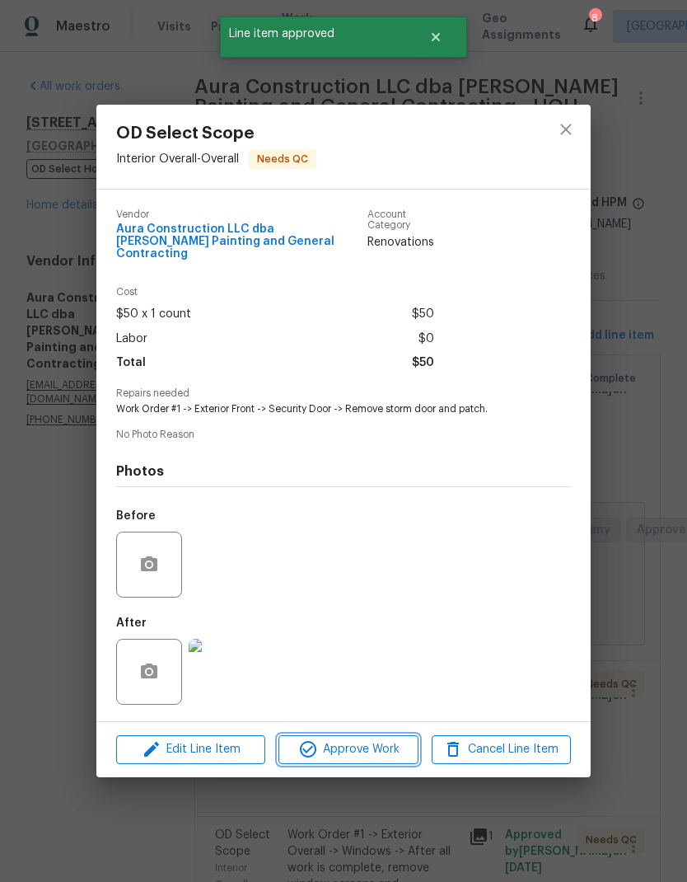
click at [384, 745] on span "Approve Work" at bounding box center [348, 749] width 129 height 21
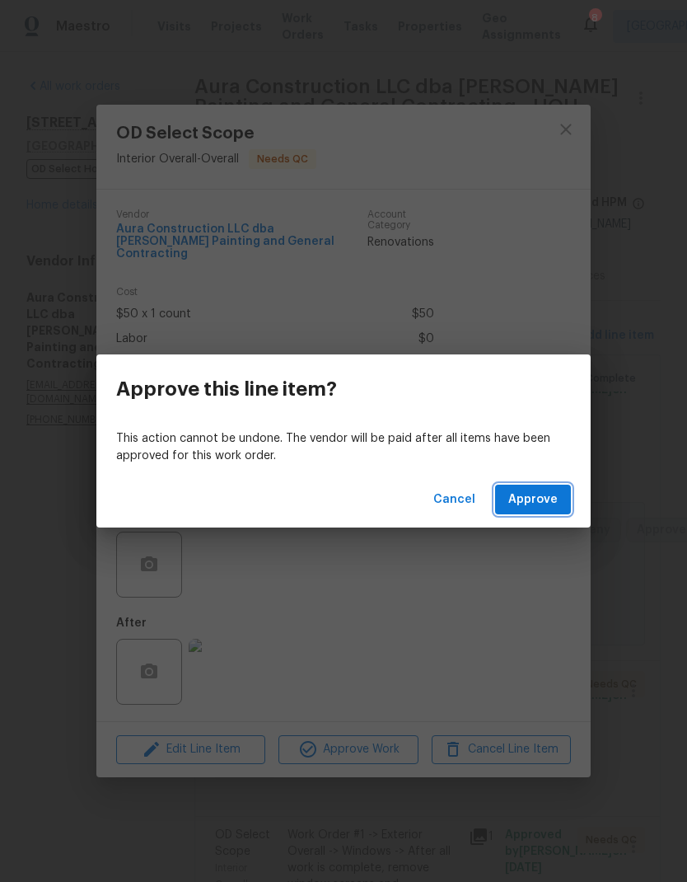
click at [533, 501] on span "Approve" at bounding box center [532, 500] width 49 height 21
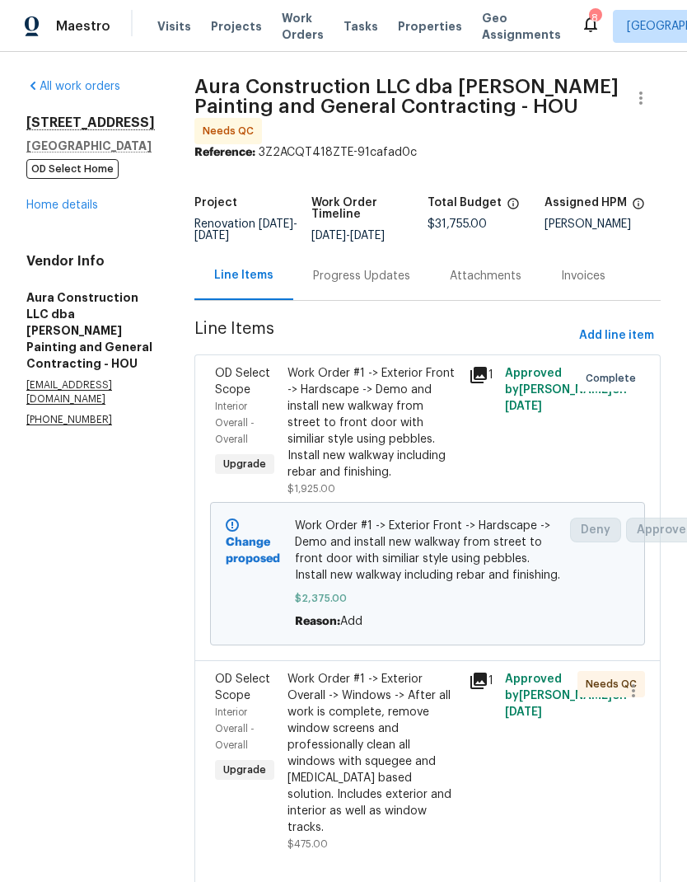
click at [406, 687] on div "Work Order #1 -> Exterior Overall -> Windows -> After all work is complete, rem…" at bounding box center [373, 753] width 171 height 165
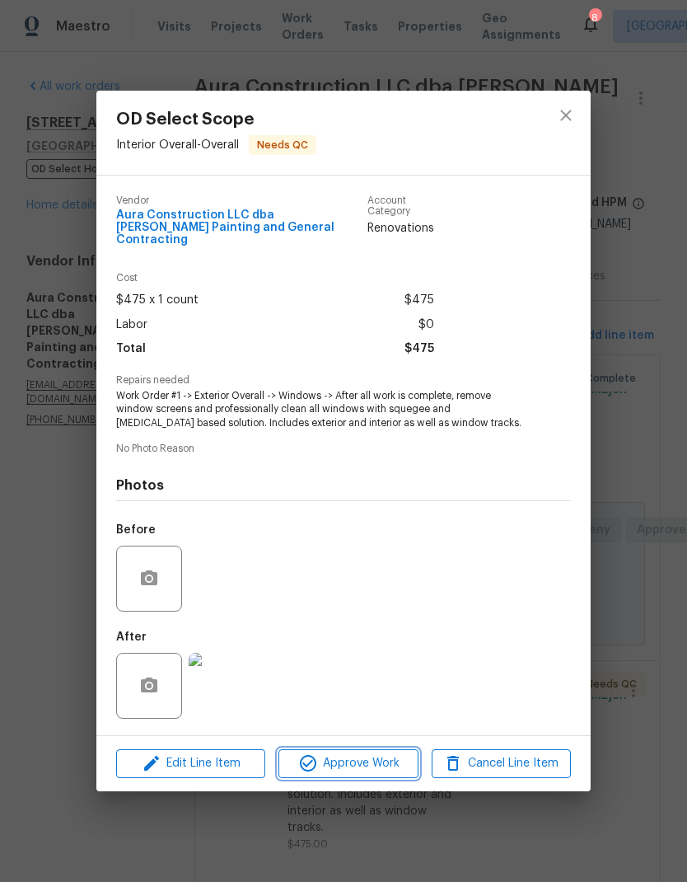
click at [377, 773] on button "Approve Work" at bounding box center [348, 763] width 139 height 29
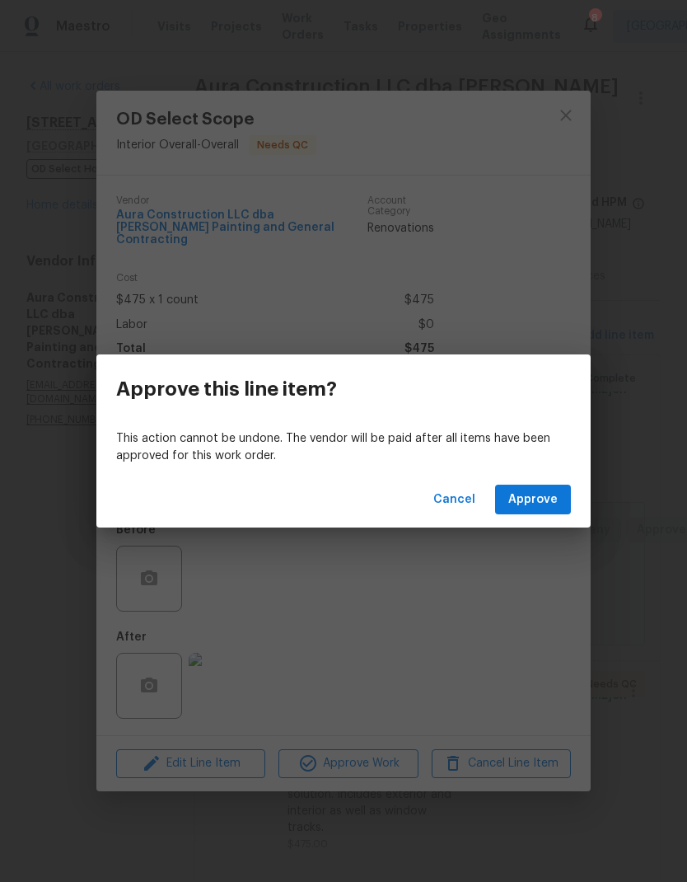
click at [551, 502] on span "Approve" at bounding box center [532, 500] width 49 height 21
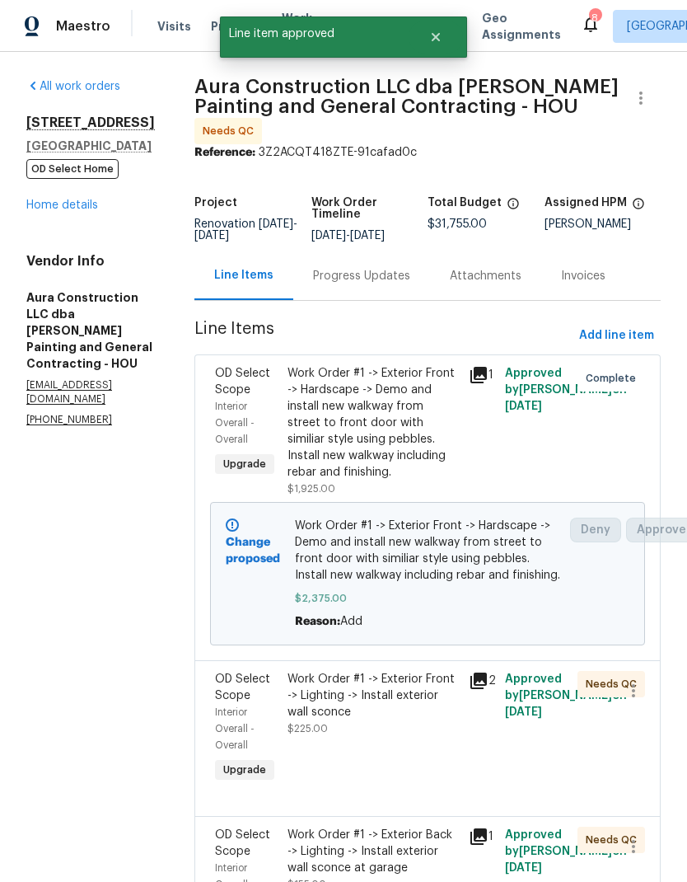
click at [395, 676] on div "Work Order #1 -> Exterior Front -> Lighting -> Install exterior wall sconce" at bounding box center [373, 695] width 171 height 49
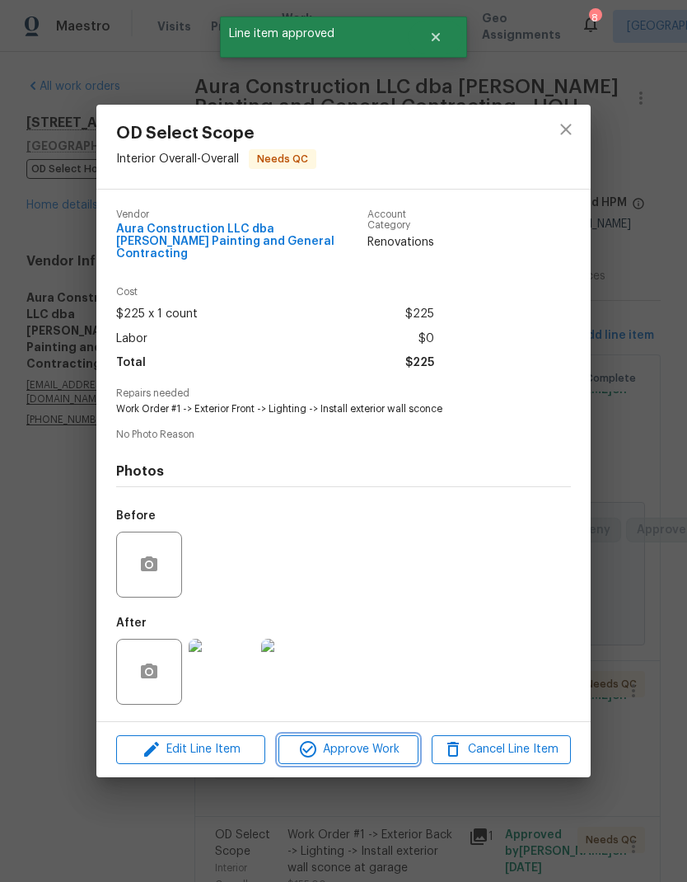
click at [377, 743] on span "Approve Work" at bounding box center [348, 749] width 129 height 21
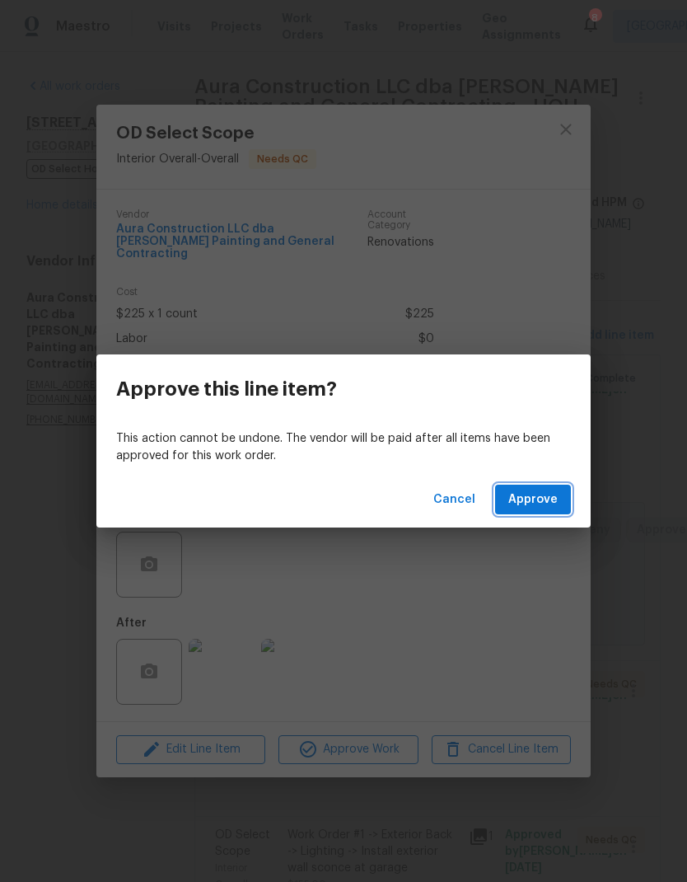
click at [547, 505] on span "Approve" at bounding box center [532, 500] width 49 height 21
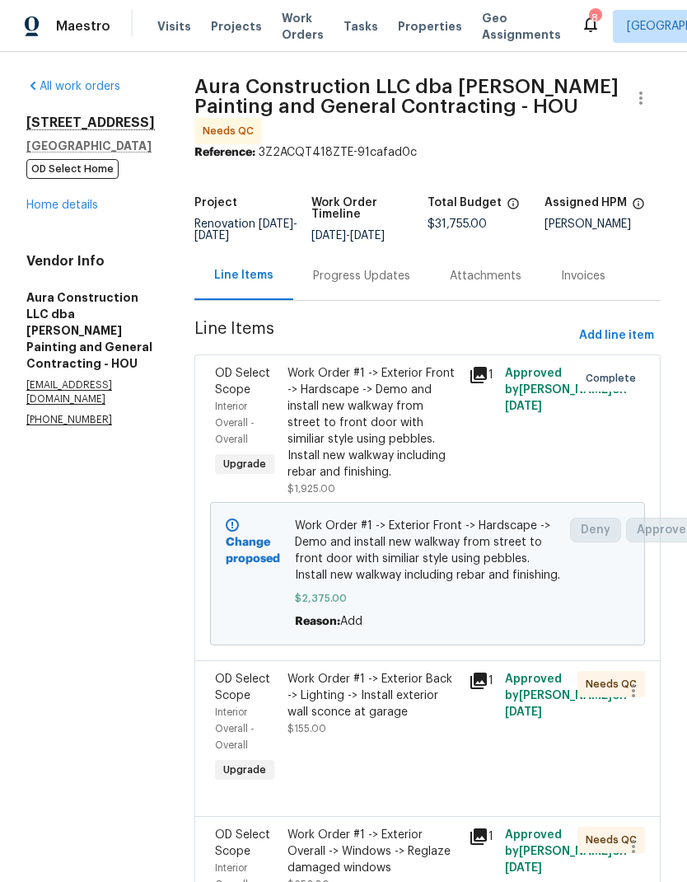
click at [404, 671] on div "Work Order #1 -> Exterior Back -> Lighting -> Install exterior wall sconce at g…" at bounding box center [373, 695] width 171 height 49
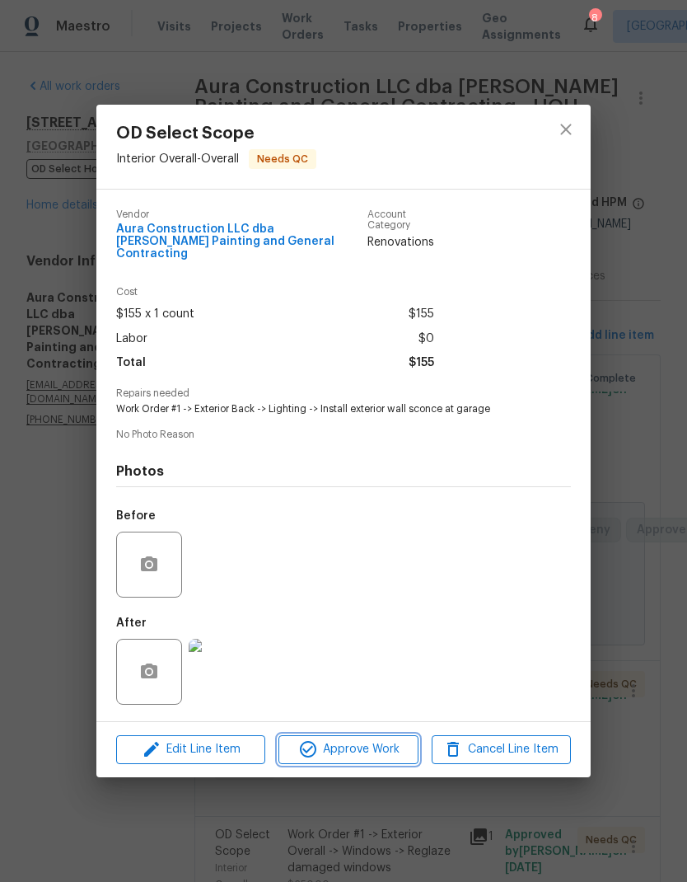
click at [383, 745] on span "Approve Work" at bounding box center [348, 749] width 129 height 21
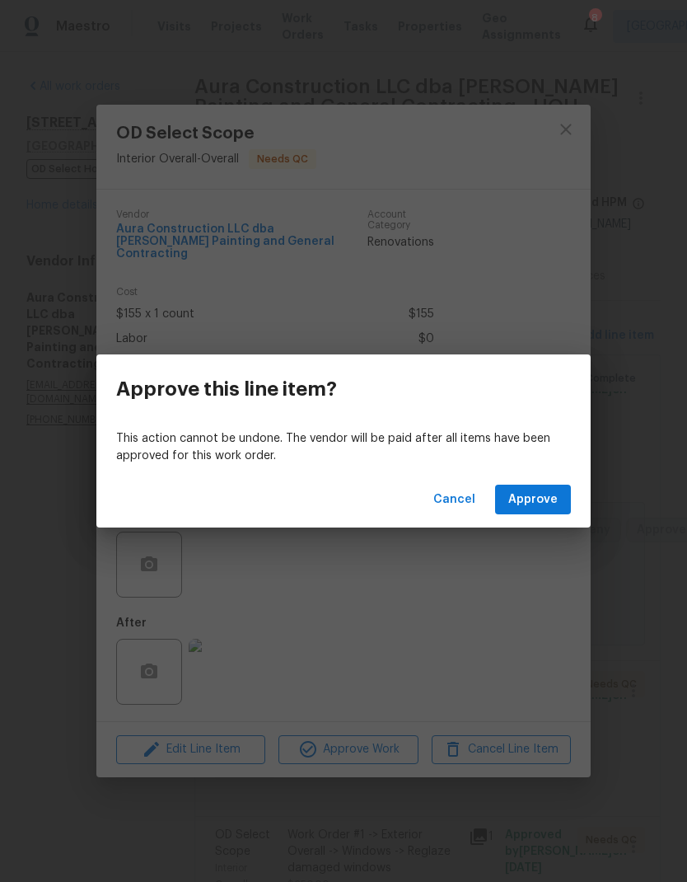
click at [537, 522] on div "Cancel Approve" at bounding box center [343, 499] width 494 height 57
click at [537, 494] on span "Approve" at bounding box center [532, 500] width 49 height 21
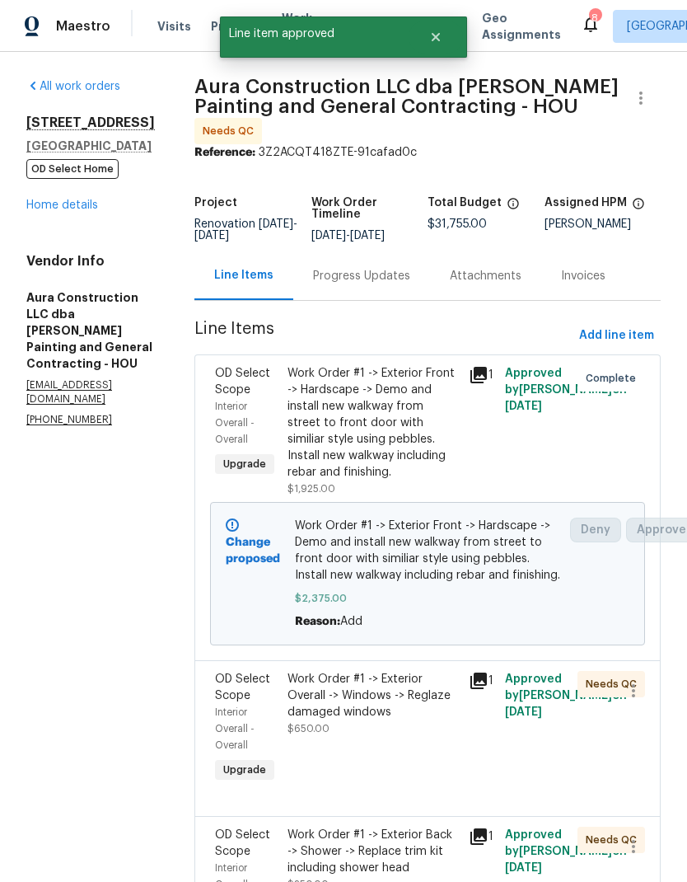
click at [391, 675] on div "Work Order #1 -> Exterior Overall -> Windows -> Reglaze damaged windows" at bounding box center [373, 695] width 171 height 49
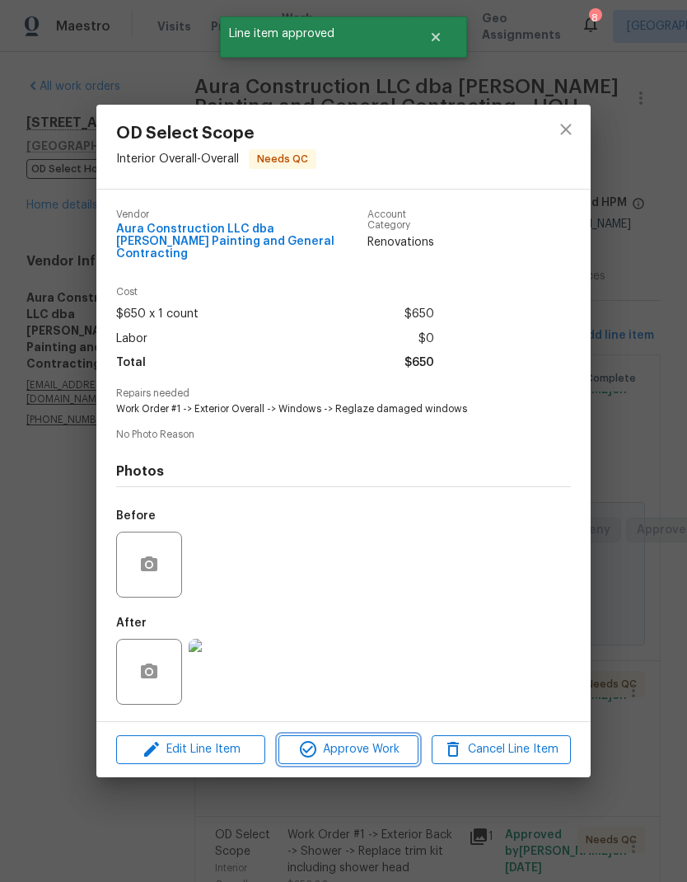
click at [382, 745] on span "Approve Work" at bounding box center [348, 749] width 129 height 21
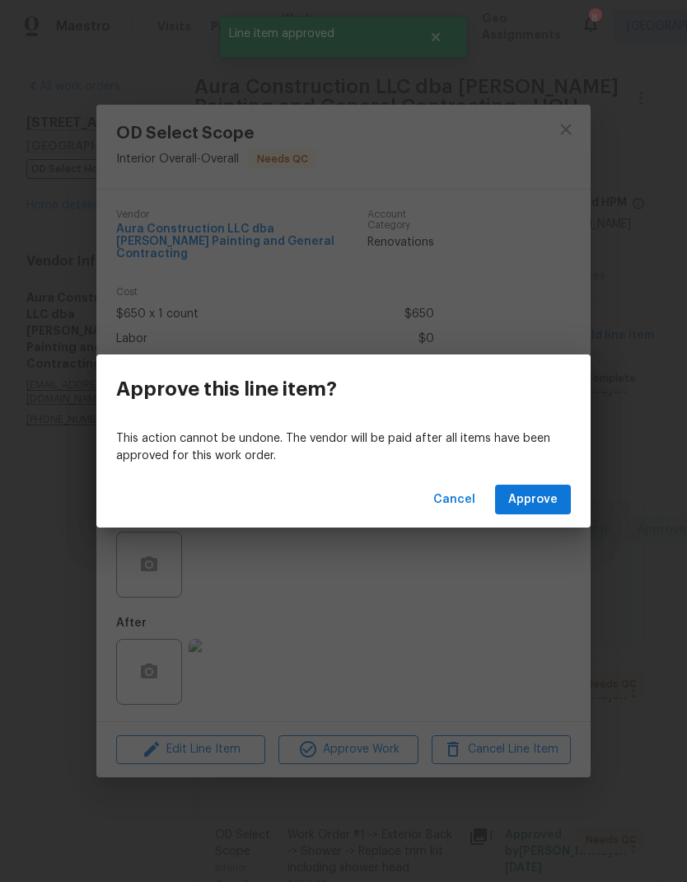
click at [546, 494] on span "Approve" at bounding box center [532, 500] width 49 height 21
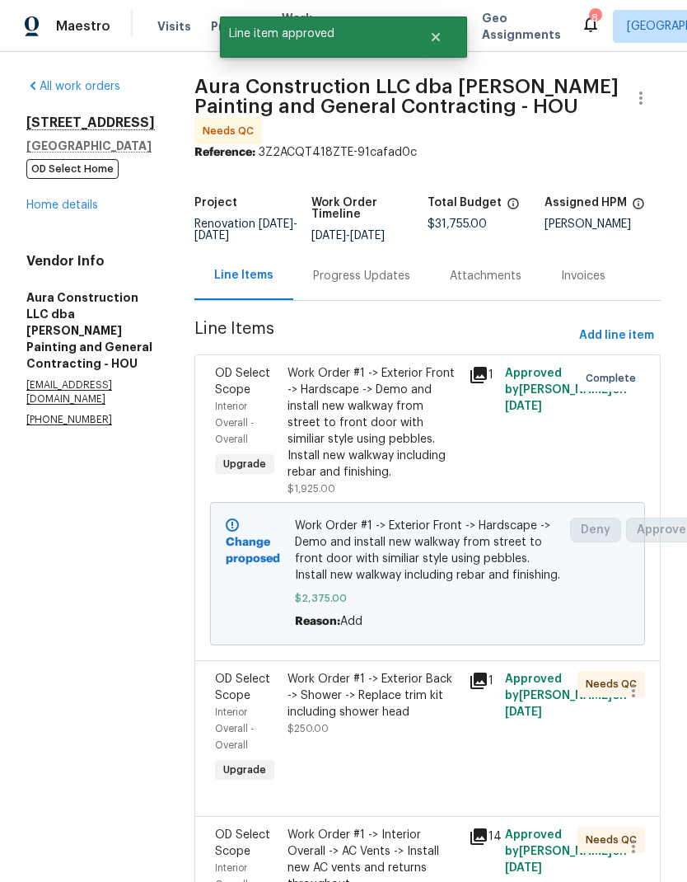
click at [395, 673] on div "Work Order #1 -> Exterior Back -> Shower -> Replace trim kit including shower h…" at bounding box center [373, 695] width 171 height 49
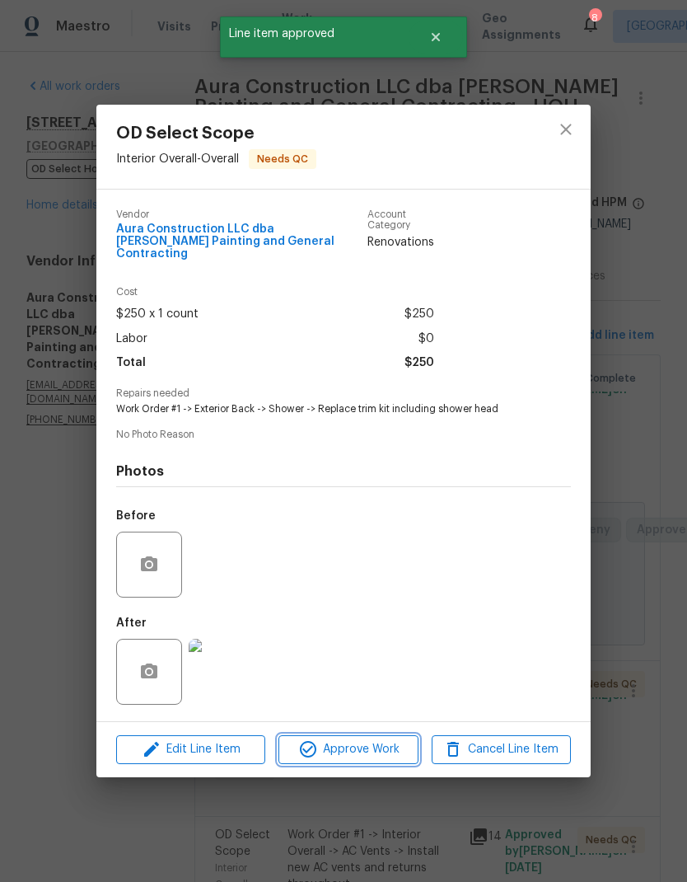
click at [388, 748] on span "Approve Work" at bounding box center [348, 749] width 129 height 21
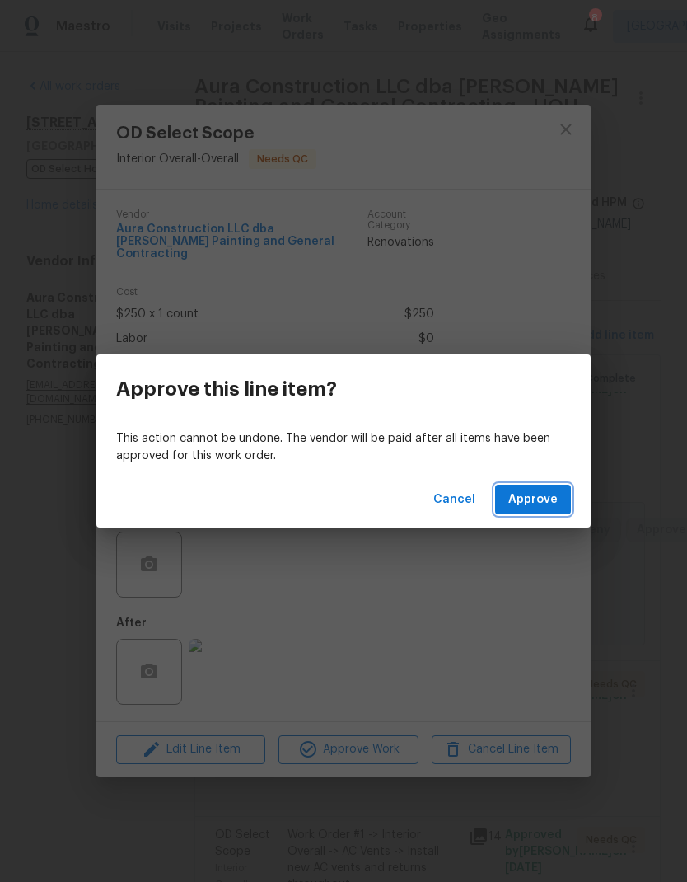
click at [527, 508] on span "Approve" at bounding box center [532, 500] width 49 height 21
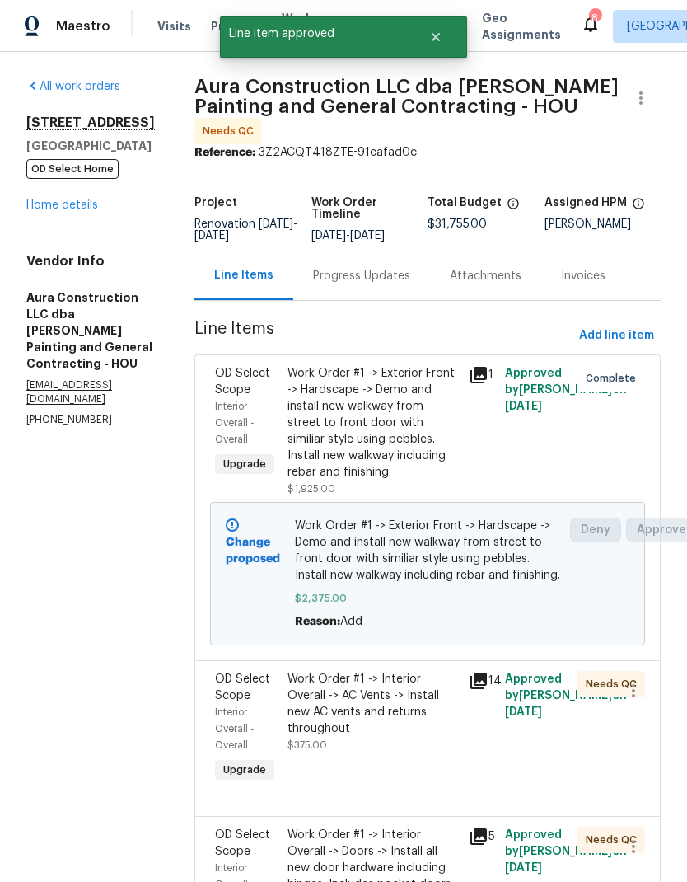
click at [413, 686] on div "Work Order #1 -> Interior Overall -> AC Vents -> Install new AC vents and retur…" at bounding box center [373, 704] width 171 height 66
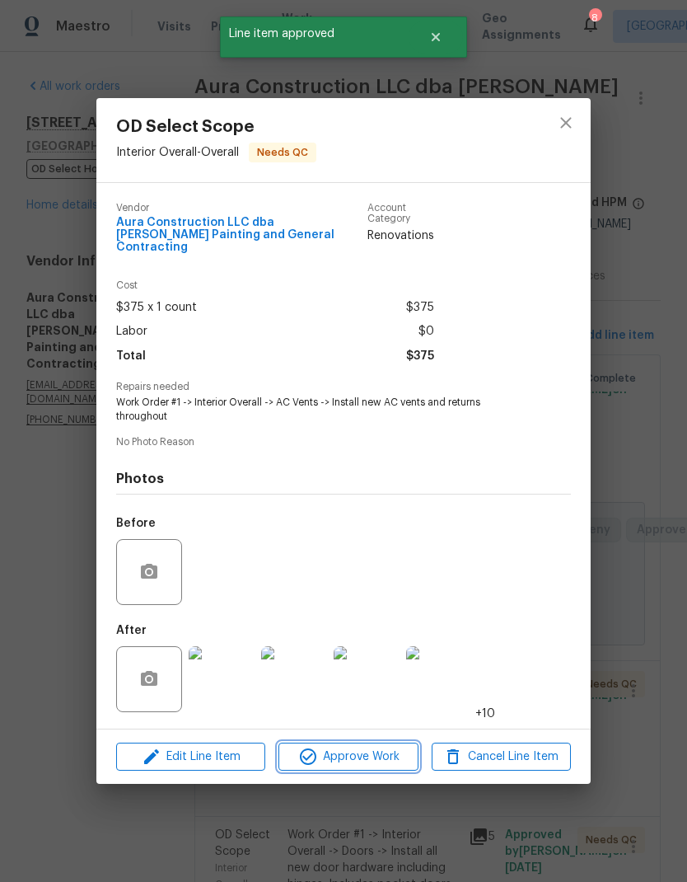
click at [377, 749] on span "Approve Work" at bounding box center [348, 757] width 129 height 21
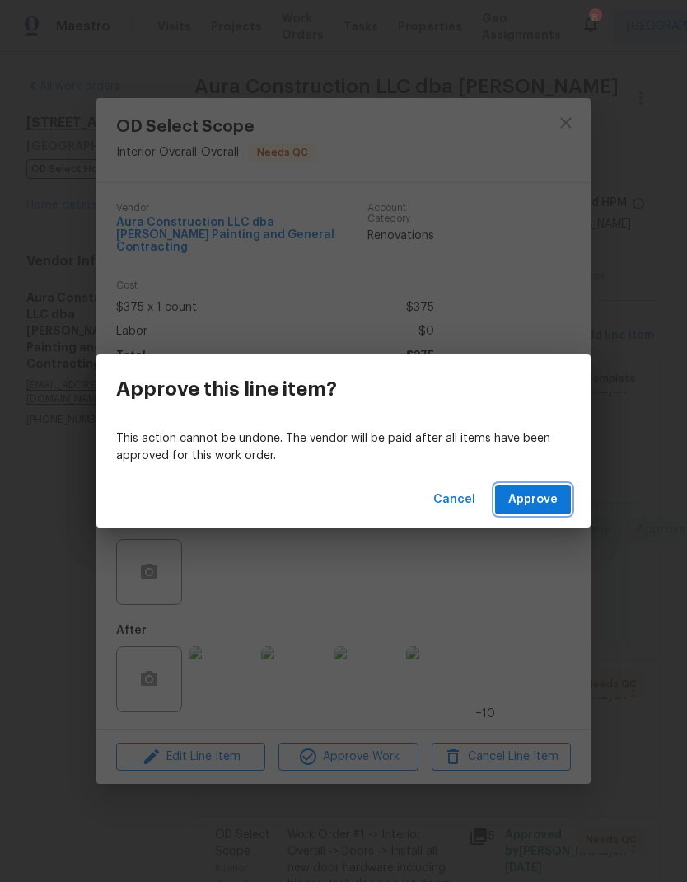
click at [549, 497] on span "Approve" at bounding box center [532, 500] width 49 height 21
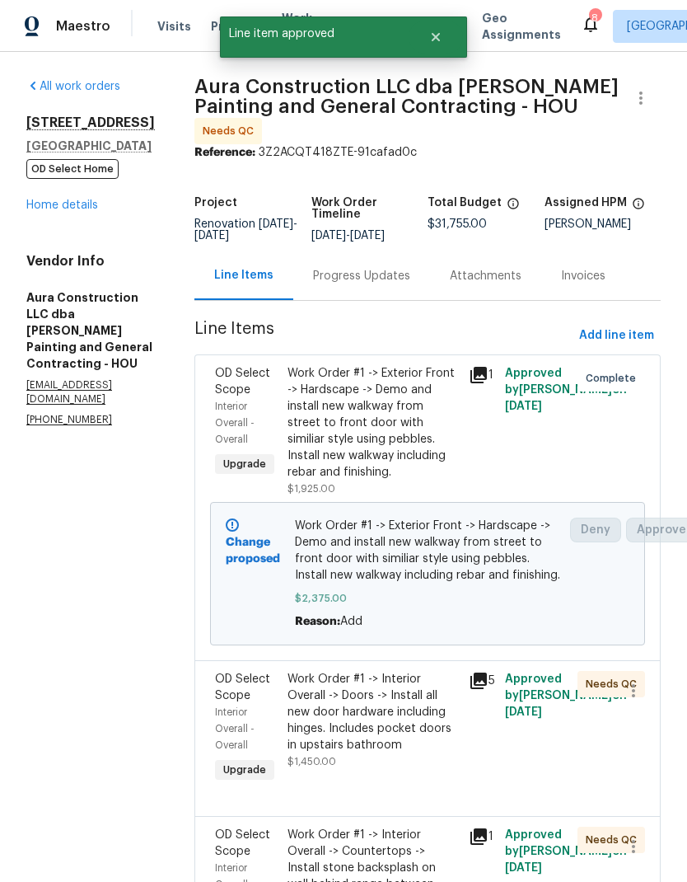
click at [396, 698] on div "Work Order #1 -> Interior Overall -> Doors -> Install all new door hardware inc…" at bounding box center [373, 712] width 171 height 82
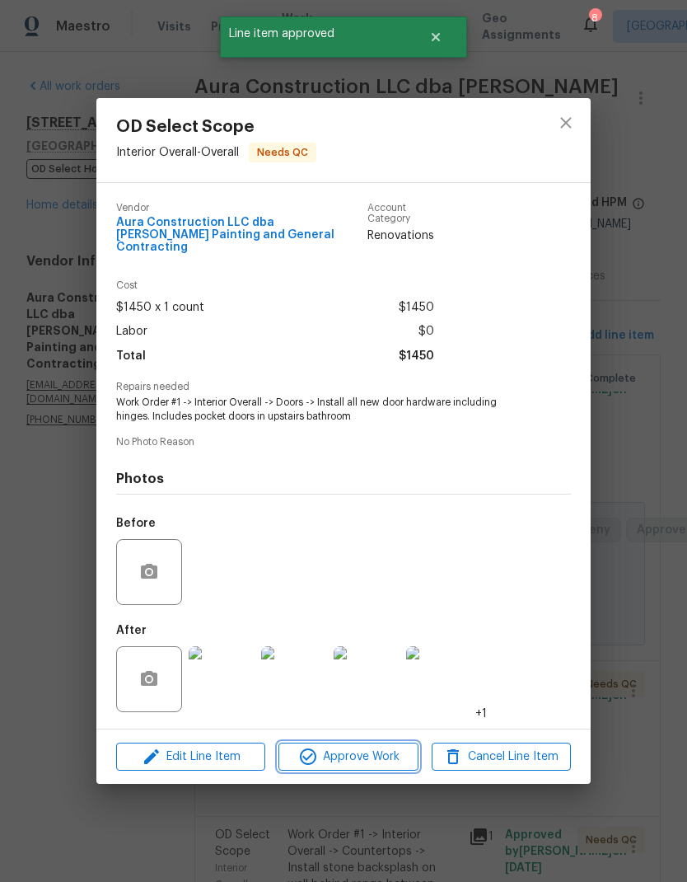
click at [374, 752] on span "Approve Work" at bounding box center [348, 757] width 129 height 21
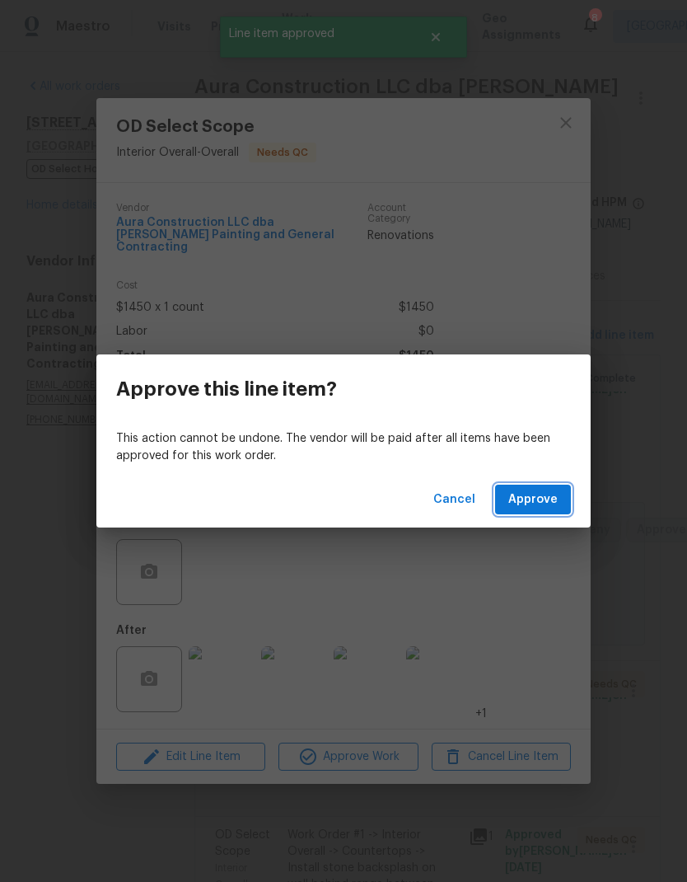
click at [556, 488] on button "Approve" at bounding box center [533, 500] width 76 height 30
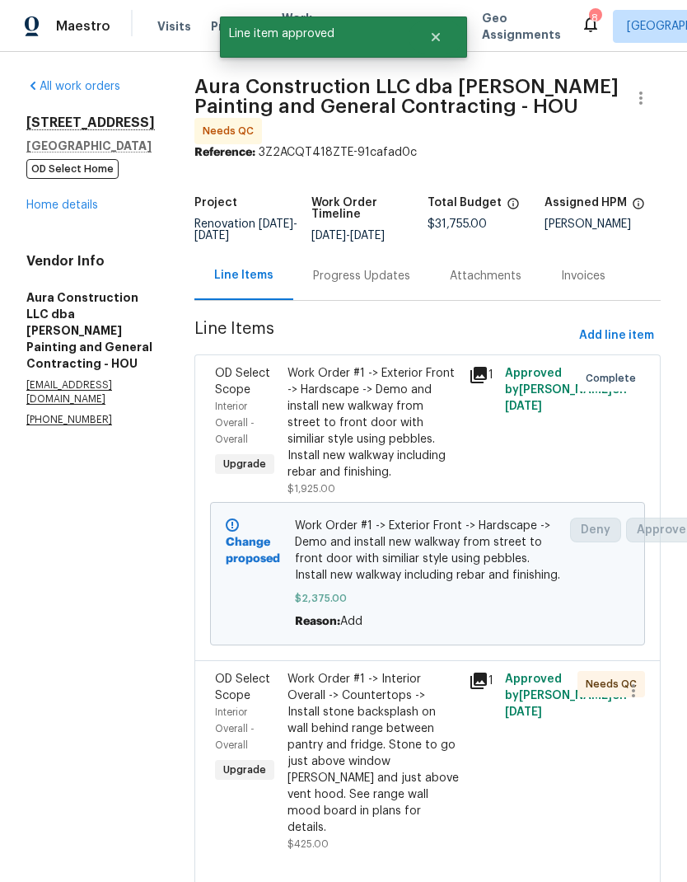
click at [406, 696] on div "Work Order #1 -> Interior Overall -> Countertops -> Install stone backsplash on…" at bounding box center [373, 753] width 171 height 165
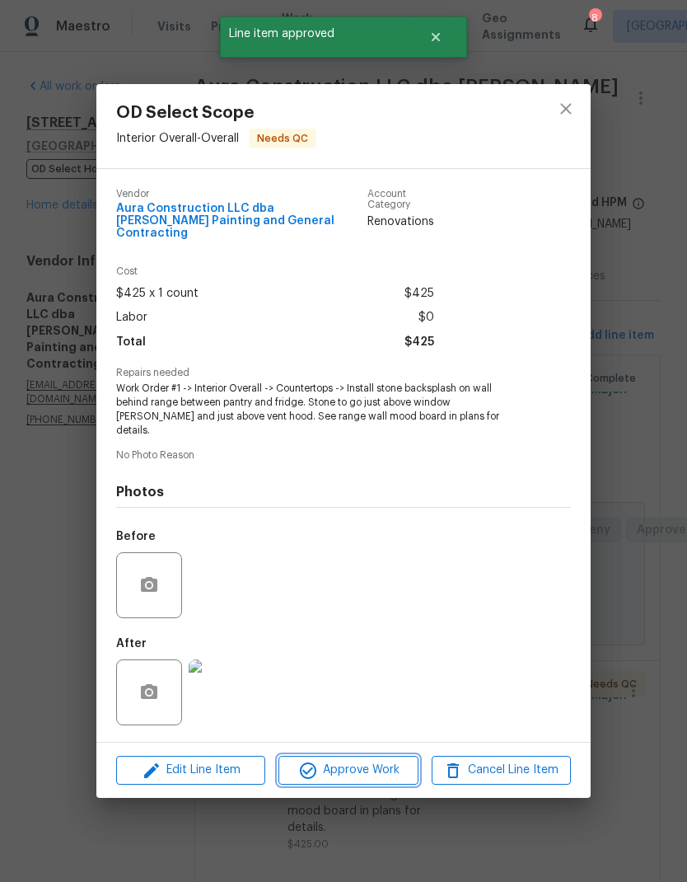
click at [384, 760] on span "Approve Work" at bounding box center [348, 770] width 129 height 21
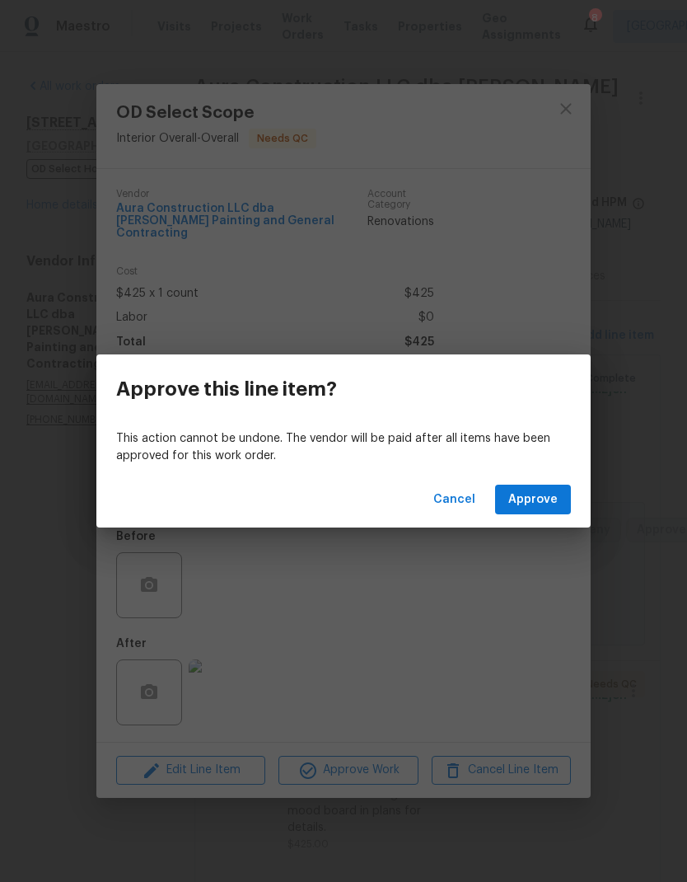
click at [534, 508] on span "Approve" at bounding box center [532, 500] width 49 height 21
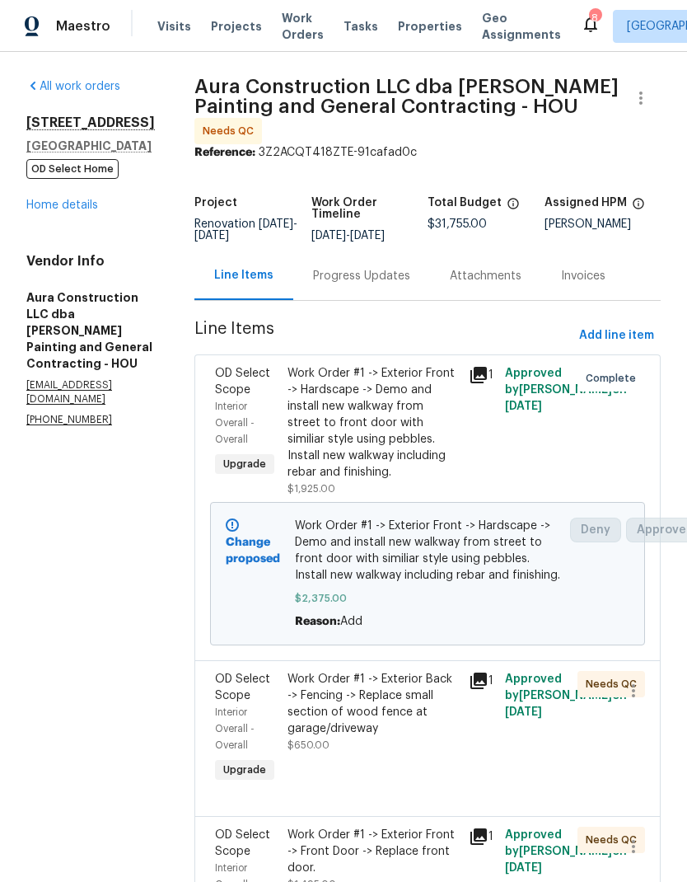
click at [422, 690] on div "Work Order #1 -> Exterior Back -> Fencing -> Replace small section of wood fenc…" at bounding box center [373, 704] width 171 height 66
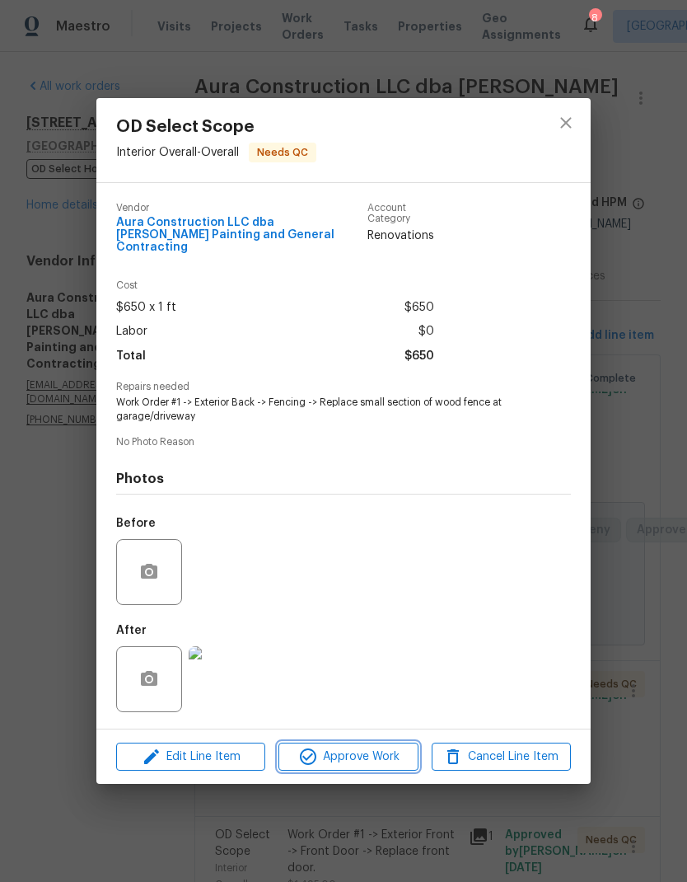
click at [376, 747] on span "Approve Work" at bounding box center [348, 757] width 129 height 21
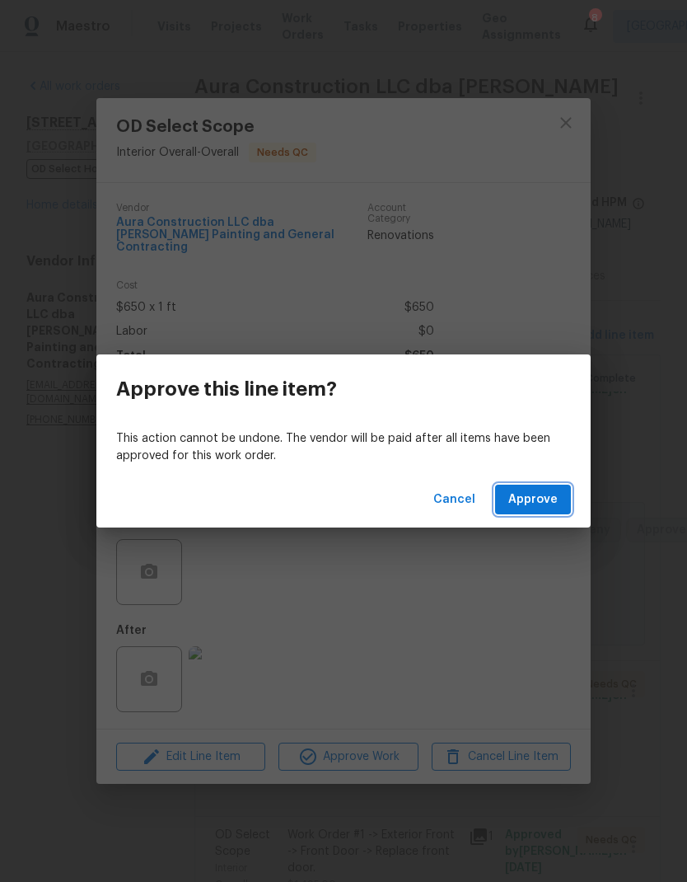
click at [551, 494] on span "Approve" at bounding box center [532, 500] width 49 height 21
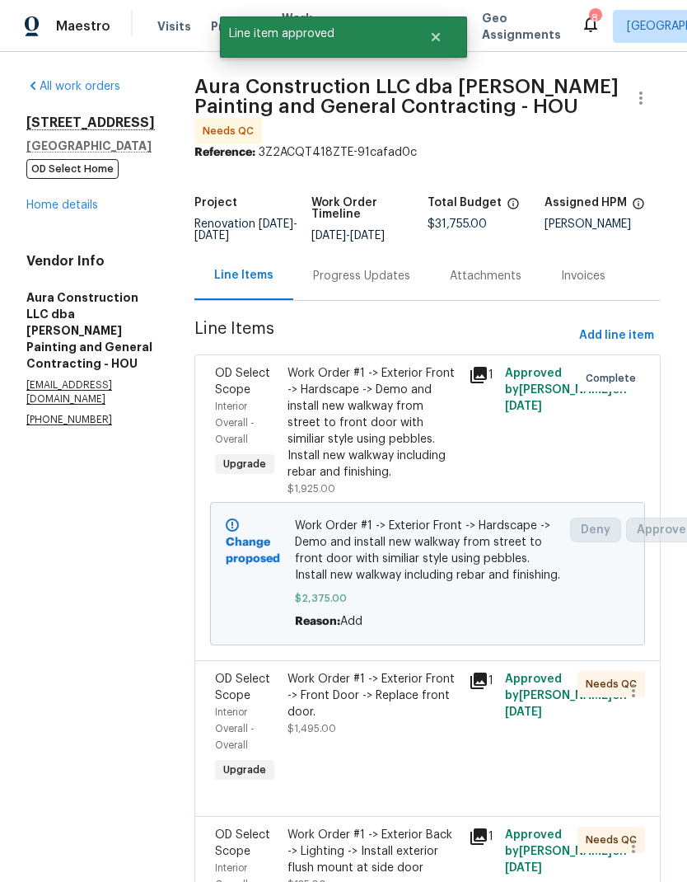
click at [389, 683] on div "Work Order #1 -> Exterior Front -> Front Door -> Replace front door. $1,495.00" at bounding box center [373, 704] width 171 height 66
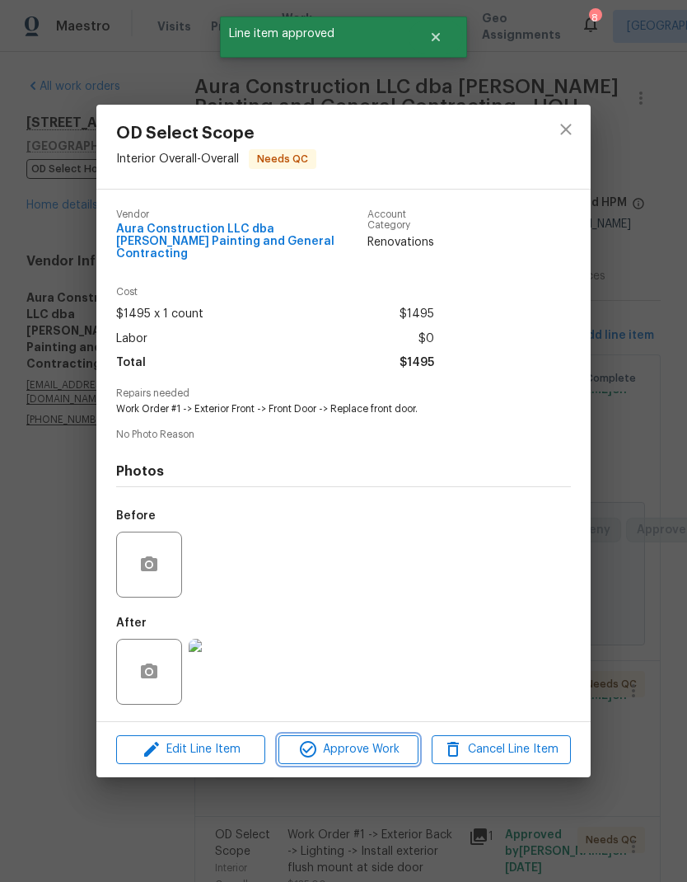
click at [388, 735] on button "Approve Work" at bounding box center [348, 749] width 139 height 29
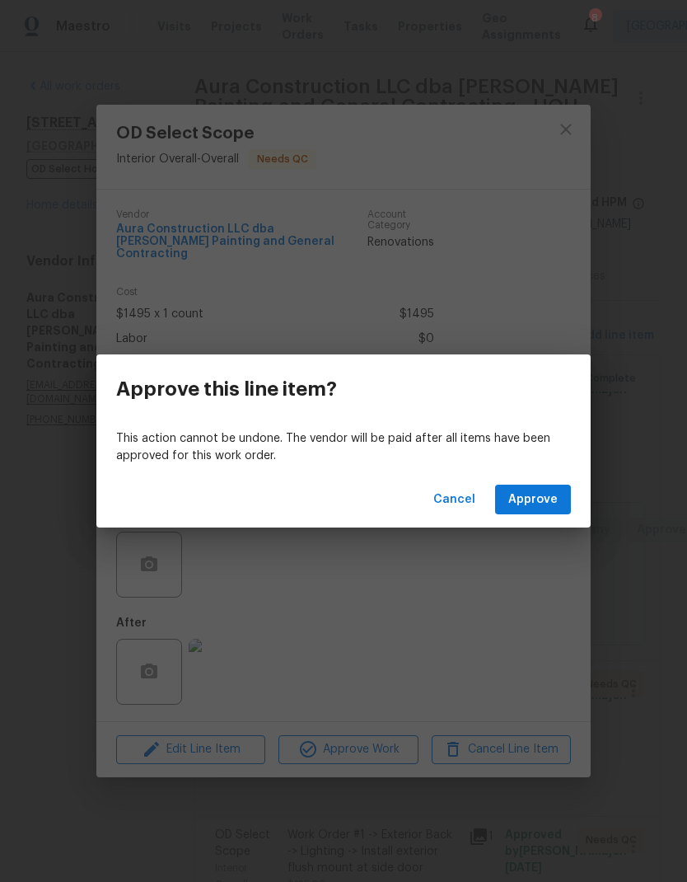
click at [540, 512] on button "Approve" at bounding box center [533, 500] width 76 height 30
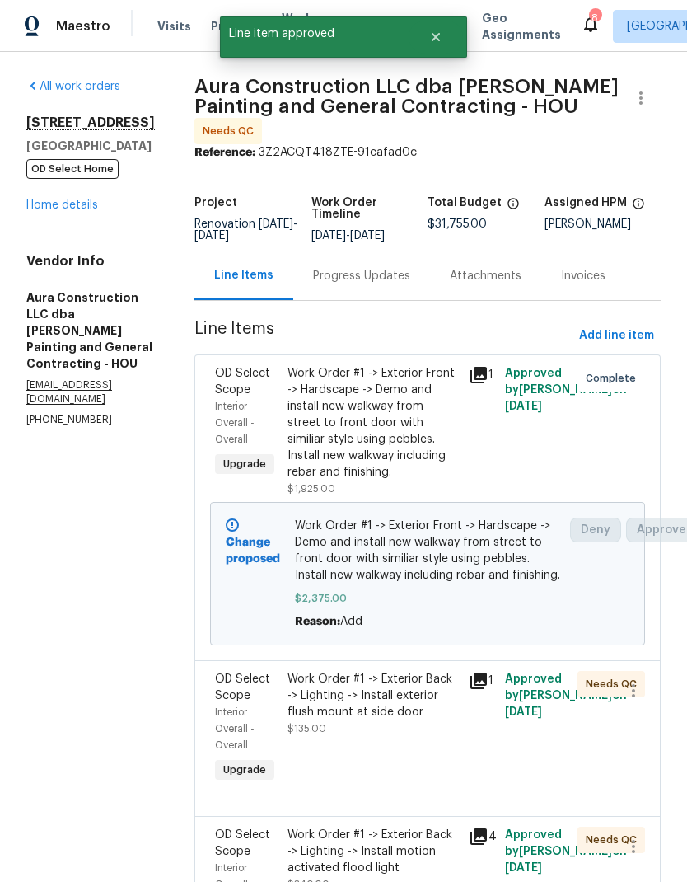
click at [410, 686] on div "Work Order #1 -> Exterior Back -> Lighting -> Install exterior flush mount at s…" at bounding box center [373, 695] width 171 height 49
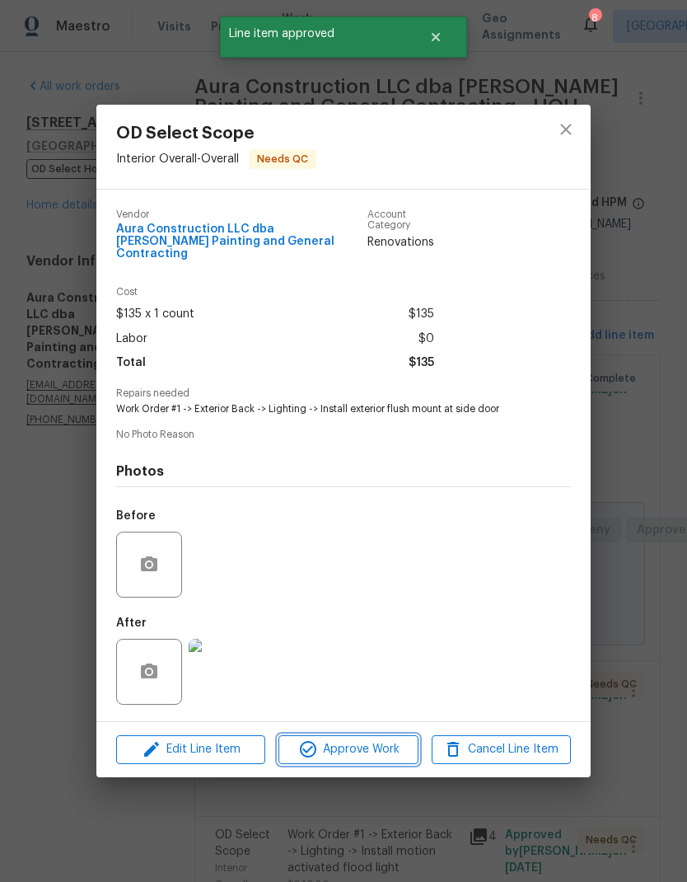
click at [383, 740] on span "Approve Work" at bounding box center [348, 749] width 129 height 21
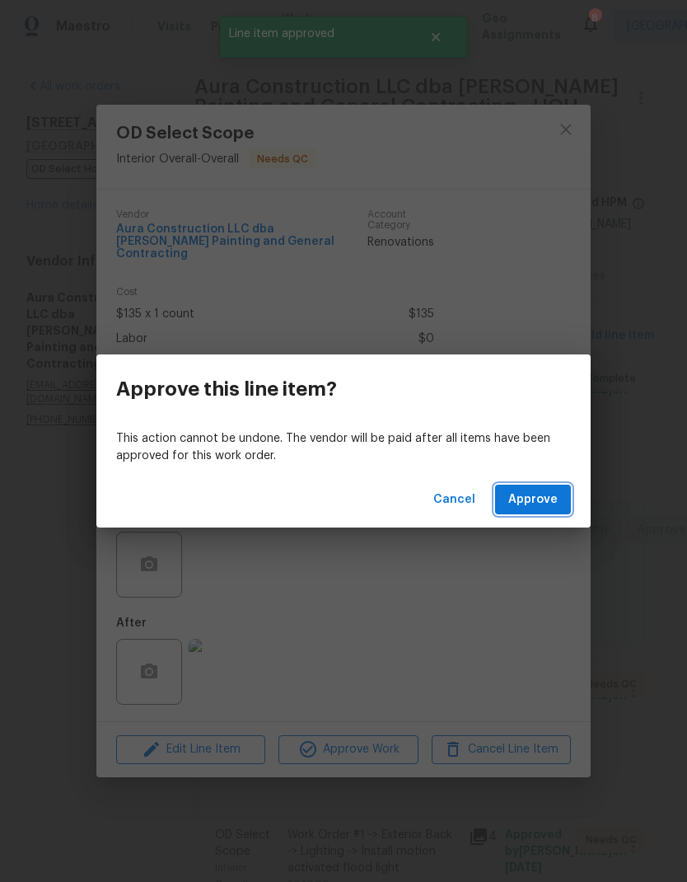
click at [552, 490] on span "Approve" at bounding box center [532, 500] width 49 height 21
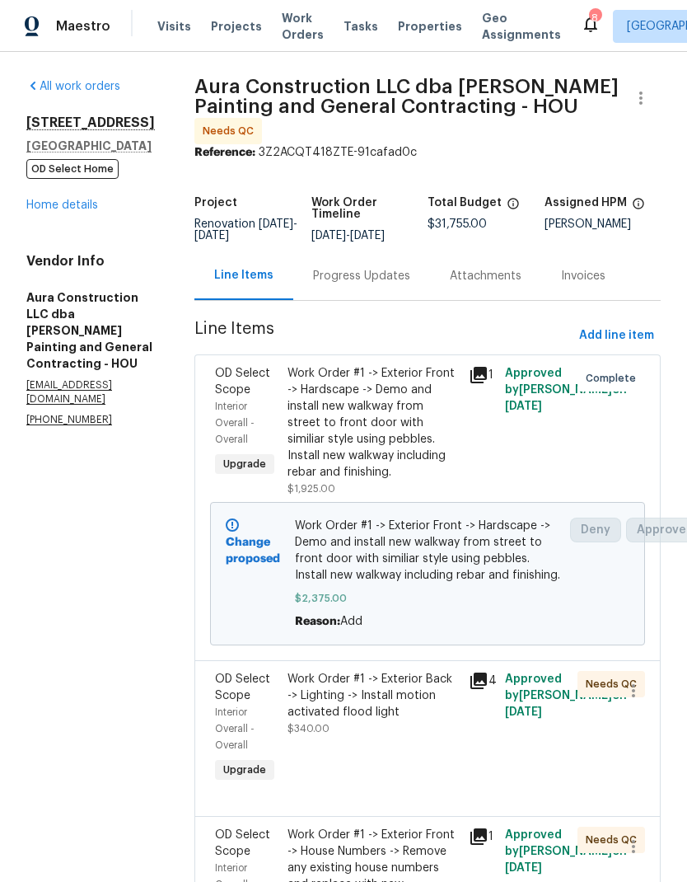
click at [410, 684] on div "Work Order #1 -> Exterior Back -> Lighting -> Install motion activated flood li…" at bounding box center [373, 695] width 171 height 49
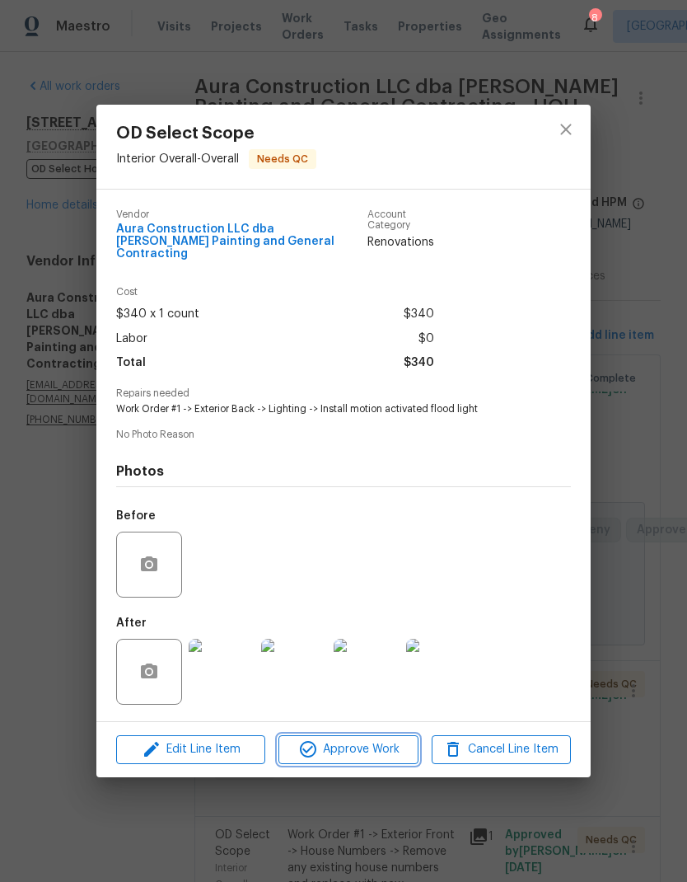
click at [393, 751] on span "Approve Work" at bounding box center [348, 749] width 129 height 21
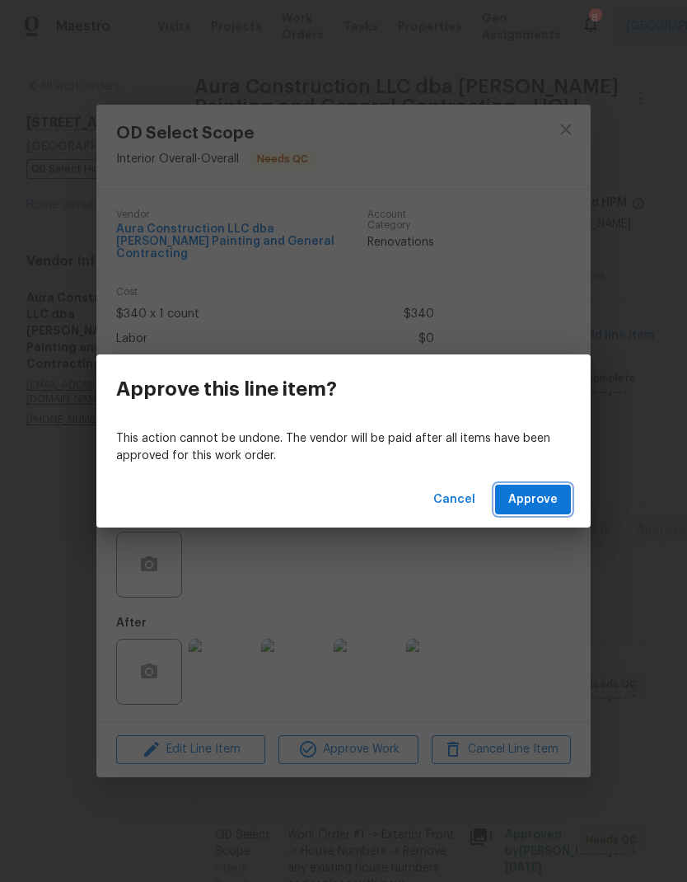
click at [549, 501] on span "Approve" at bounding box center [532, 500] width 49 height 21
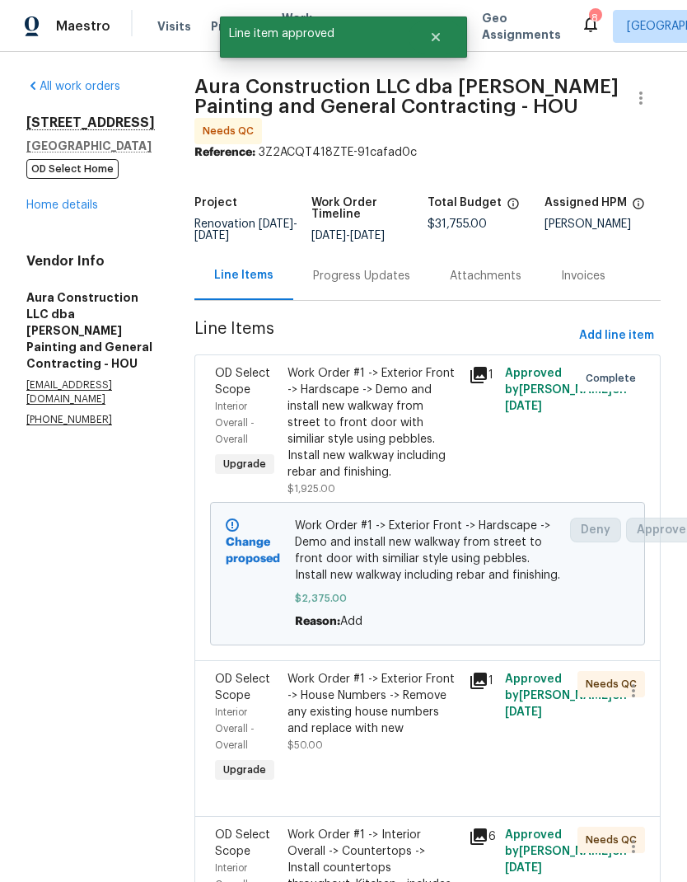
click at [390, 677] on div "Work Order #1 -> Exterior Front -> House Numbers -> Remove any existing house n…" at bounding box center [373, 704] width 171 height 66
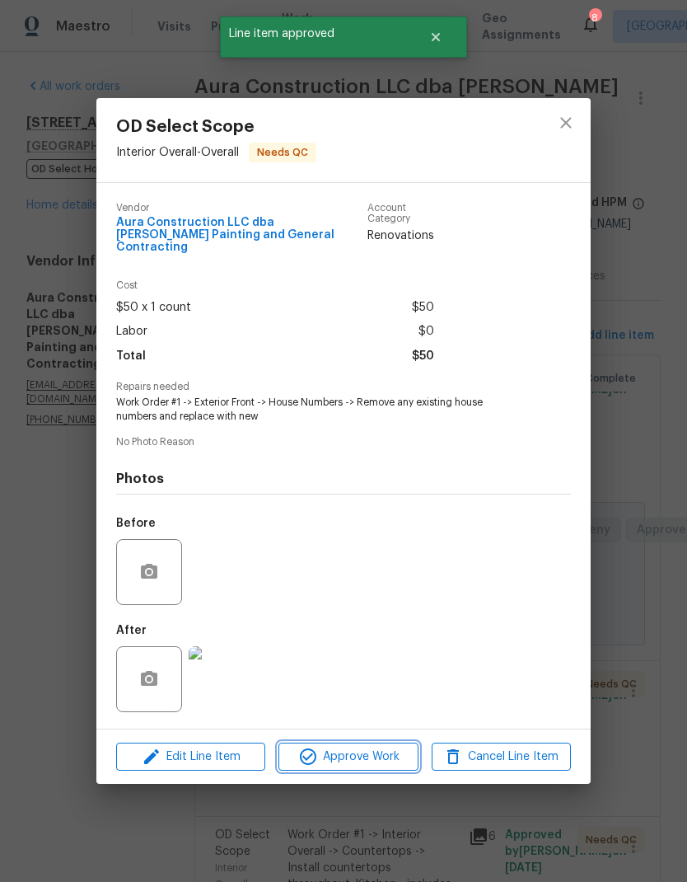
click at [388, 751] on span "Approve Work" at bounding box center [348, 757] width 129 height 21
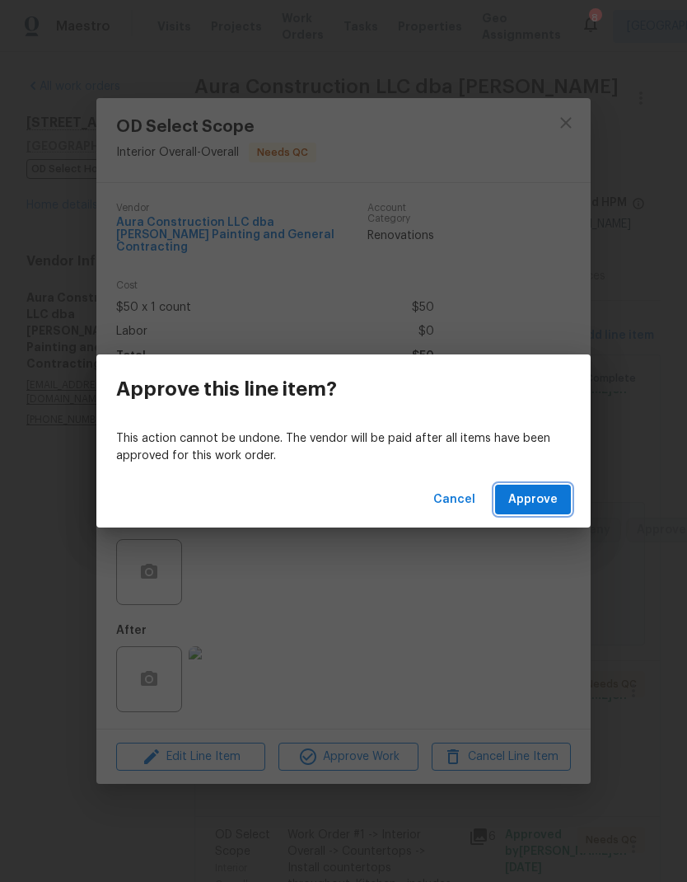
click at [546, 499] on span "Approve" at bounding box center [532, 500] width 49 height 21
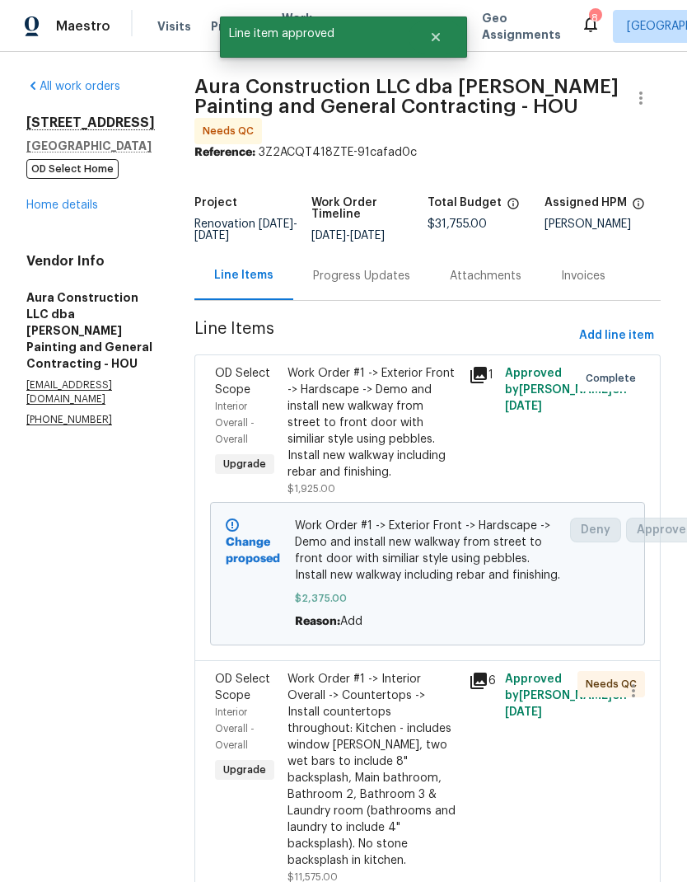
click at [405, 697] on div "Work Order #1 -> Interior Overall -> Countertops -> Install countertops through…" at bounding box center [373, 770] width 171 height 198
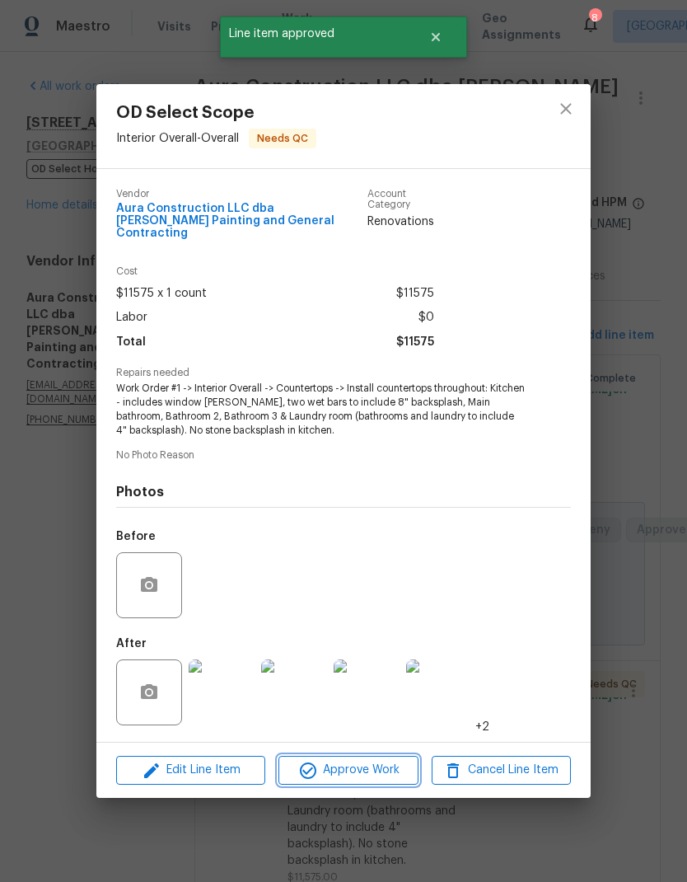
click at [381, 762] on span "Approve Work" at bounding box center [348, 770] width 129 height 21
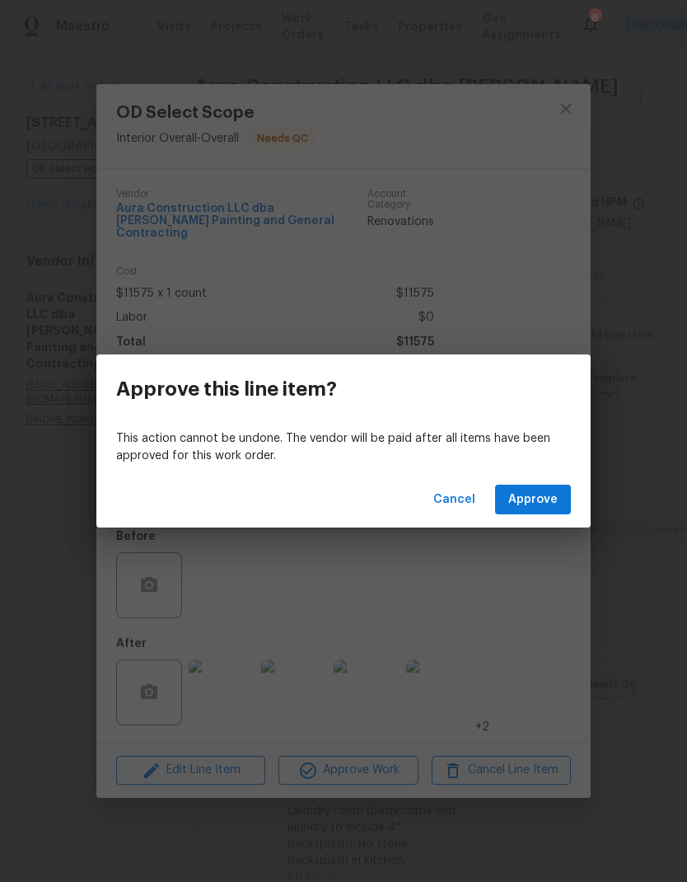
click at [552, 494] on span "Approve" at bounding box center [532, 500] width 49 height 21
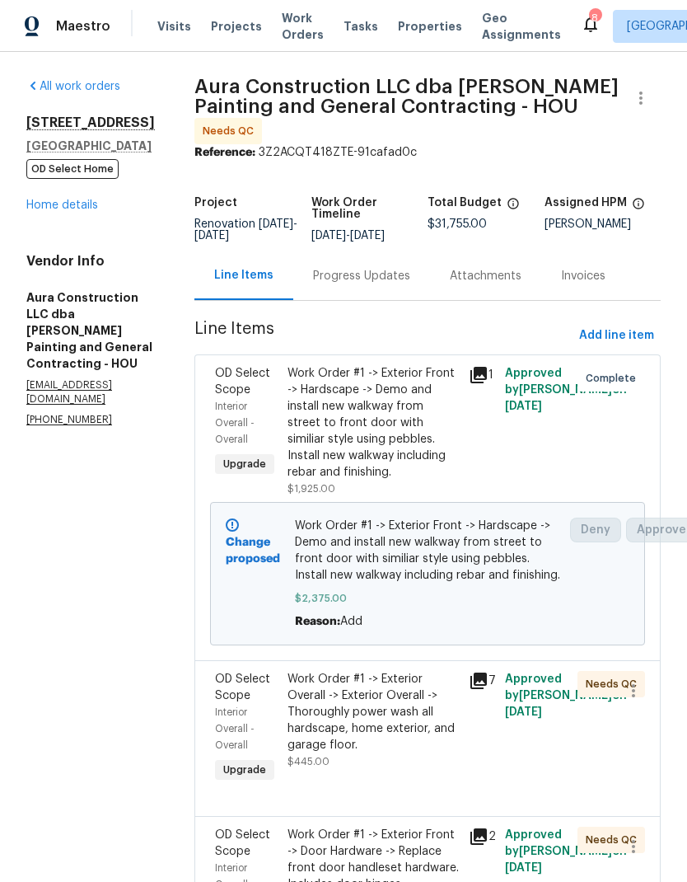
click at [418, 683] on div "Work Order #1 -> Exterior Overall -> Exterior Overall -> Thoroughly power wash …" at bounding box center [373, 712] width 171 height 82
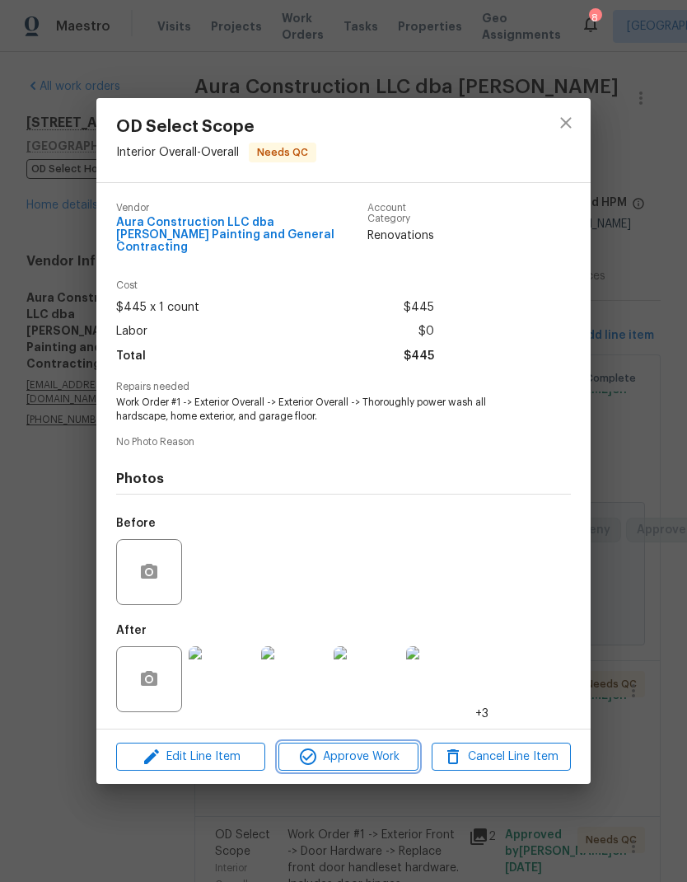
click at [391, 747] on span "Approve Work" at bounding box center [348, 757] width 129 height 21
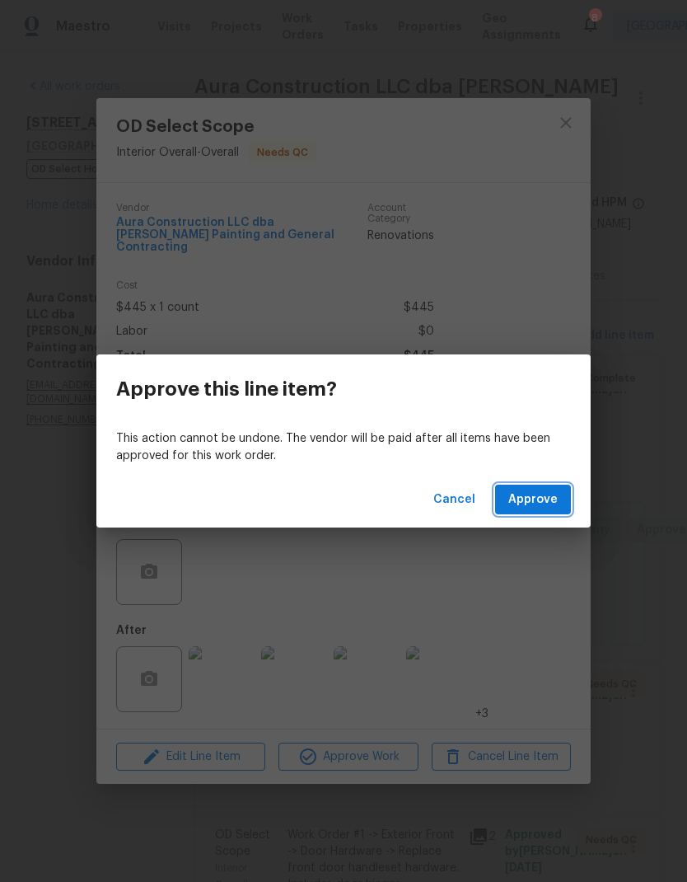
click at [544, 512] on button "Approve" at bounding box center [533, 500] width 76 height 30
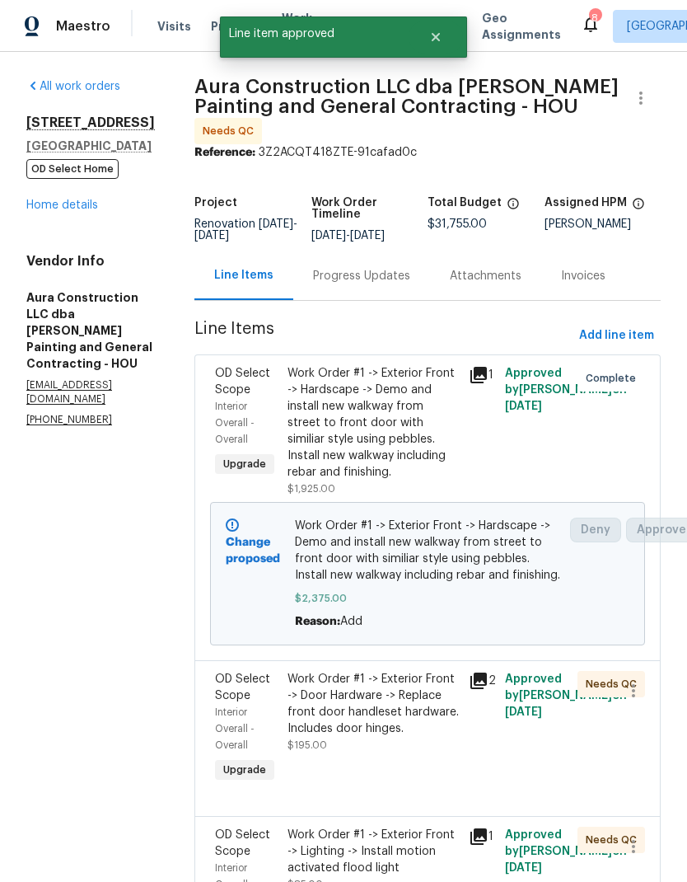
click at [382, 672] on div "Work Order #1 -> Exterior Front -> Door Hardware -> Replace front door handlese…" at bounding box center [373, 704] width 171 height 66
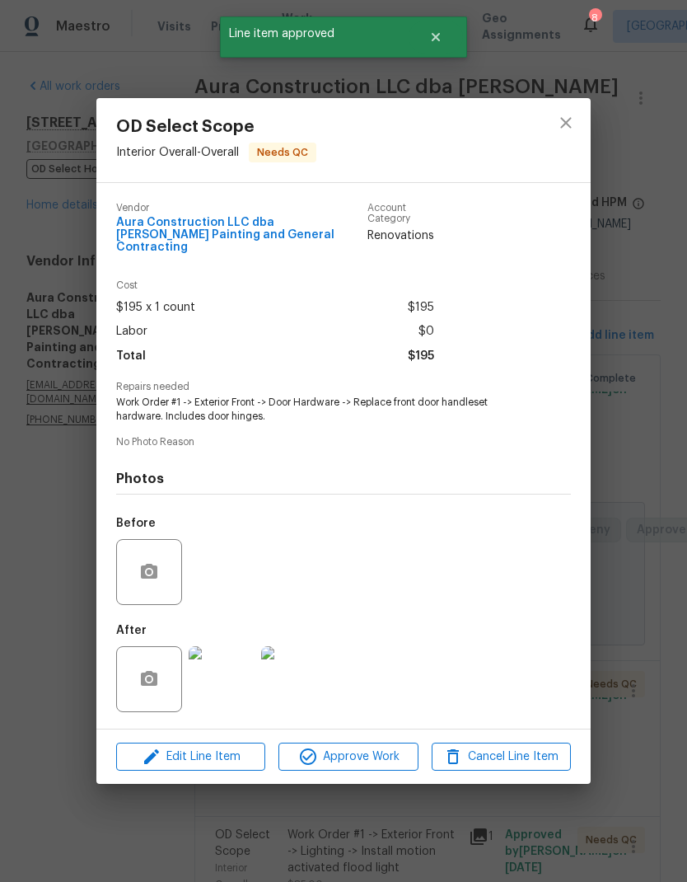
click at [377, 749] on span "Approve Work" at bounding box center [348, 757] width 129 height 21
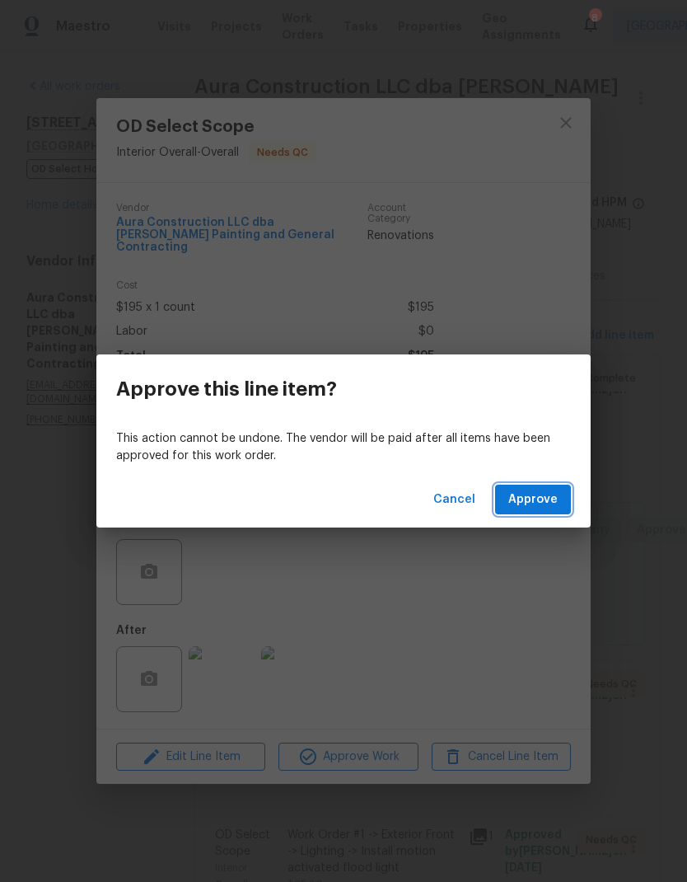
click at [550, 504] on span "Approve" at bounding box center [532, 500] width 49 height 21
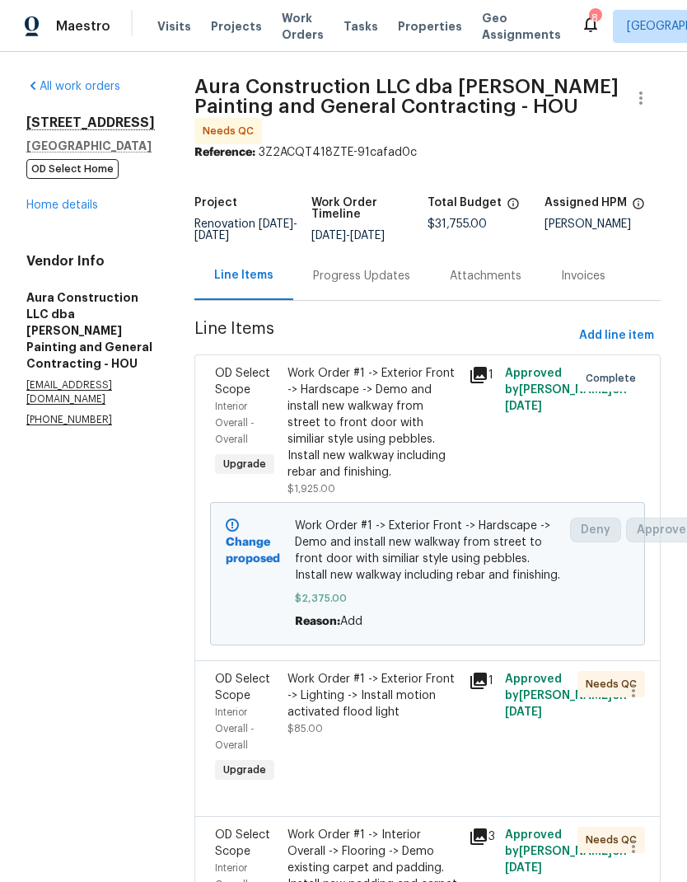
click at [406, 703] on div "Work Order #1 -> Exterior Front -> Lighting -> Install motion activated flood l…" at bounding box center [373, 704] width 171 height 66
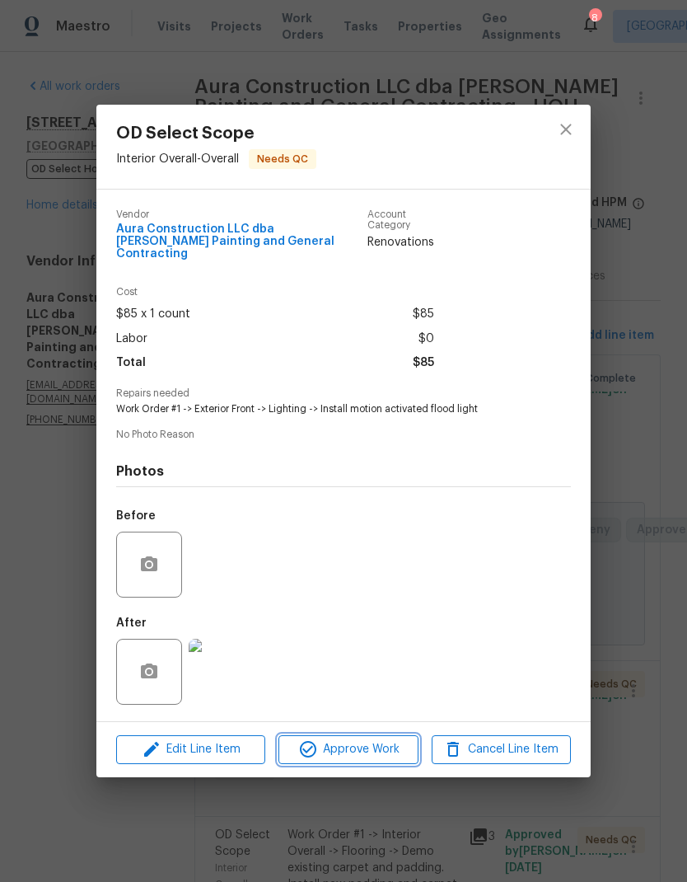
click at [392, 746] on span "Approve Work" at bounding box center [348, 749] width 129 height 21
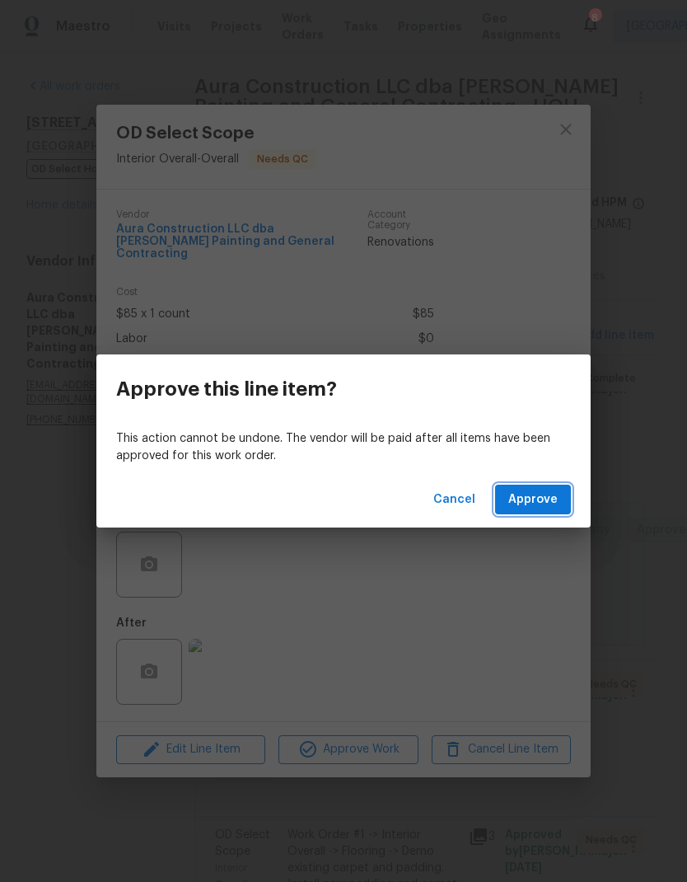
click at [548, 504] on span "Approve" at bounding box center [532, 500] width 49 height 21
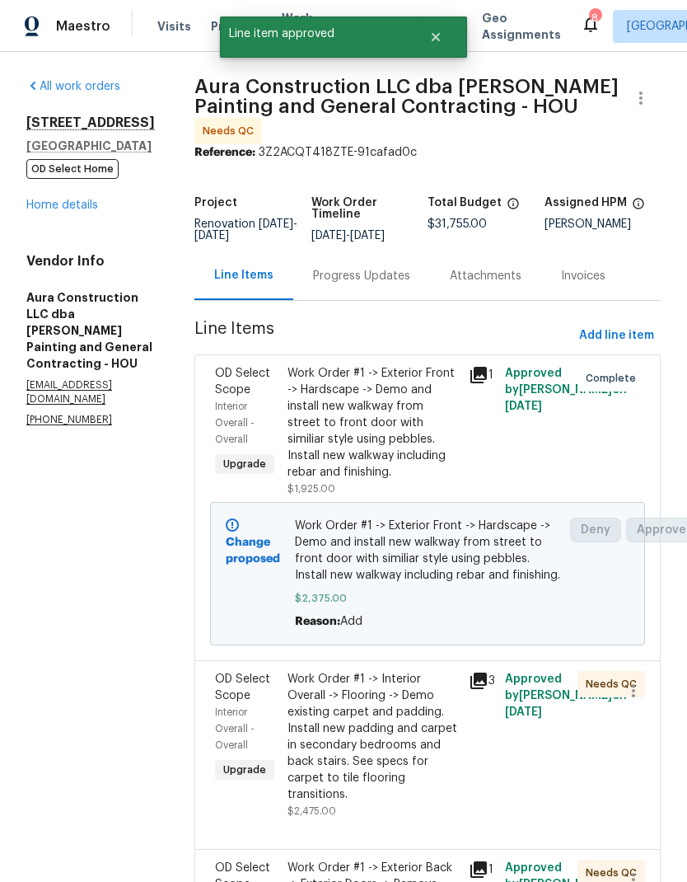
click at [409, 682] on div "Work Order #1 -> Interior Overall -> Flooring -> Demo existing carpet and paddi…" at bounding box center [373, 737] width 171 height 132
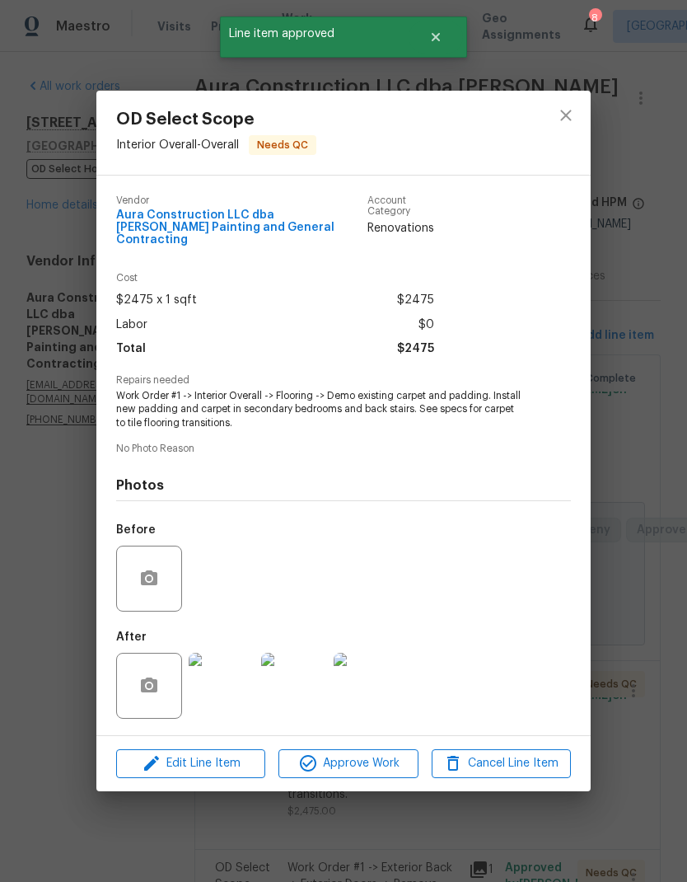
click at [398, 743] on div "Edit Line Item Approve Work Cancel Line Item" at bounding box center [343, 763] width 494 height 55
click at [382, 761] on span "Approve Work" at bounding box center [348, 763] width 129 height 21
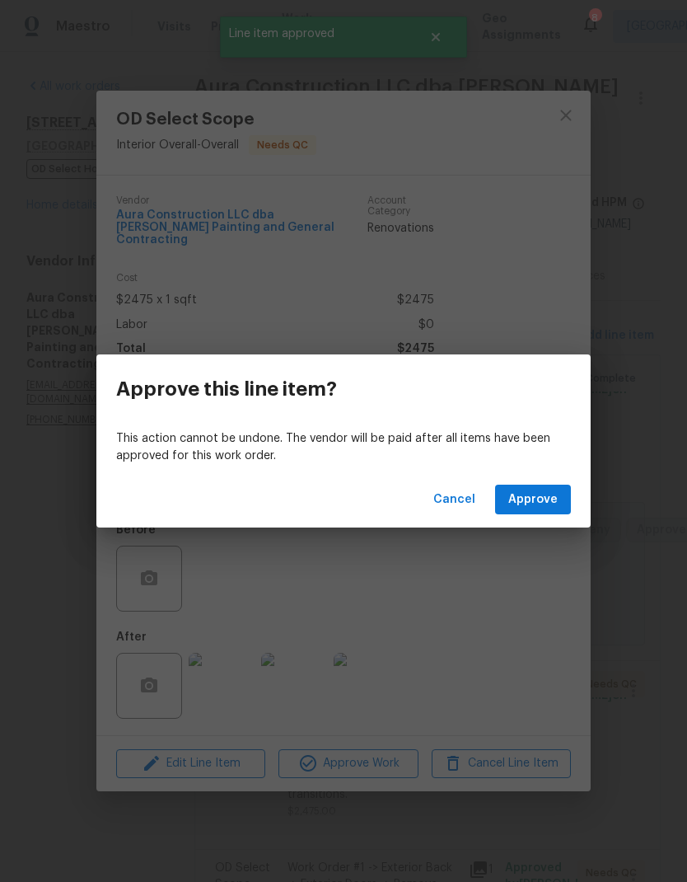
click at [555, 504] on span "Approve" at bounding box center [532, 500] width 49 height 21
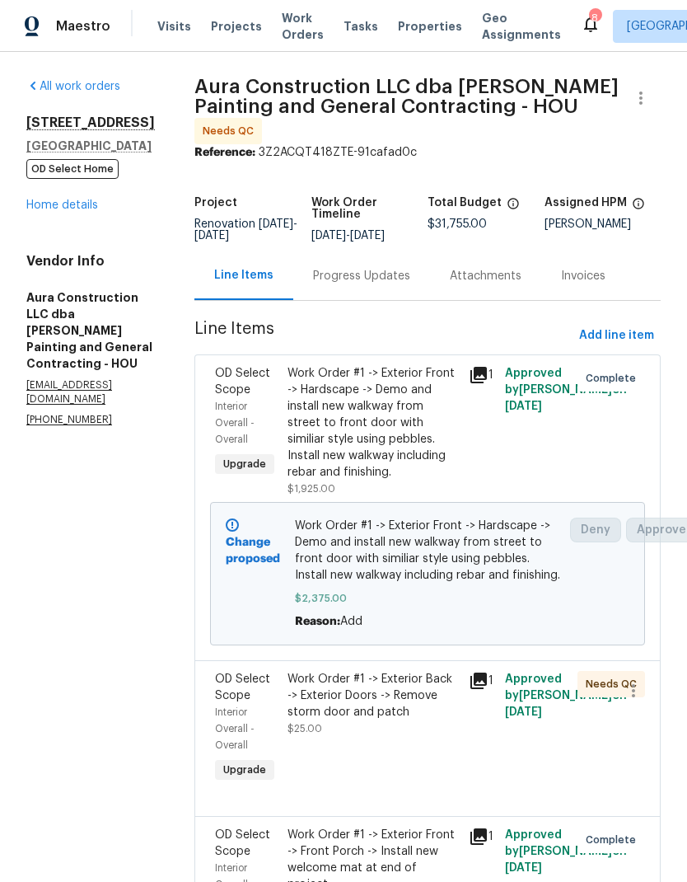
click at [434, 692] on div "Work Order #1 -> Exterior Back -> Exterior Doors -> Remove storm door and patch…" at bounding box center [373, 704] width 171 height 66
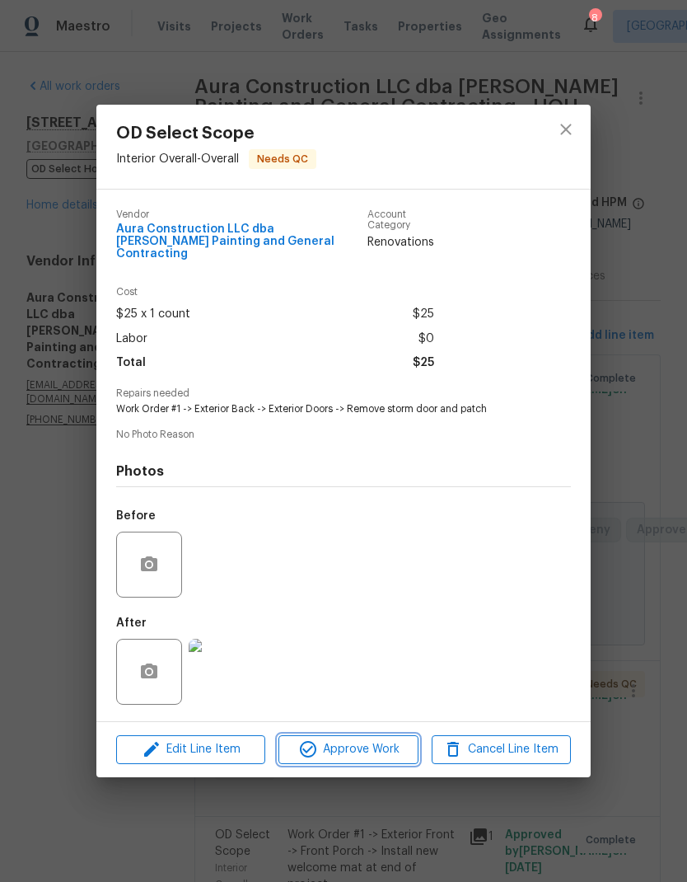
click at [375, 745] on span "Approve Work" at bounding box center [348, 749] width 129 height 21
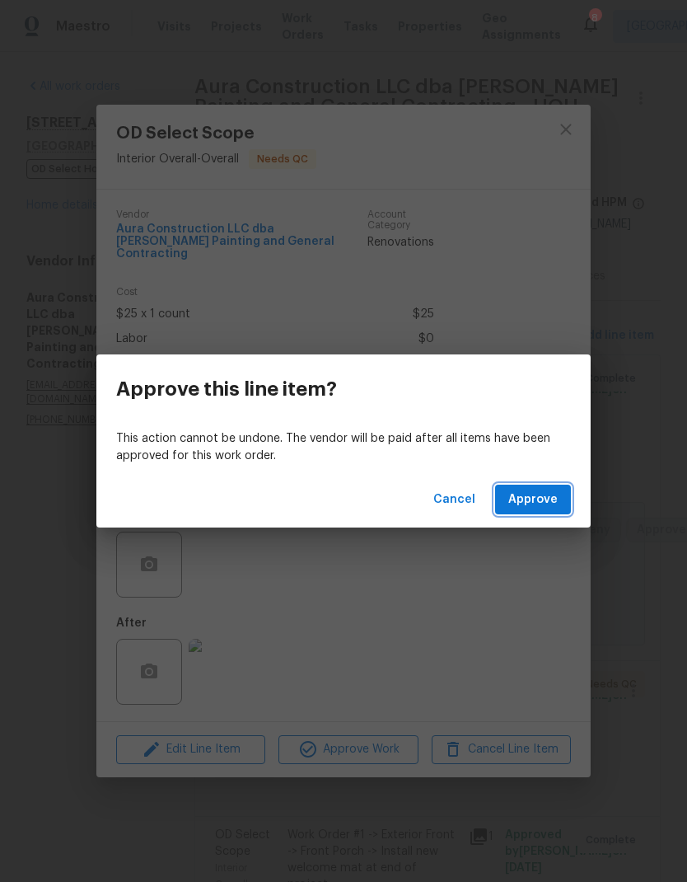
click at [528, 490] on span "Approve" at bounding box center [532, 500] width 49 height 21
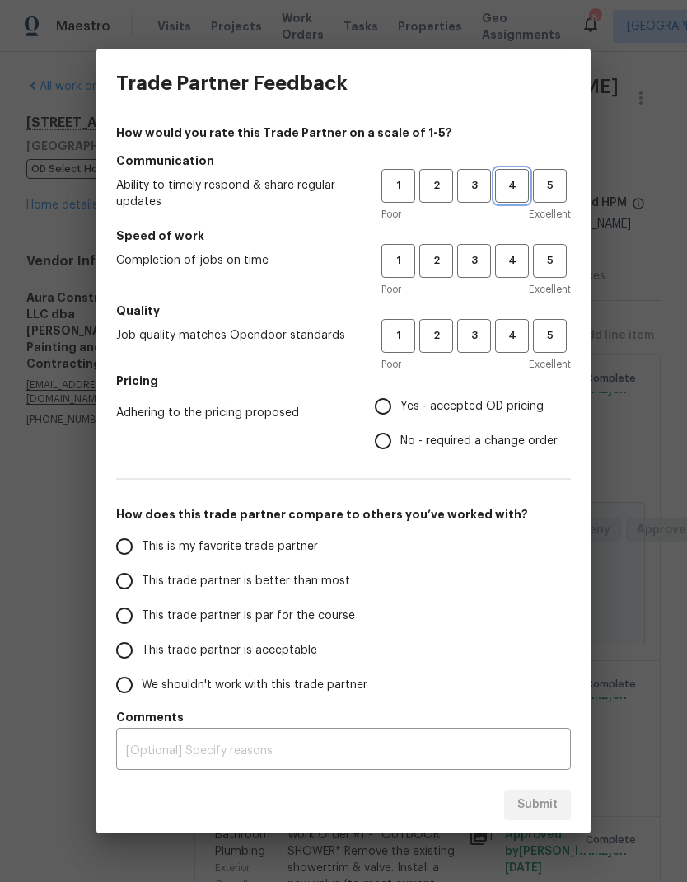
click at [511, 183] on span "4" at bounding box center [512, 185] width 30 height 19
click at [553, 262] on span "5" at bounding box center [550, 260] width 30 height 19
click at [506, 334] on span "4" at bounding box center [512, 335] width 30 height 19
click at [473, 328] on span "3" at bounding box center [474, 335] width 30 height 19
click at [391, 441] on input "No - required a change order" at bounding box center [383, 441] width 35 height 35
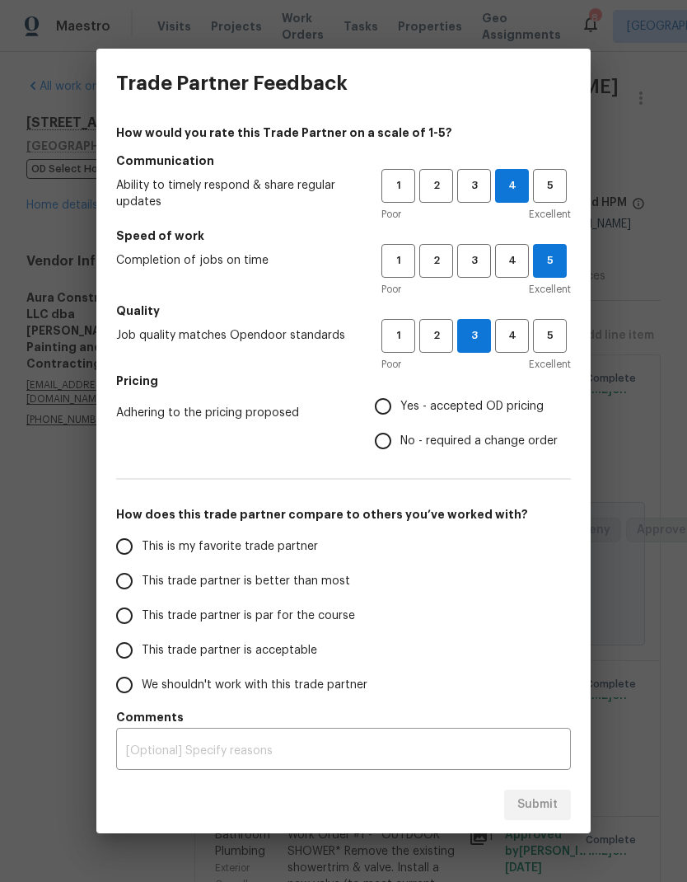
radio input "true"
click at [118, 585] on input "This trade partner is better than most" at bounding box center [124, 581] width 35 height 35
click at [545, 805] on span "Submit" at bounding box center [538, 804] width 40 height 21
radio input "true"
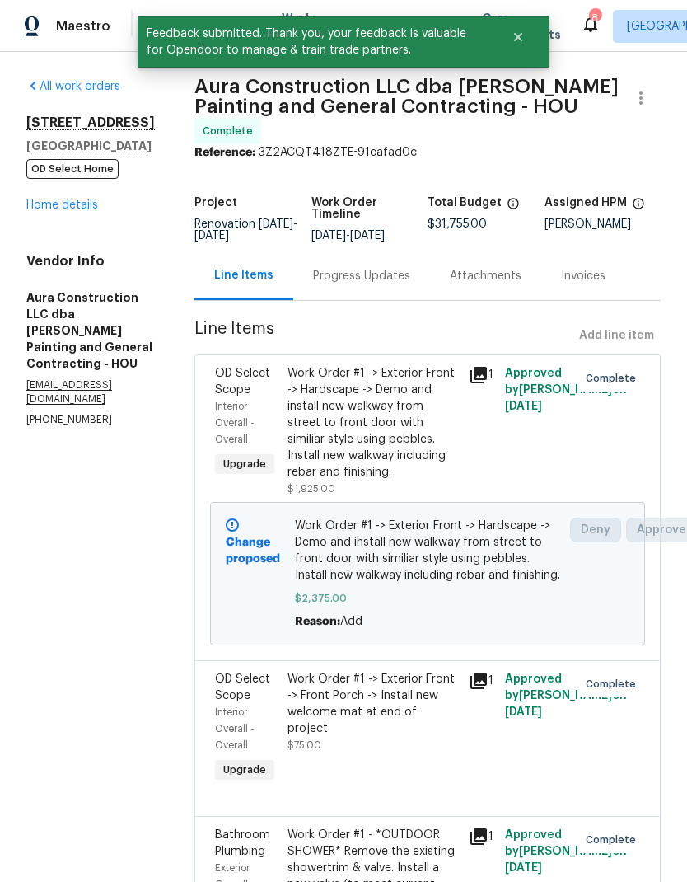
radio input "false"
click at [87, 211] on link "Home details" at bounding box center [62, 205] width 72 height 12
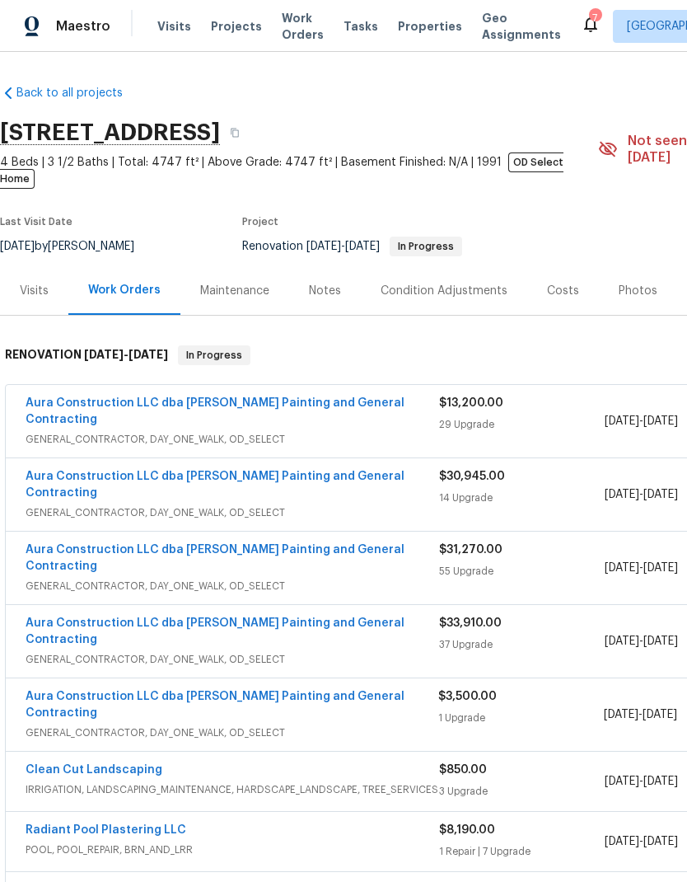
click at [360, 471] on link "Aura Construction LLC dba Logan's Painting and General Contracting" at bounding box center [215, 485] width 379 height 28
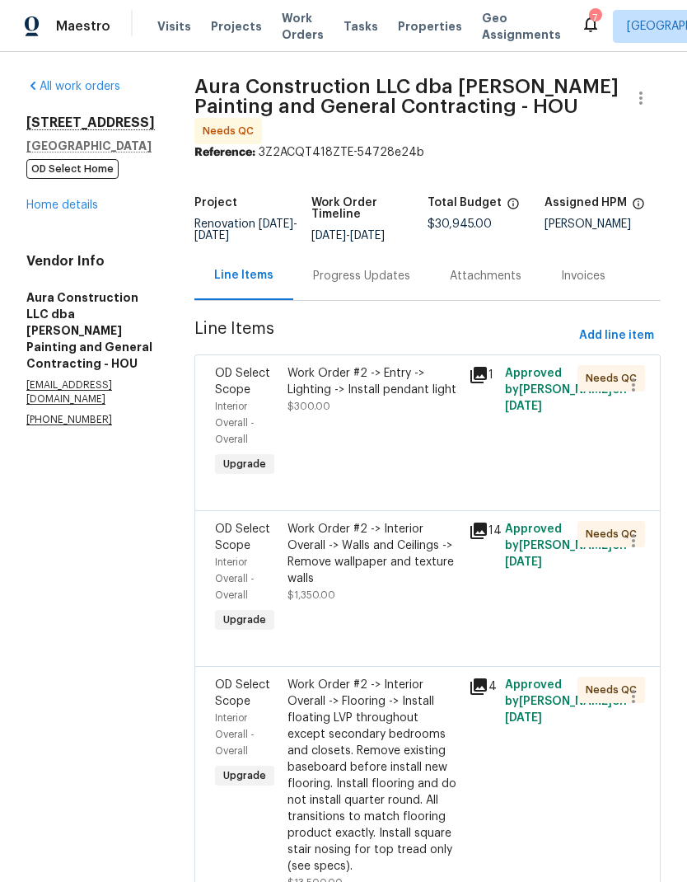
click at [419, 376] on div "Work Order #2 -> Entry -> Lighting -> Install pendant light" at bounding box center [373, 381] width 171 height 33
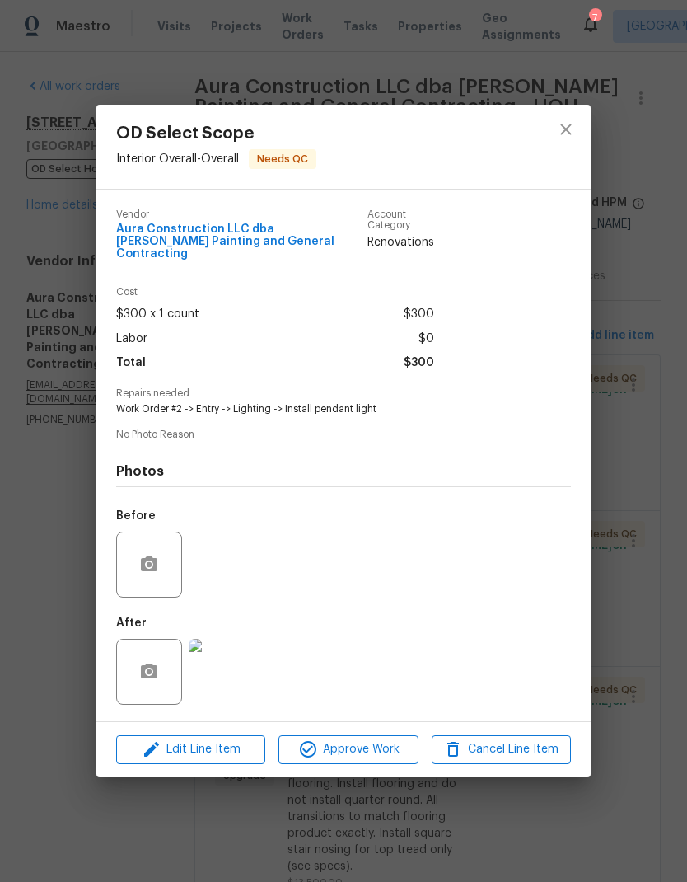
click at [224, 682] on img at bounding box center [222, 672] width 66 height 66
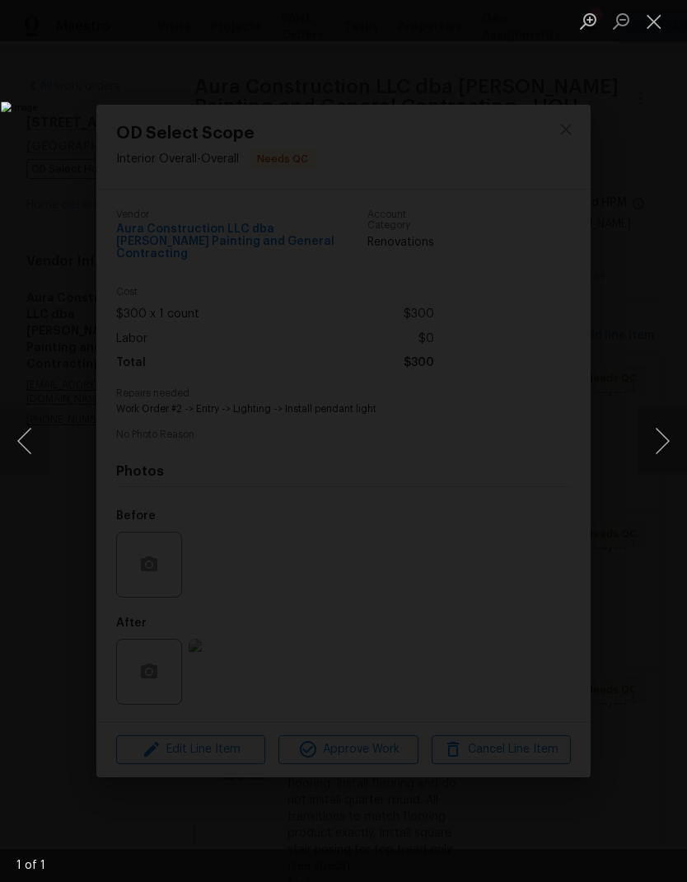
click at [661, 29] on button "Close lightbox" at bounding box center [654, 21] width 33 height 29
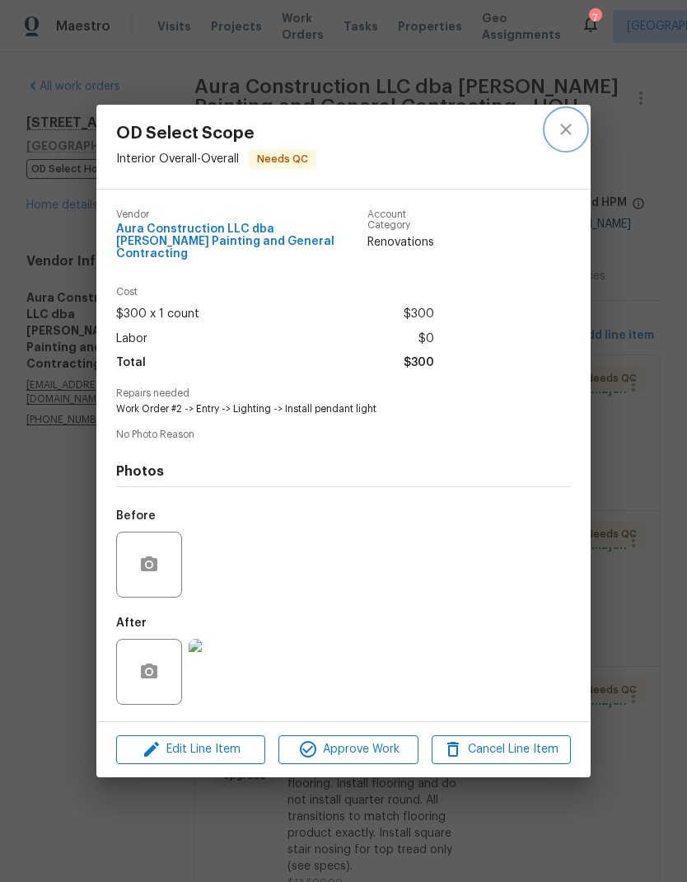
click at [574, 138] on icon "close" at bounding box center [566, 129] width 20 height 20
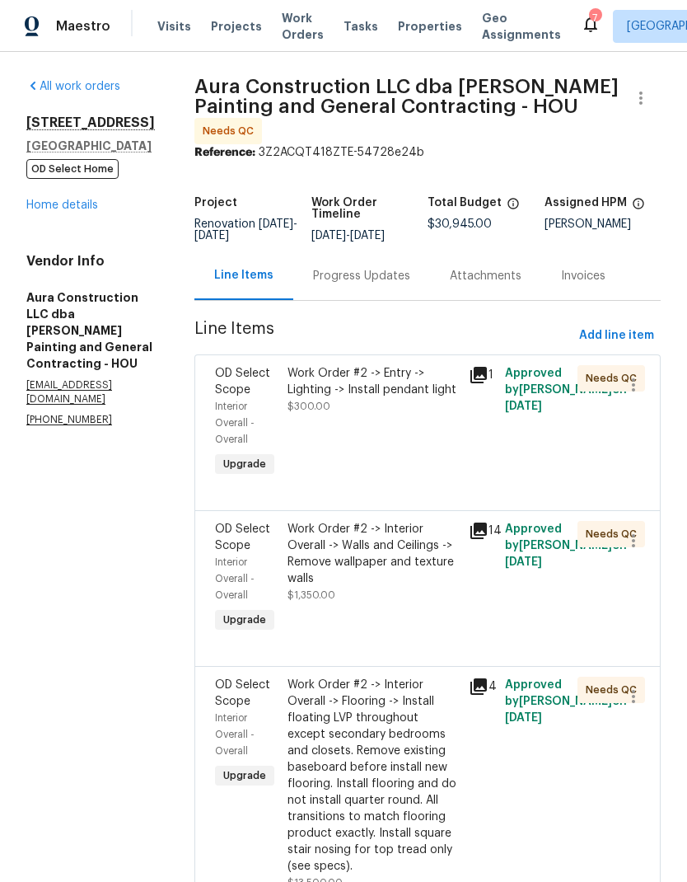
click at [581, 20] on icon at bounding box center [591, 24] width 20 height 20
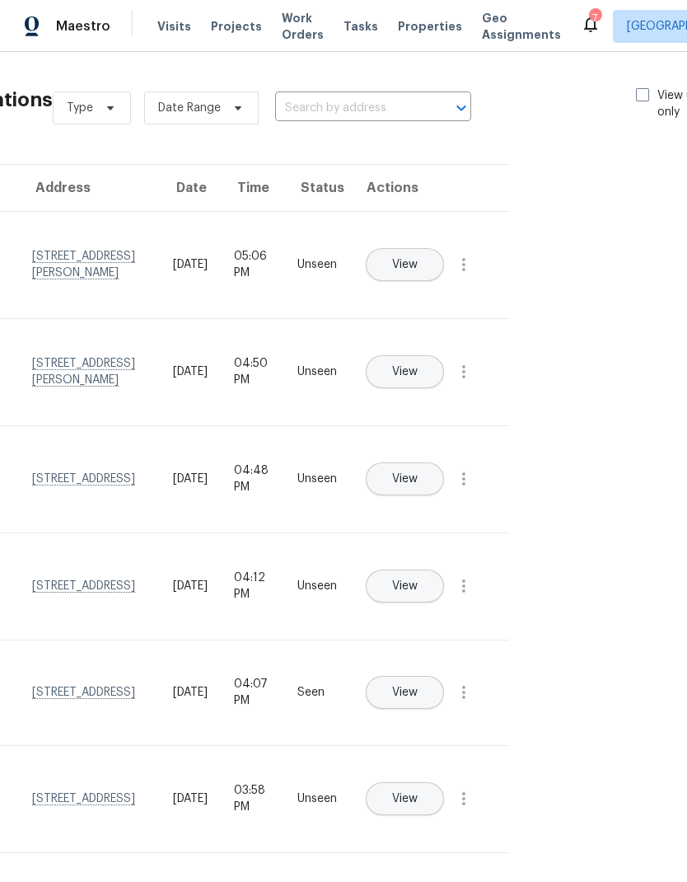
scroll to position [0, 124]
click at [637, 96] on span at bounding box center [643, 94] width 13 height 13
click at [637, 96] on input "View unseen only" at bounding box center [642, 92] width 11 height 11
checkbox input "true"
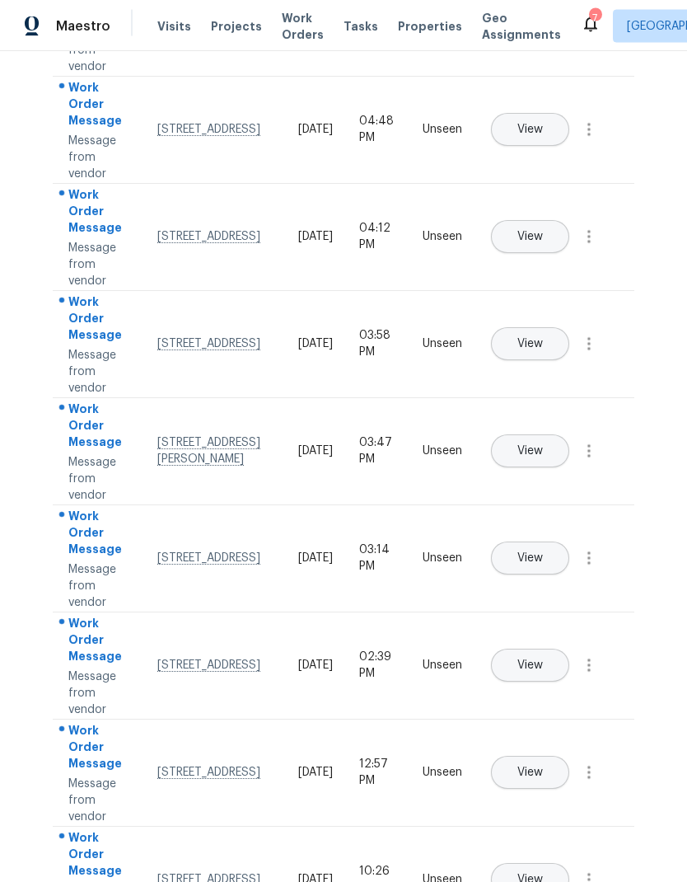
scroll to position [66, 0]
click at [543, 446] on span "View" at bounding box center [531, 452] width 26 height 12
